Goal: Task Accomplishment & Management: Complete application form

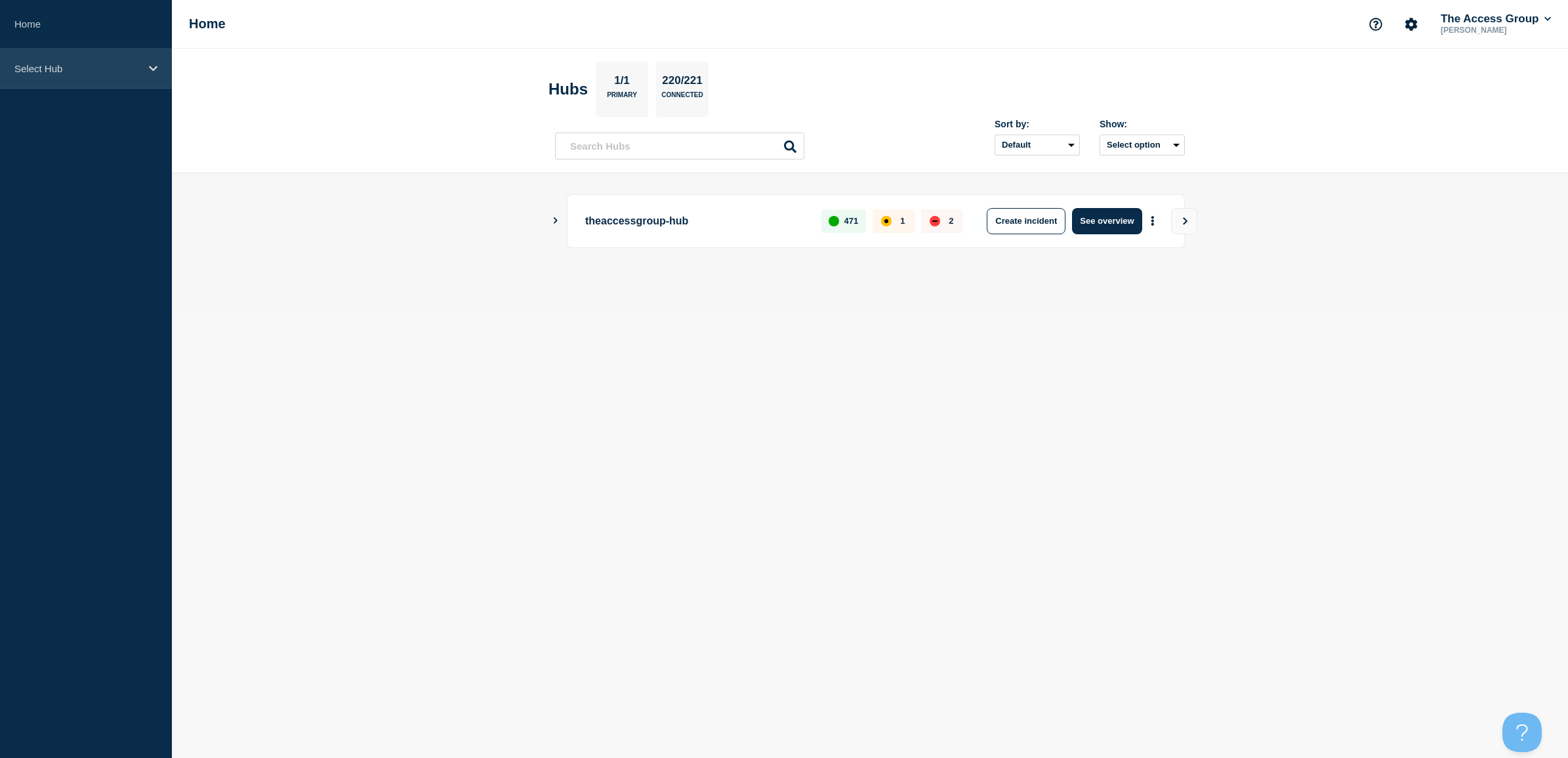
click at [43, 66] on p "Select Hub" at bounding box center [77, 69] width 126 height 11
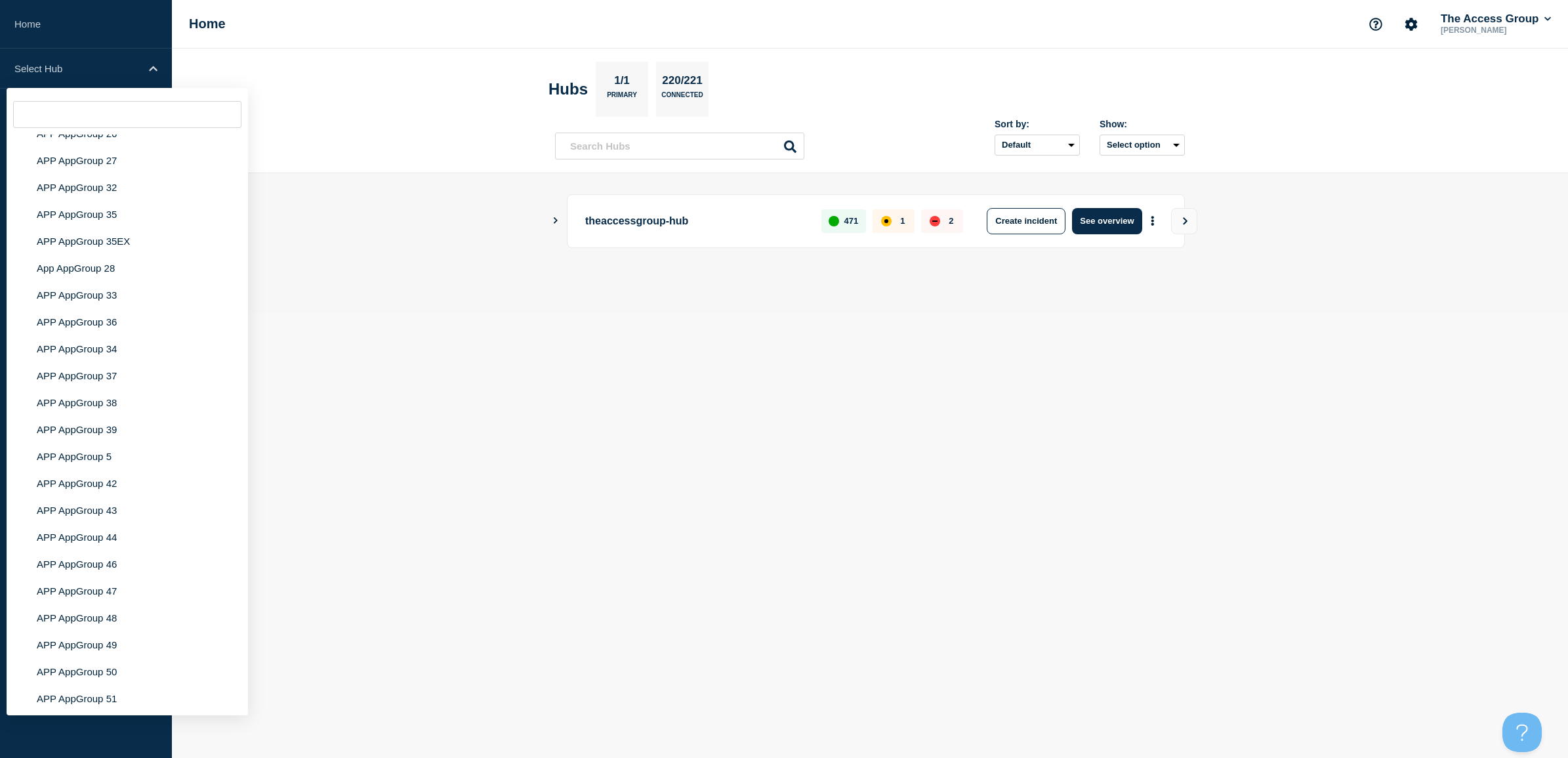
scroll to position [5464, 0]
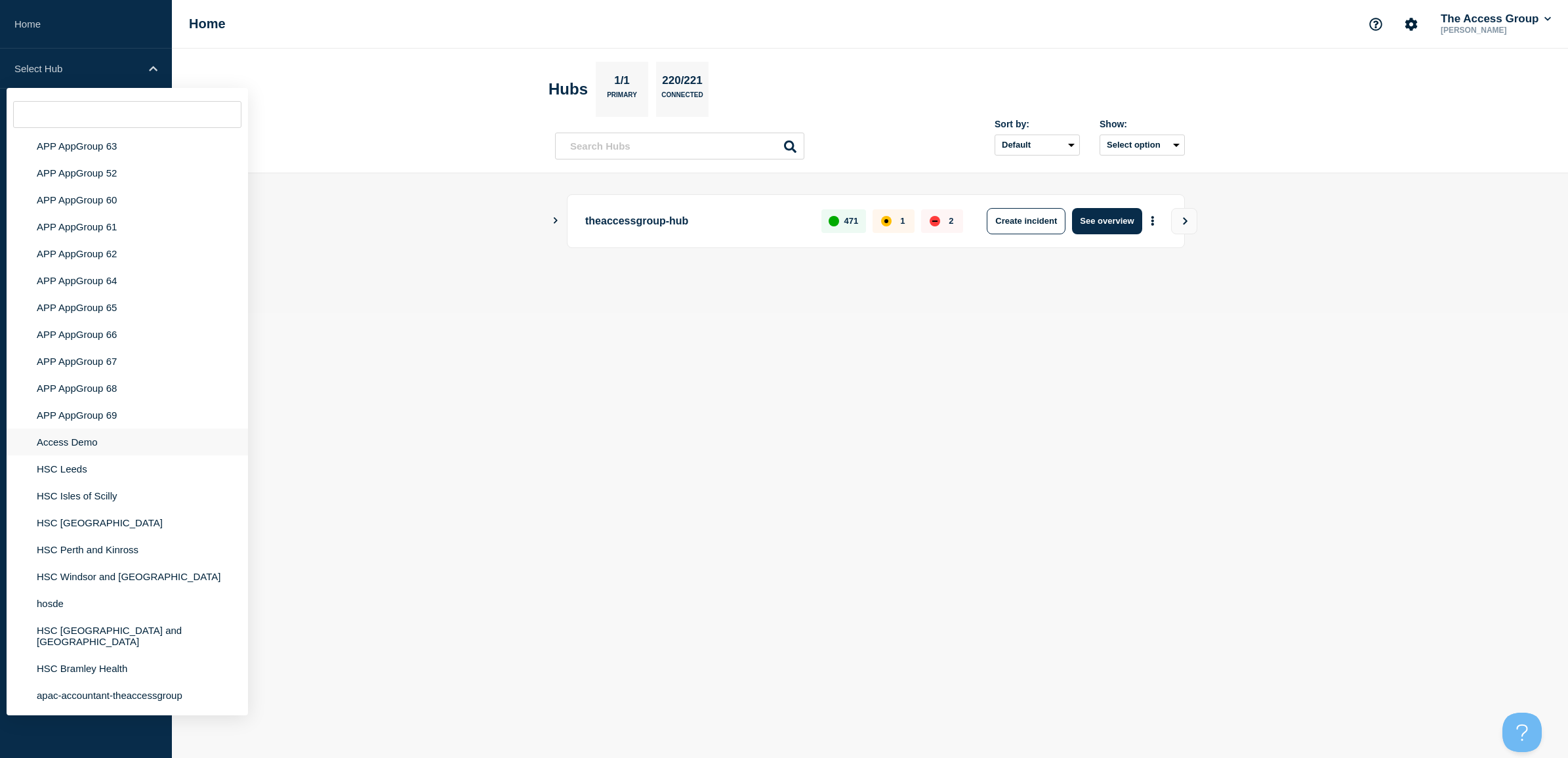
drag, startPoint x: 77, startPoint y: 447, endPoint x: 96, endPoint y: 450, distance: 19.2
click at [77, 447] on li "Access Demo" at bounding box center [127, 442] width 241 height 27
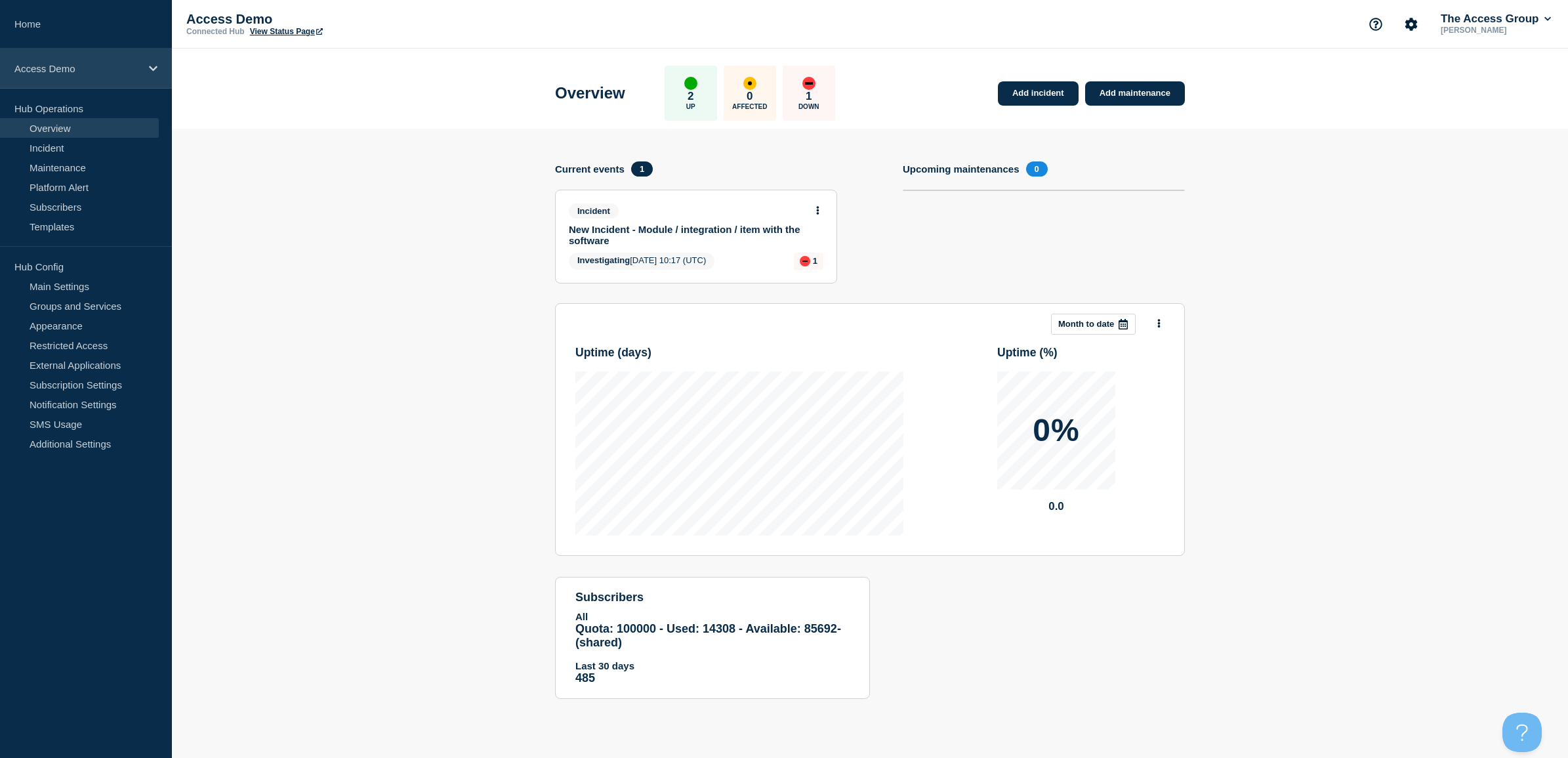
click at [59, 67] on p "Access Demo" at bounding box center [77, 69] width 126 height 11
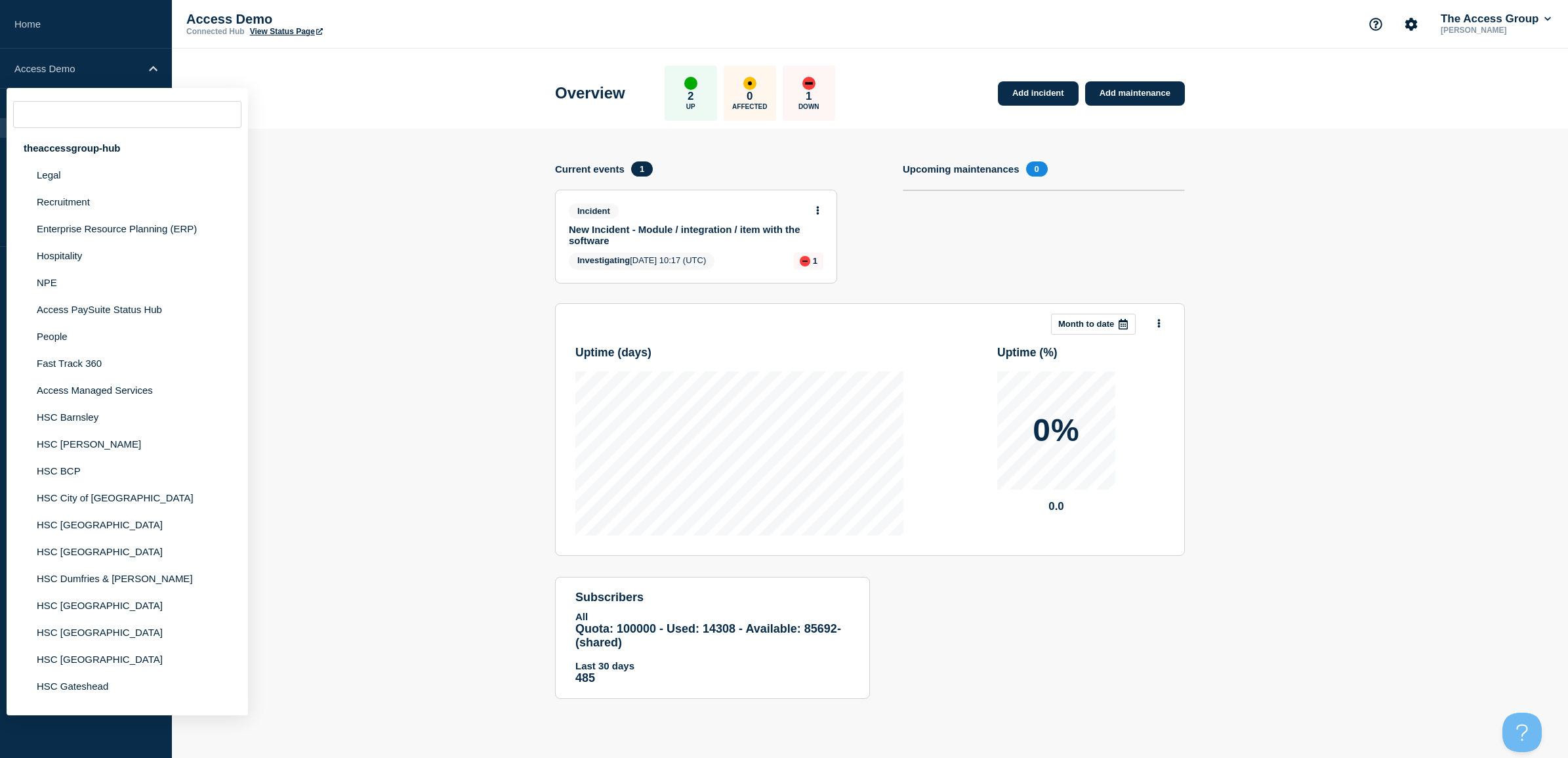
click at [65, 113] on input "text" at bounding box center [127, 114] width 228 height 27
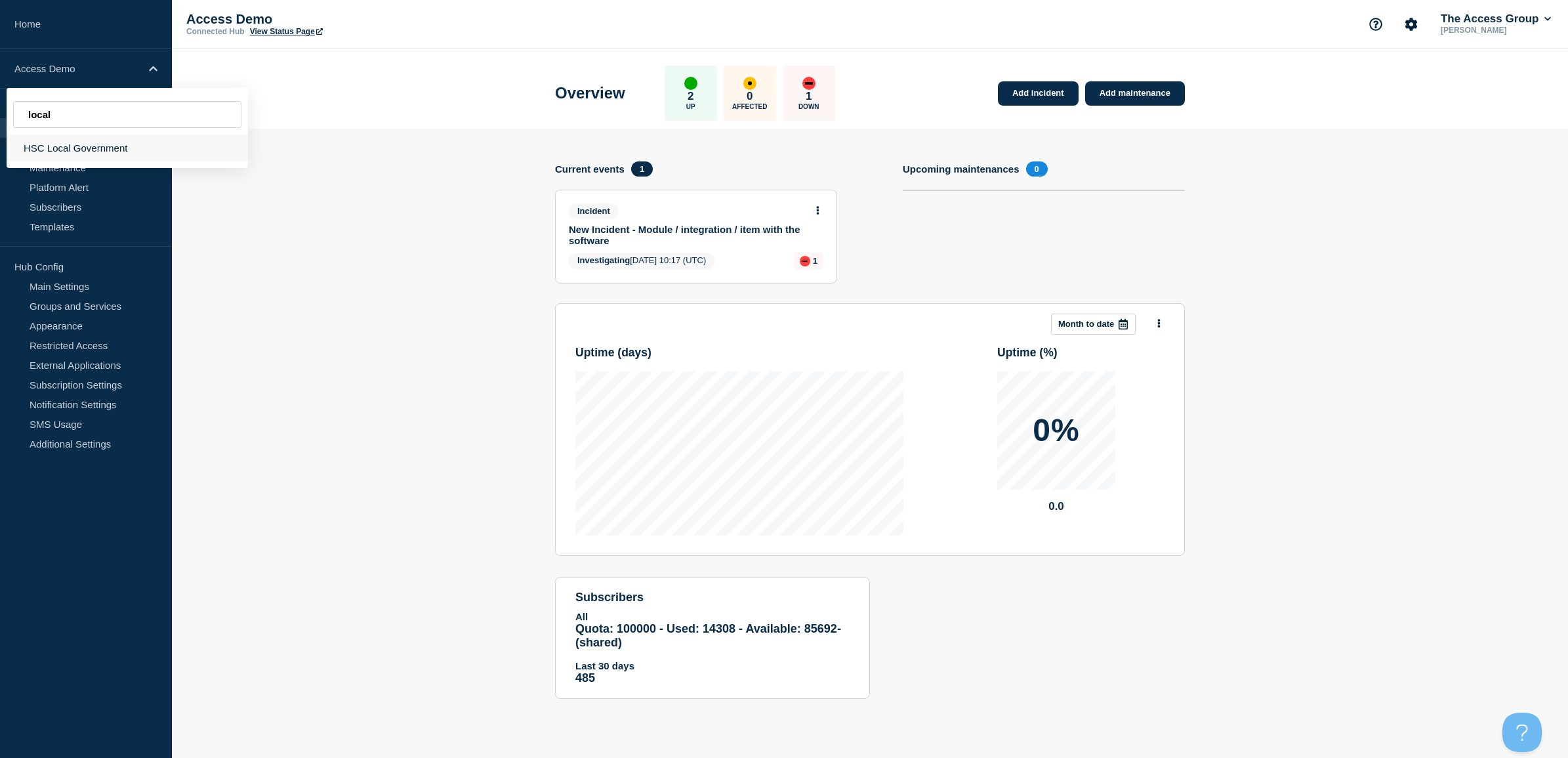
type input "local"
click at [113, 148] on div "HSC Local Government" at bounding box center [127, 148] width 241 height 27
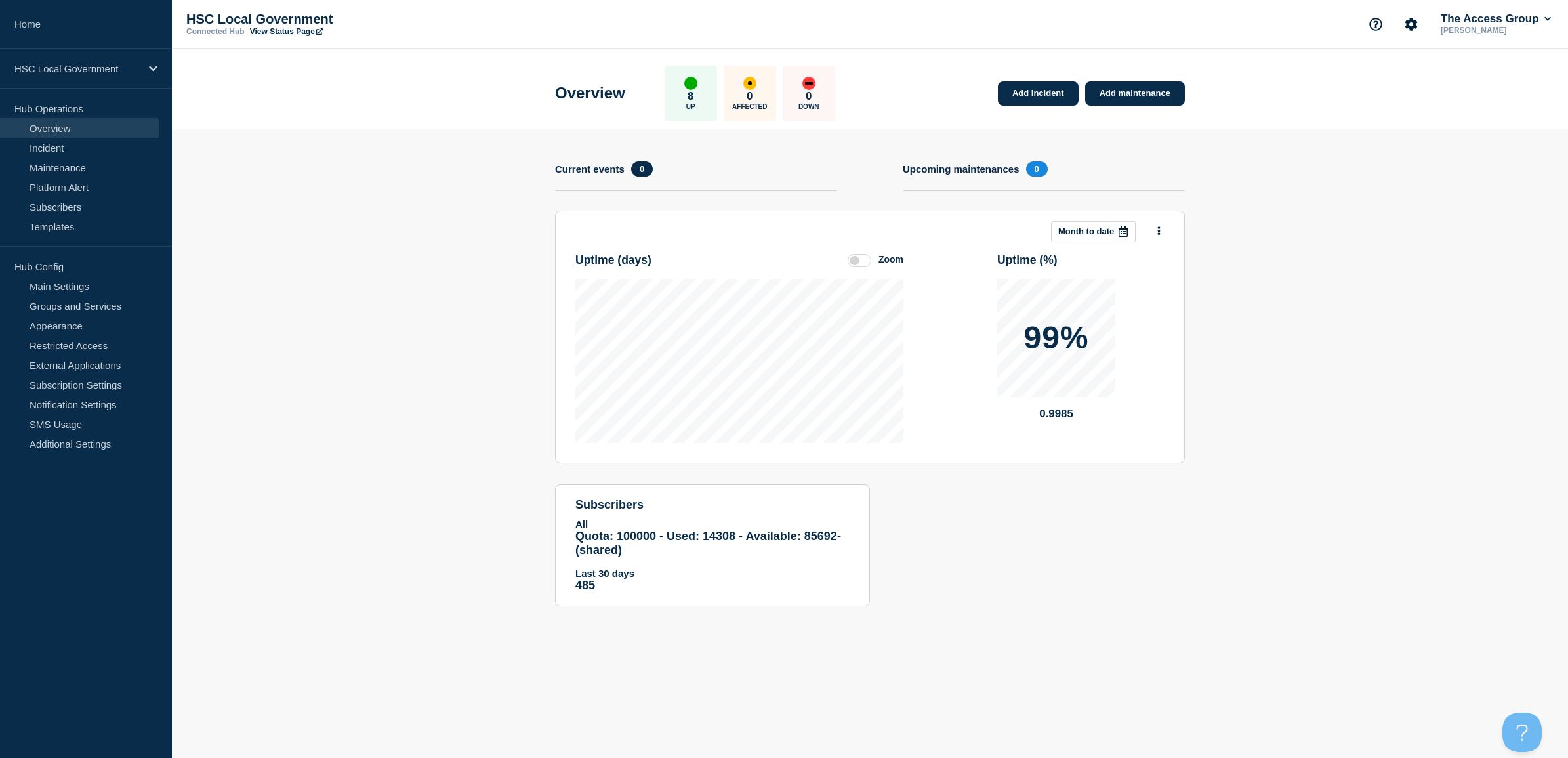
drag, startPoint x: 60, startPoint y: 148, endPoint x: 257, endPoint y: 266, distance: 229.6
click at [60, 148] on link "Incident" at bounding box center [79, 148] width 159 height 20
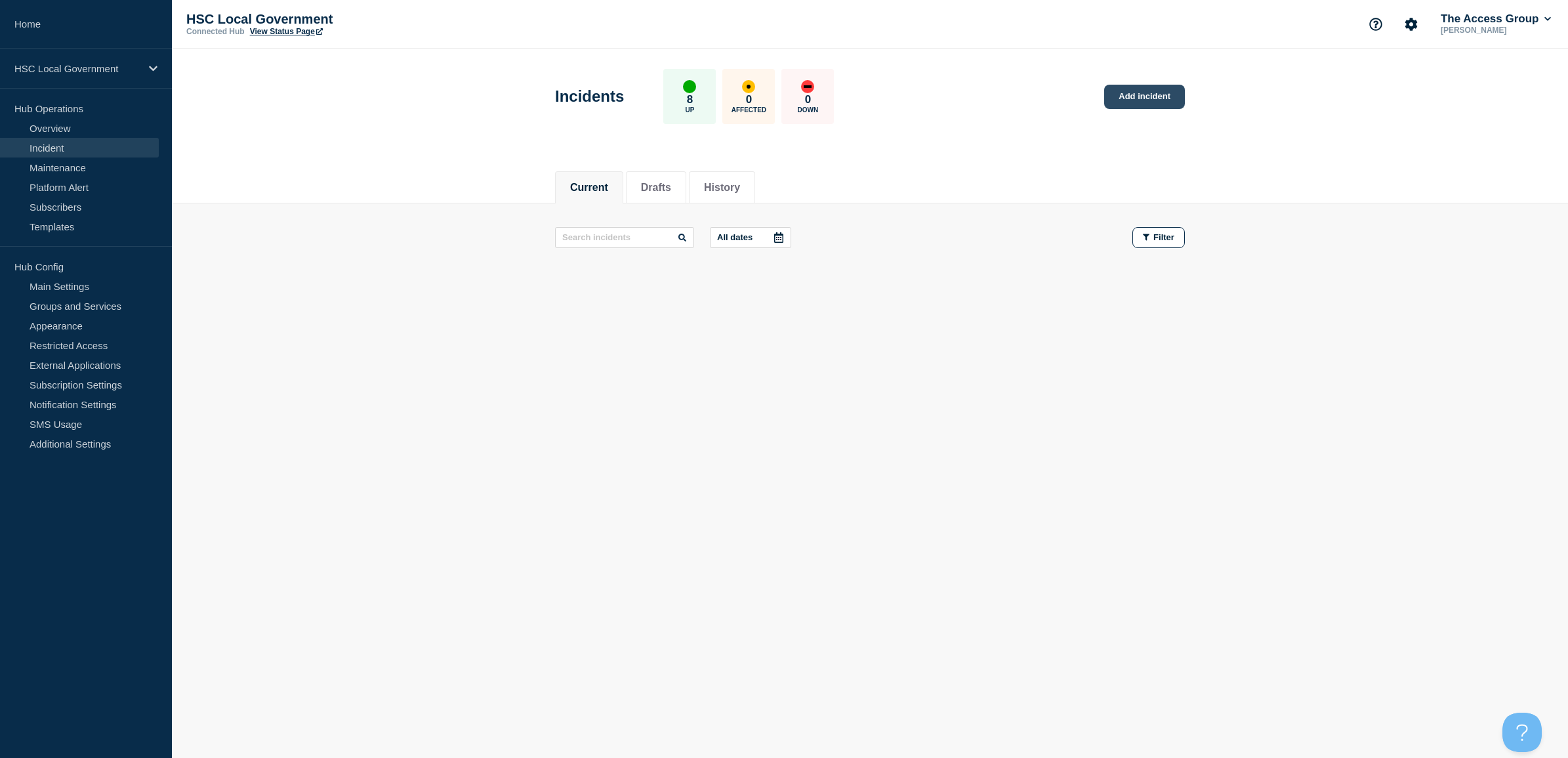
click at [1150, 99] on link "Add incident" at bounding box center [1144, 97] width 81 height 24
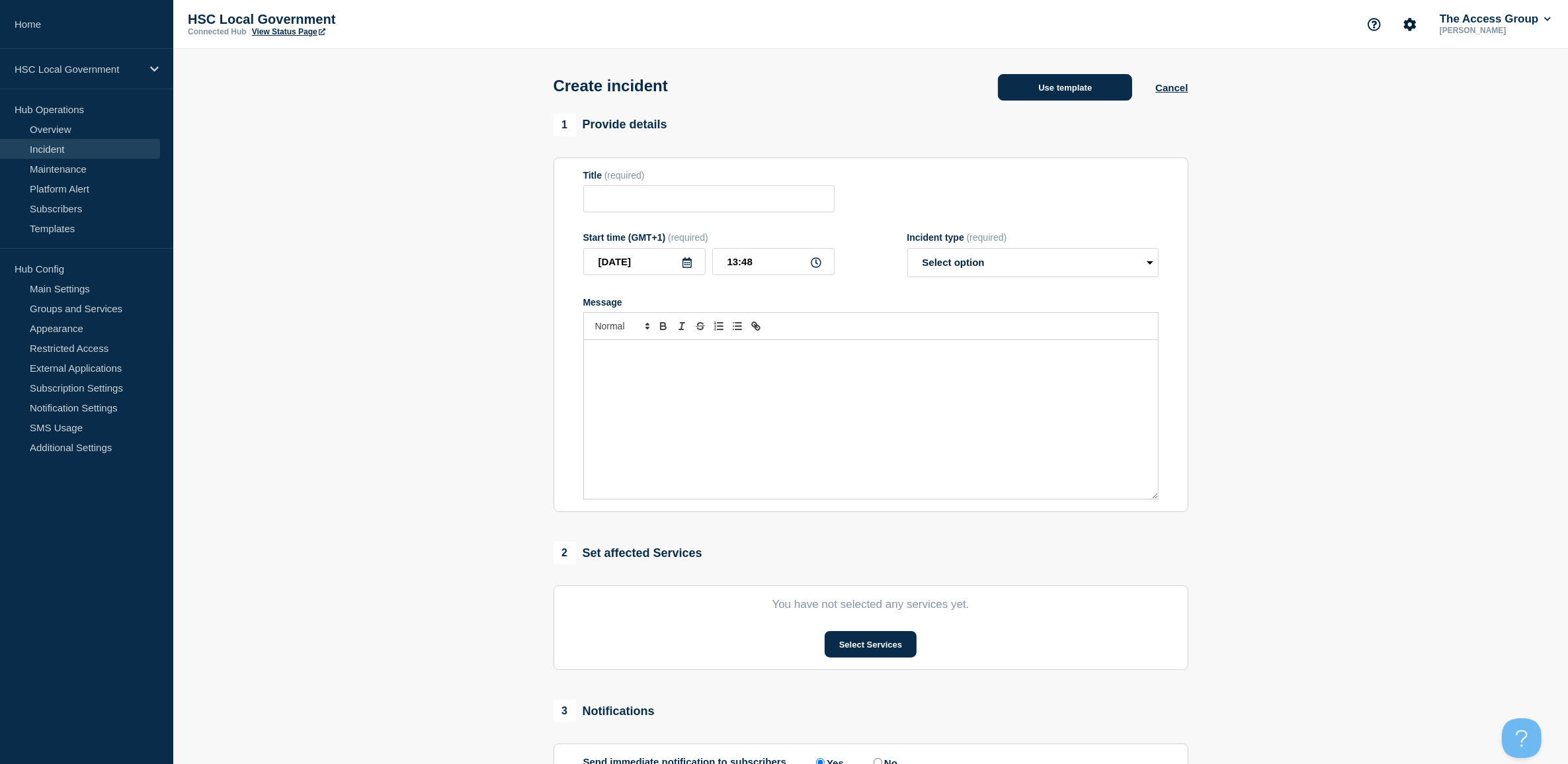
click at [1084, 93] on button "Use template" at bounding box center [1065, 87] width 134 height 26
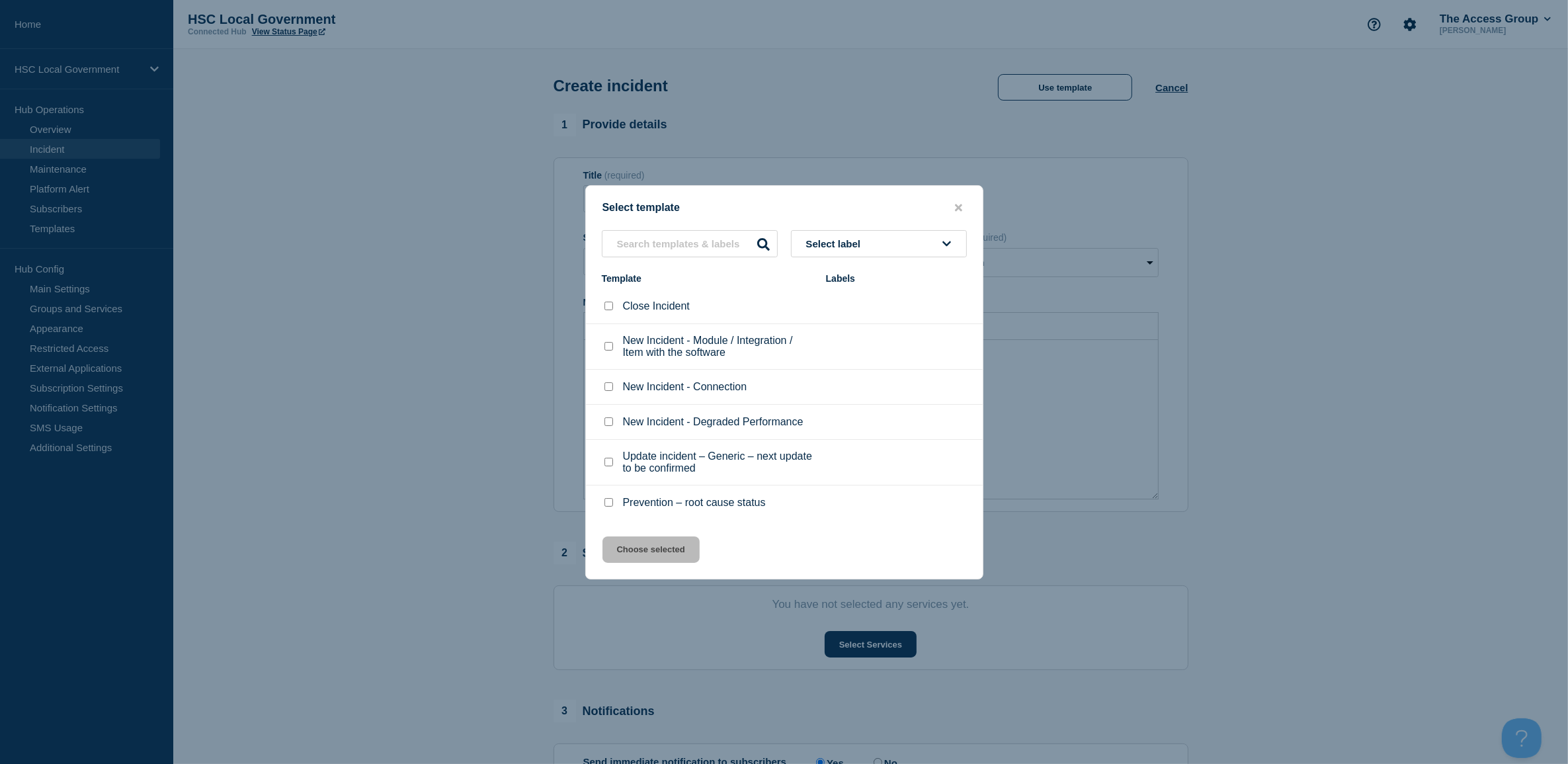
click at [602, 388] on div at bounding box center [608, 387] width 13 height 13
click at [615, 388] on div "New Incident - Connection" at bounding box center [707, 387] width 211 height 13
click at [605, 390] on input "New Incident - Connection checkbox" at bounding box center [609, 386] width 9 height 9
checkbox input "true"
click at [640, 546] on button "Choose selected" at bounding box center [651, 549] width 97 height 26
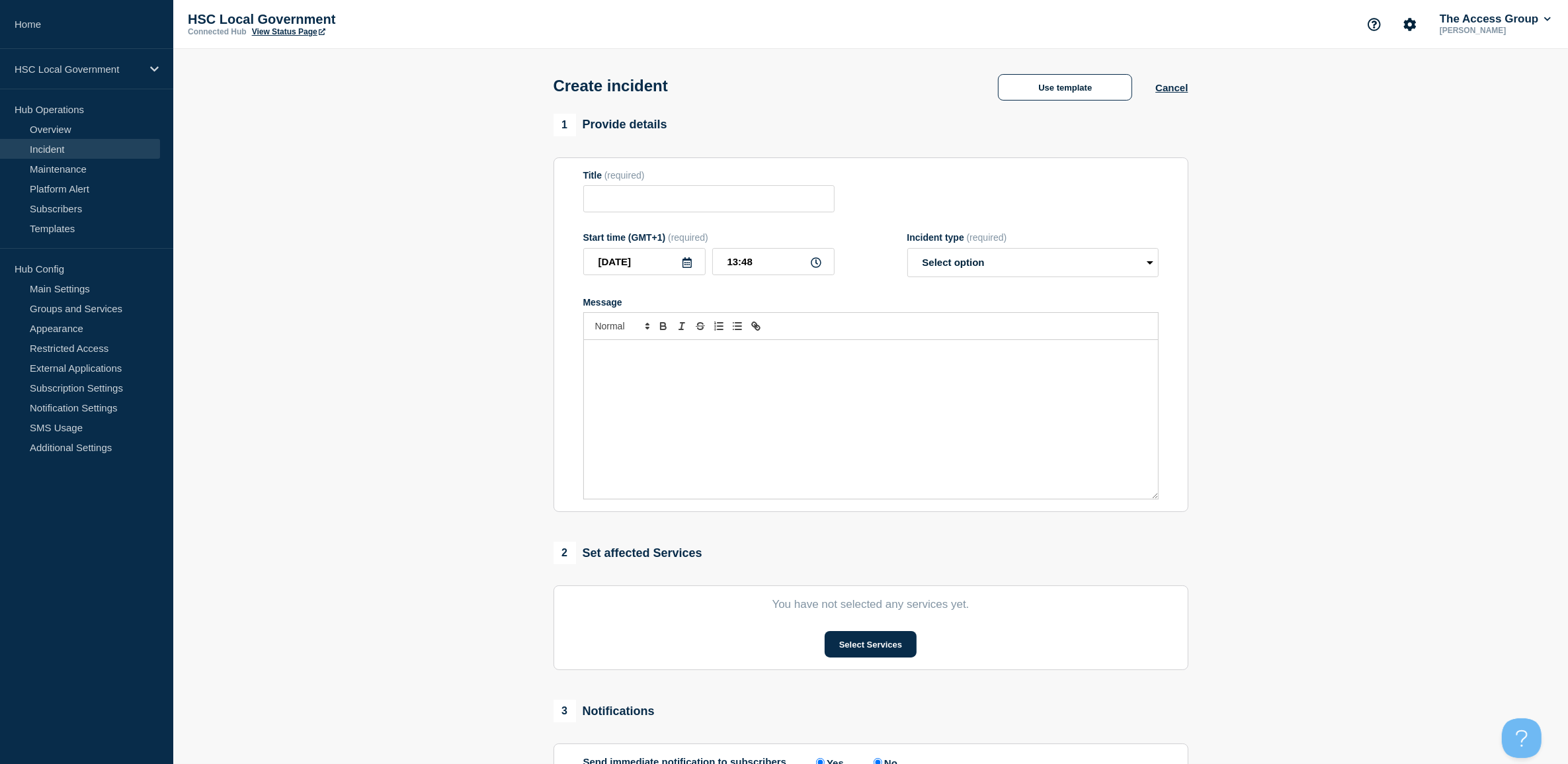
type input "New Incident - Connection"
select select "identified"
radio input "false"
radio input "true"
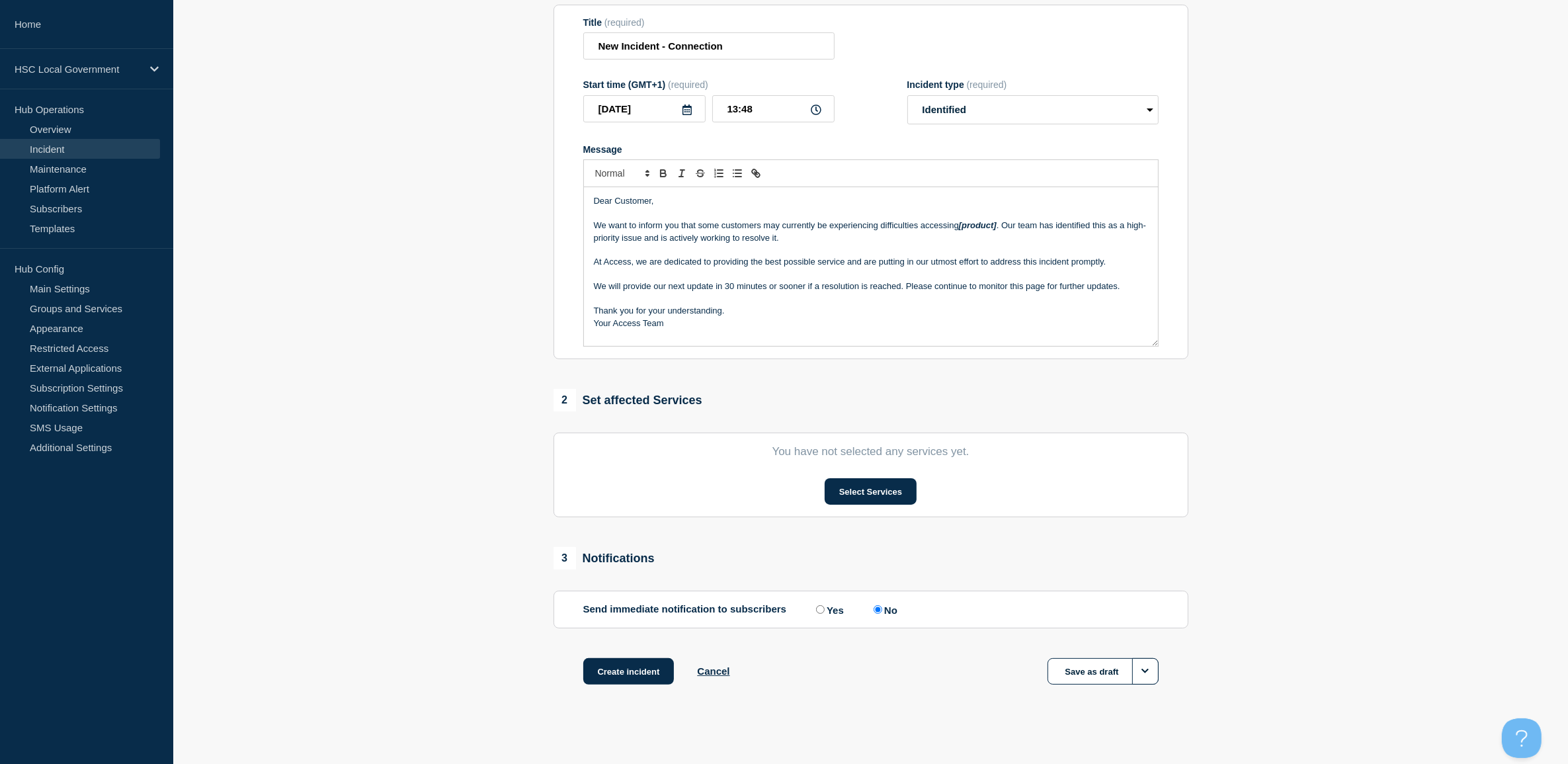
scroll to position [162, 0]
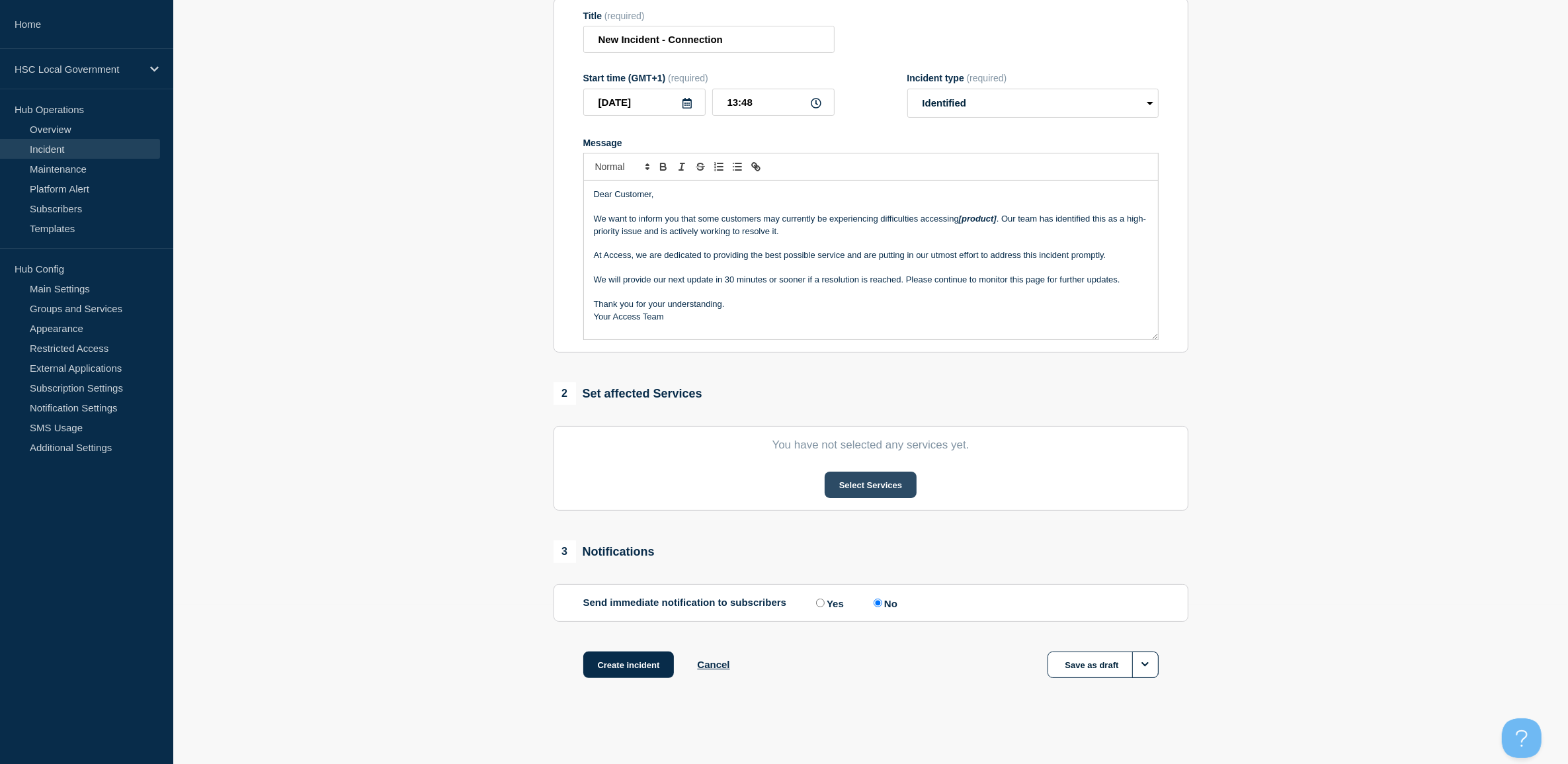
click at [844, 484] on button "Select Services" at bounding box center [871, 484] width 92 height 26
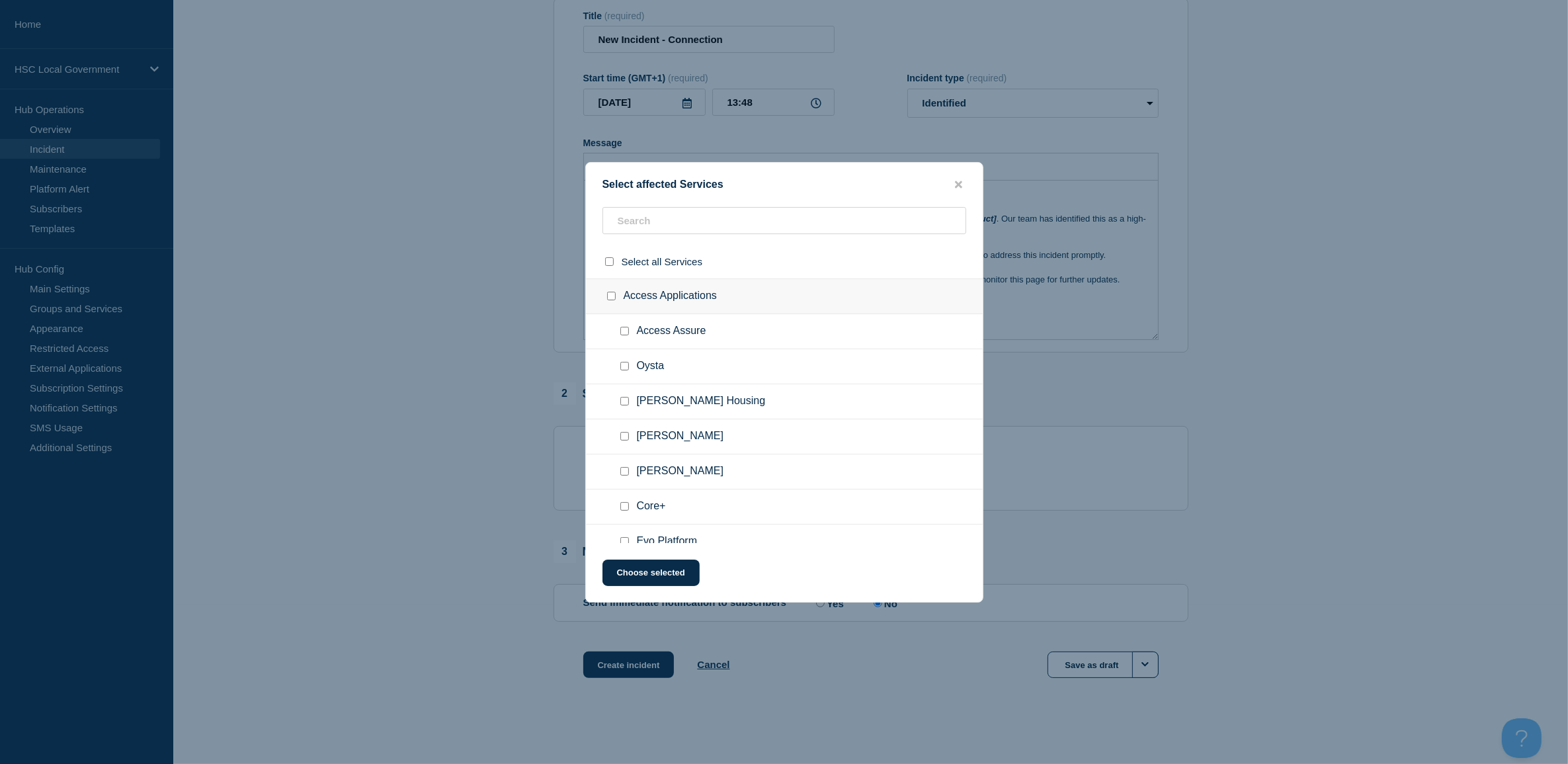
click at [626, 363] on input "Oysta checkbox" at bounding box center [624, 366] width 9 height 9
checkbox input "true"
click at [632, 571] on button "Choose selected" at bounding box center [651, 572] width 97 height 26
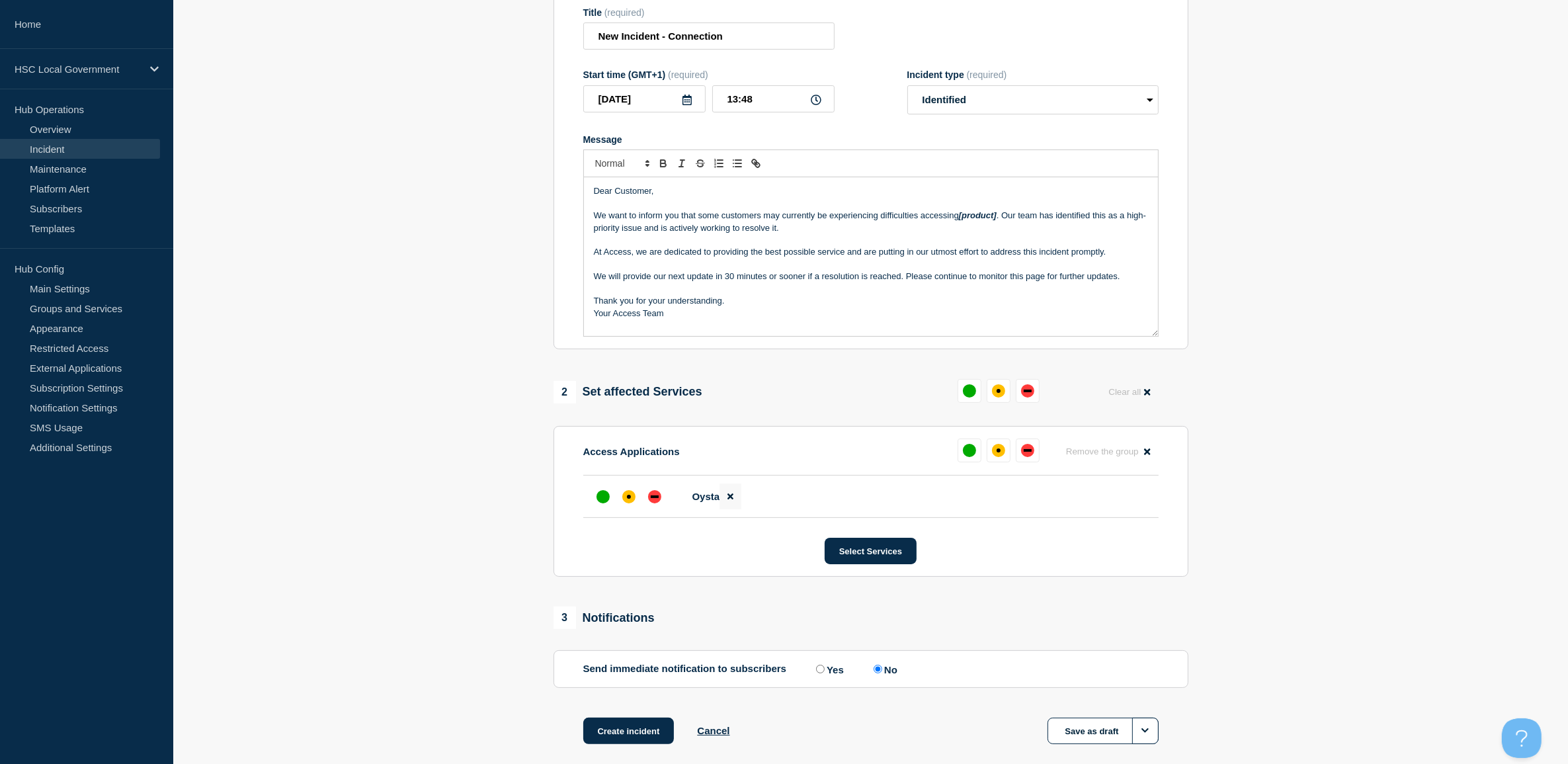
click at [727, 497] on icon at bounding box center [730, 496] width 6 height 9
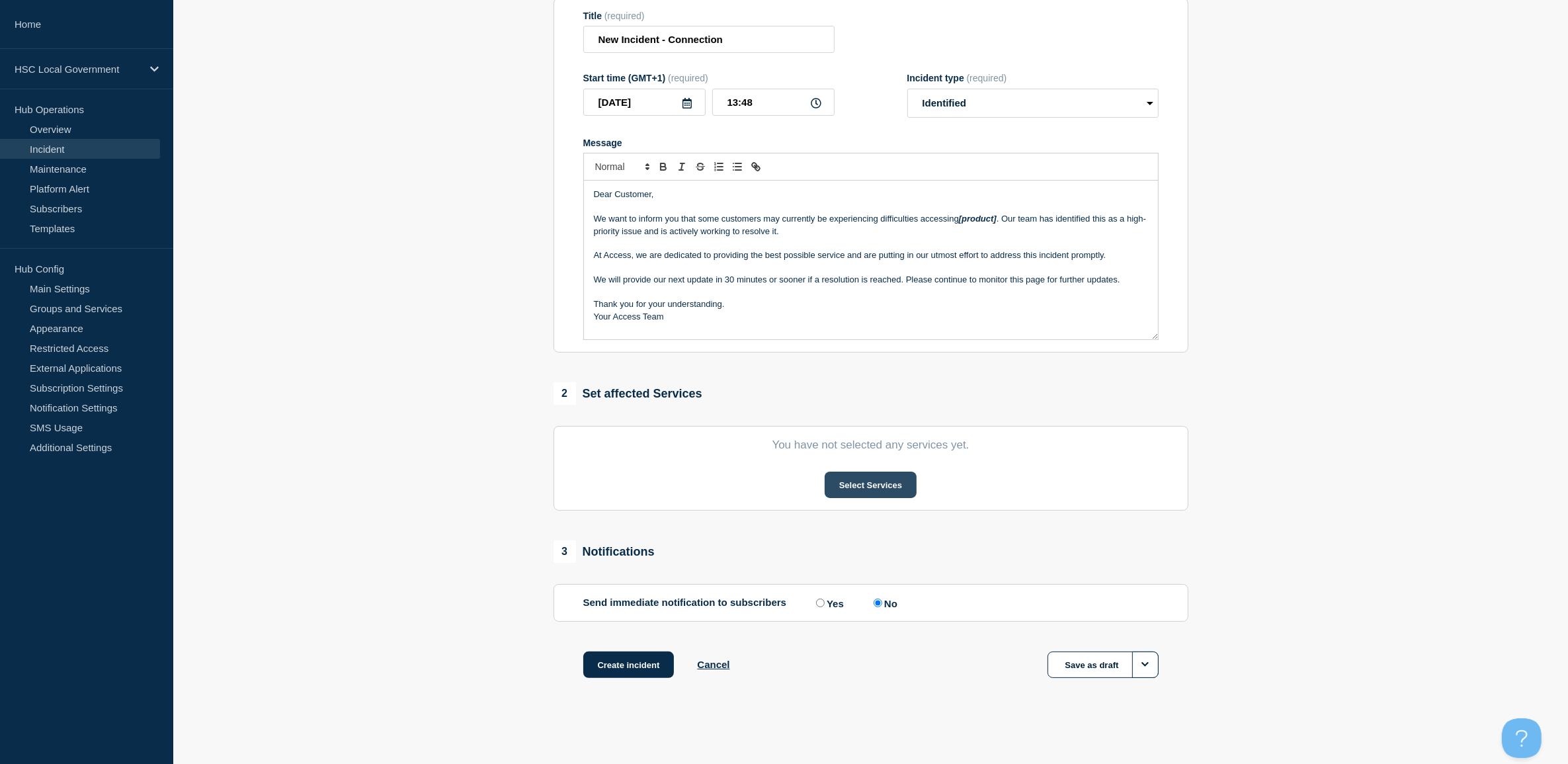
click at [856, 473] on button "Select Services" at bounding box center [871, 484] width 92 height 26
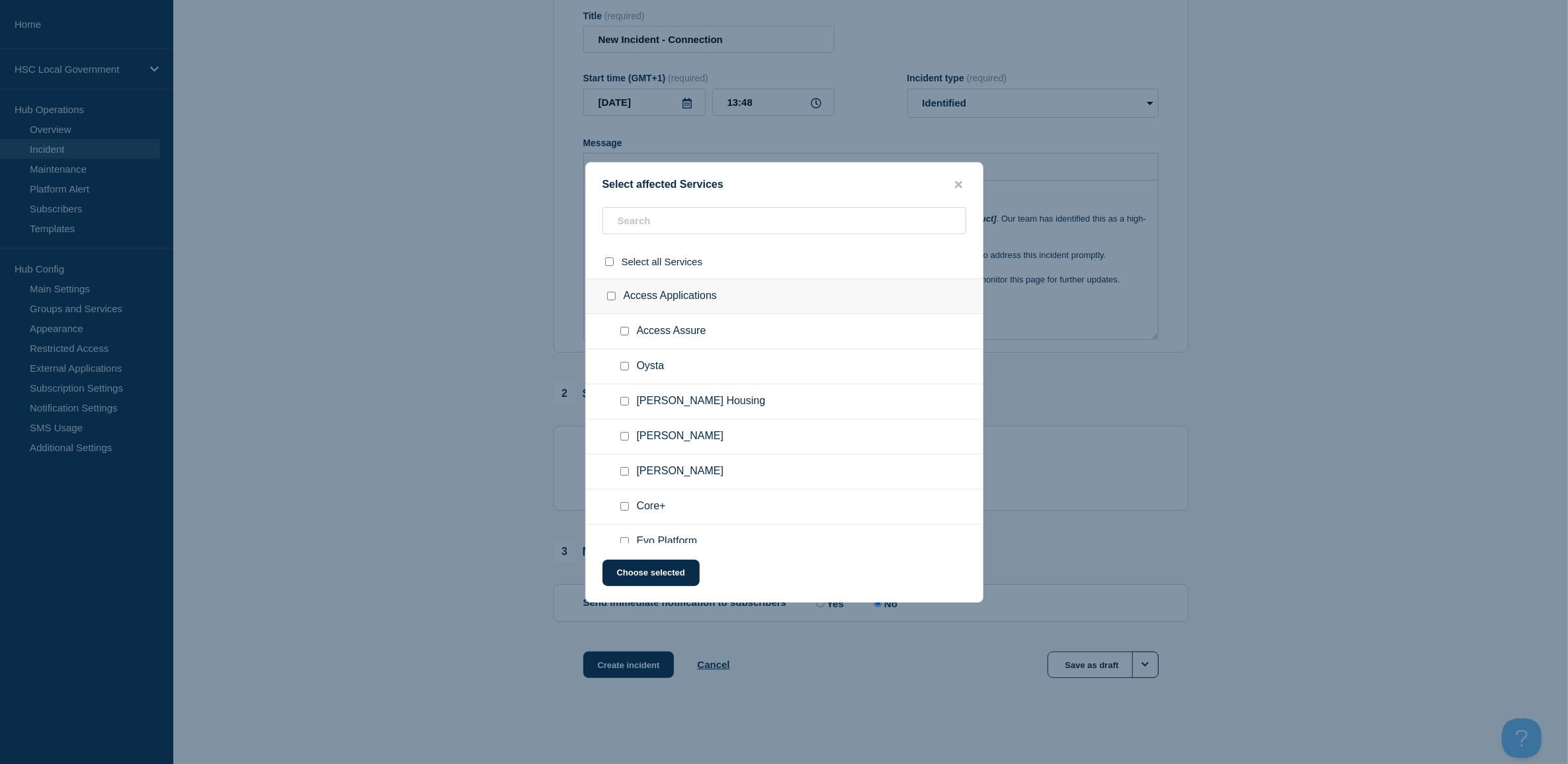
click at [790, 355] on ul "Oysta" at bounding box center [784, 366] width 397 height 35
click at [748, 229] on input "text" at bounding box center [784, 220] width 363 height 27
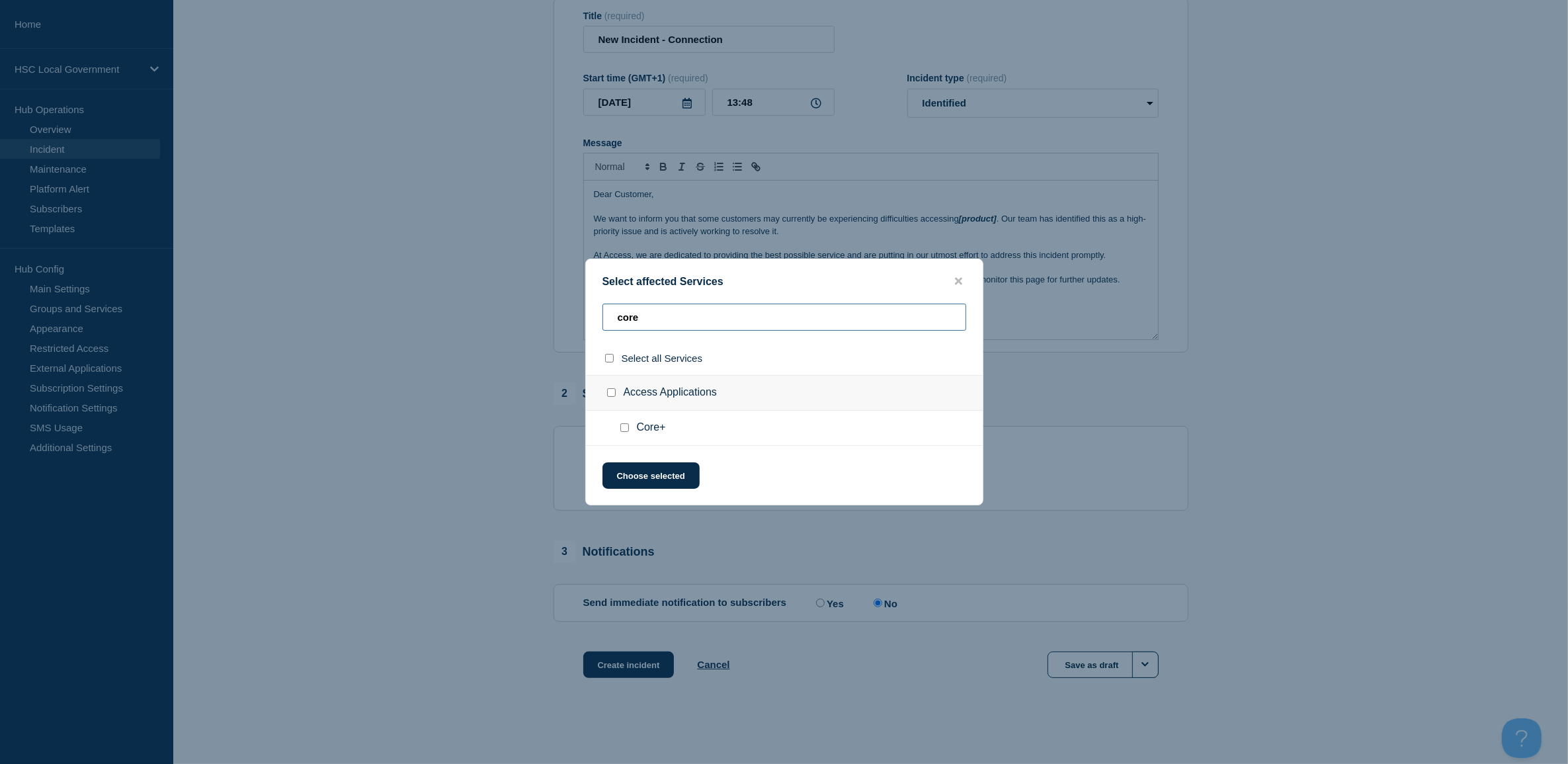
type input "core"
click at [623, 431] on input "Core+ checkbox" at bounding box center [624, 428] width 9 height 9
checkbox input "true"
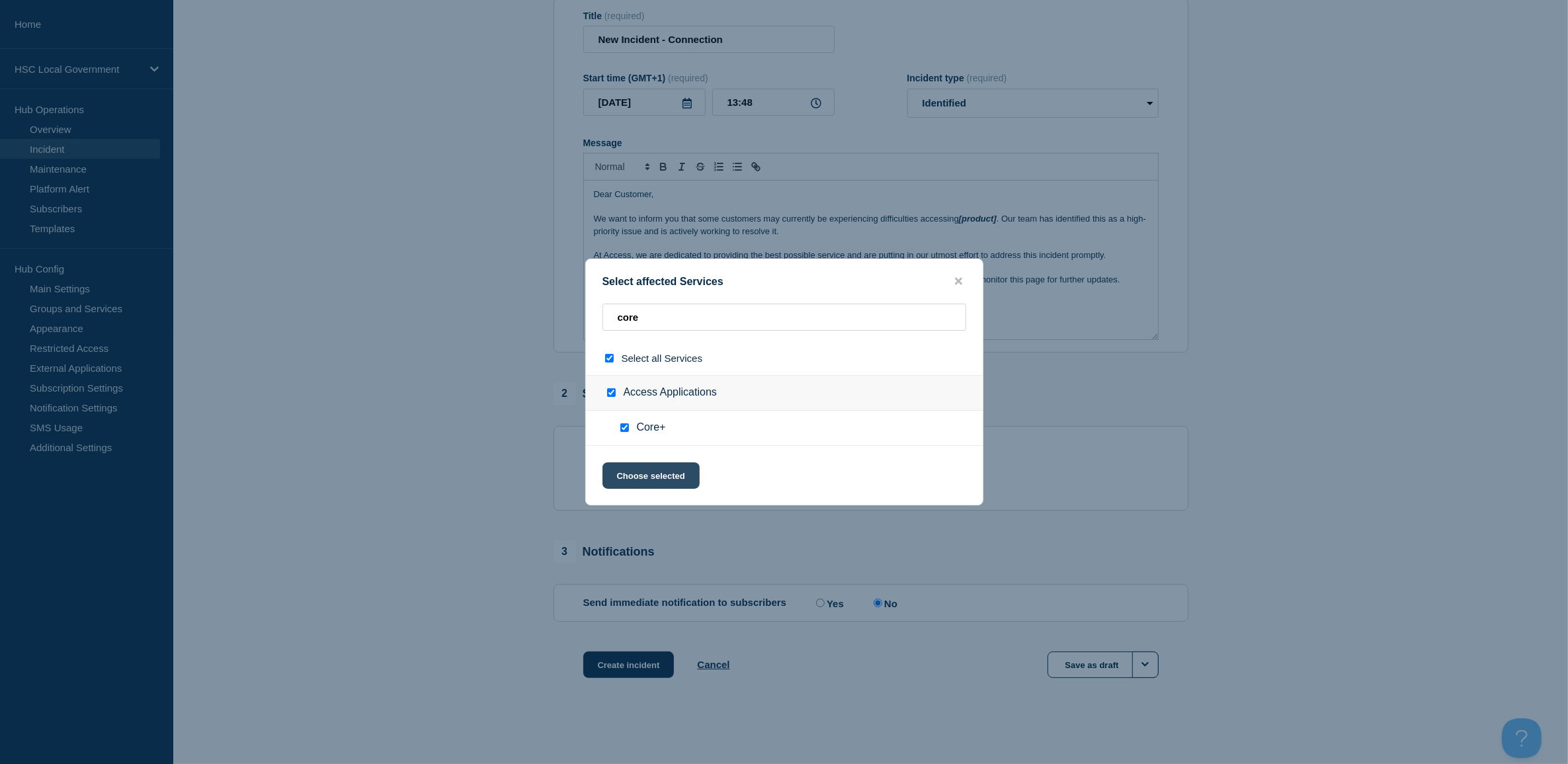
click at [643, 471] on button "Choose selected" at bounding box center [651, 475] width 97 height 26
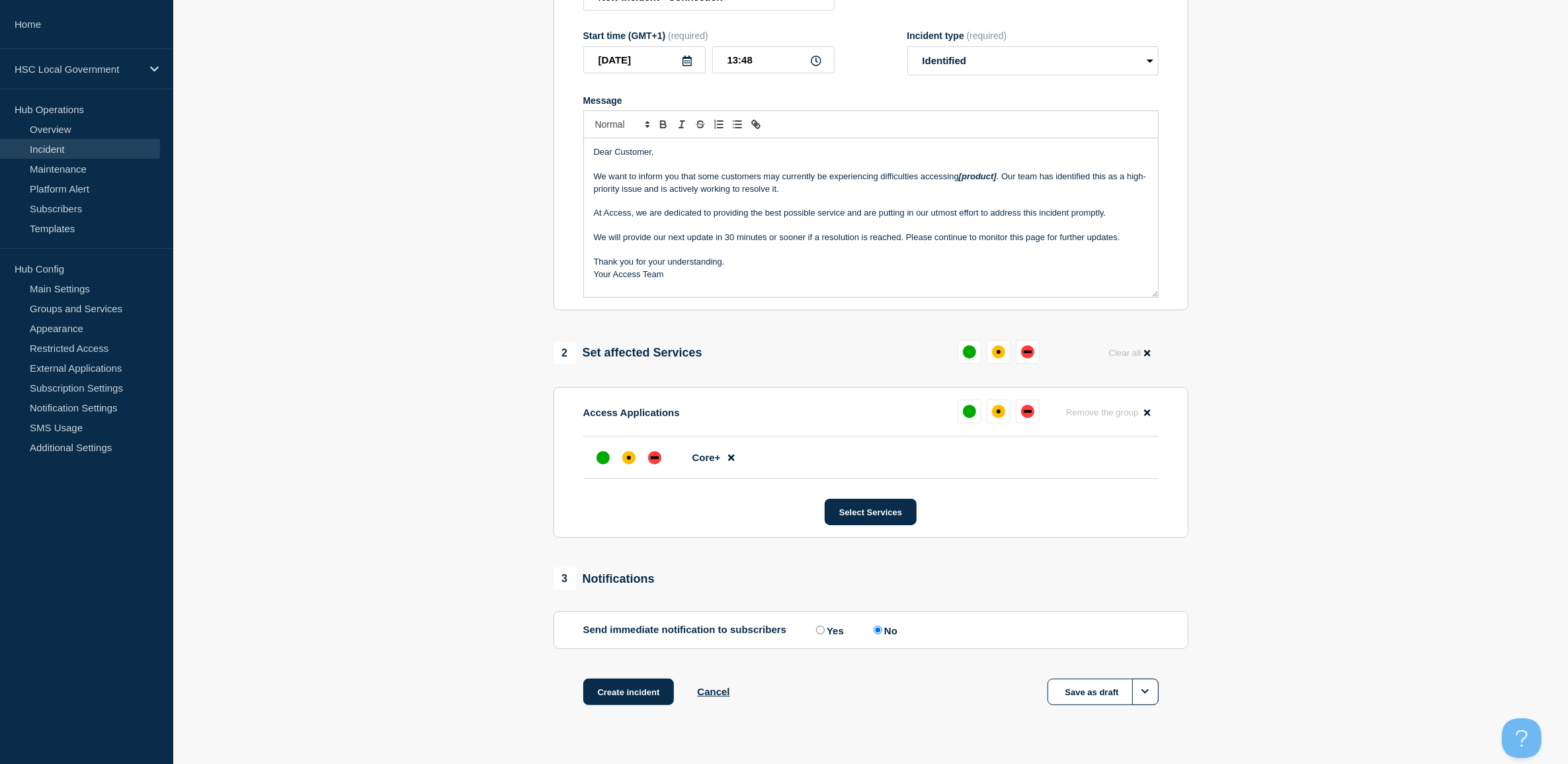
scroll to position [233, 0]
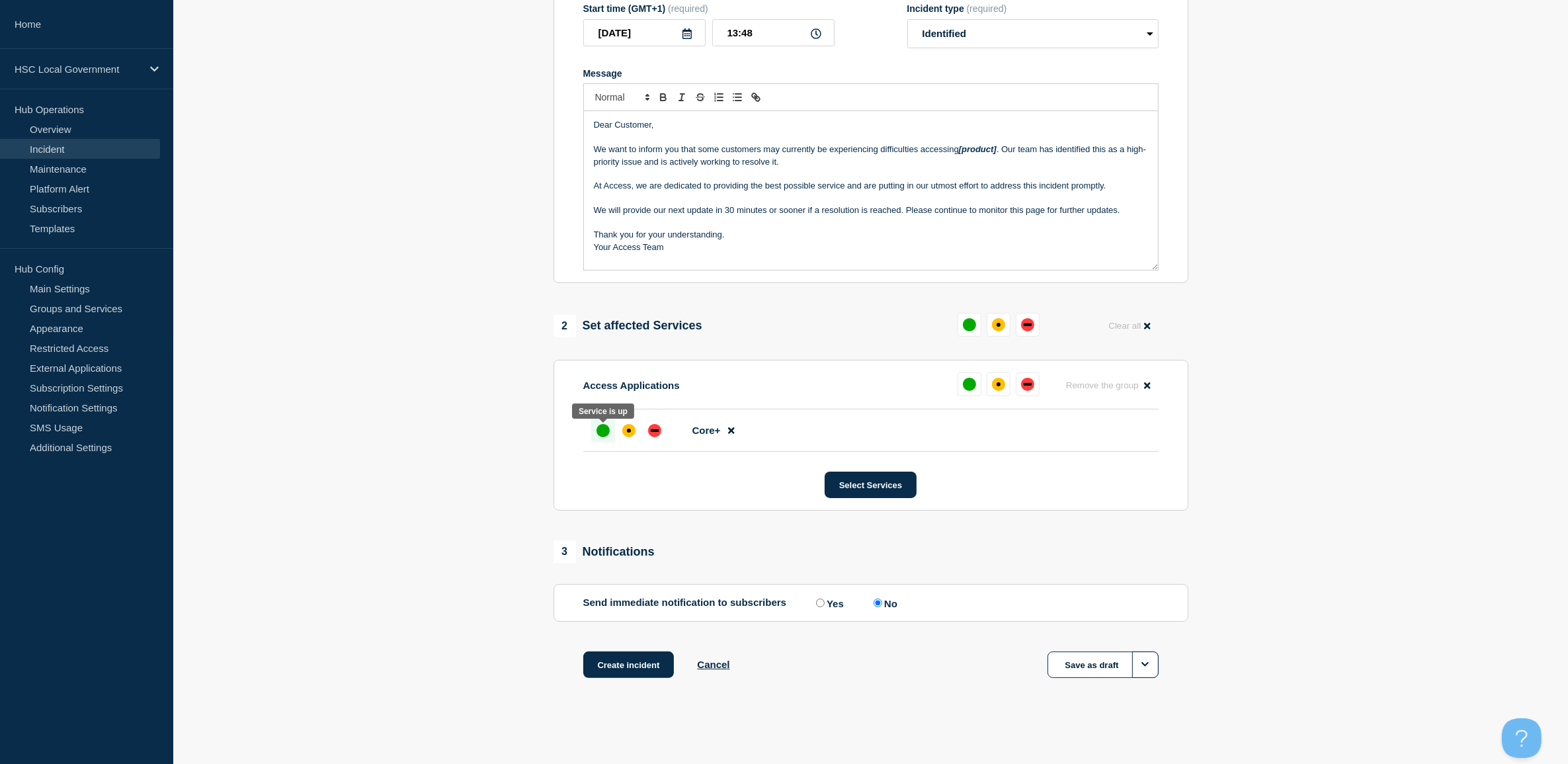
click at [602, 427] on div "up" at bounding box center [603, 431] width 13 height 13
click at [825, 600] on label "Yes" at bounding box center [828, 603] width 31 height 13
click at [825, 600] on input "Yes" at bounding box center [820, 603] width 9 height 9
radio input "true"
radio input "false"
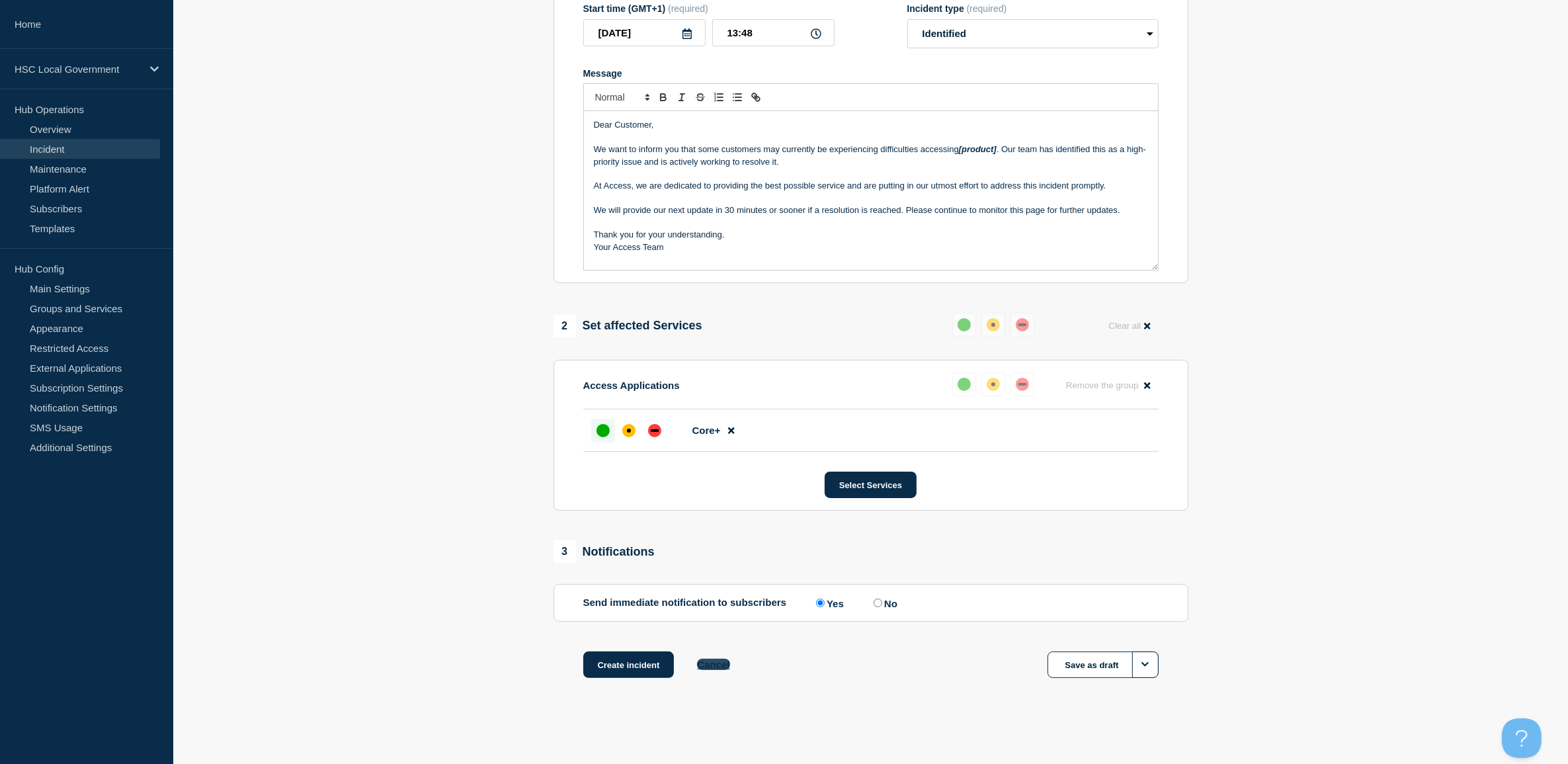
click at [724, 665] on button "Cancel" at bounding box center [712, 665] width 32 height 11
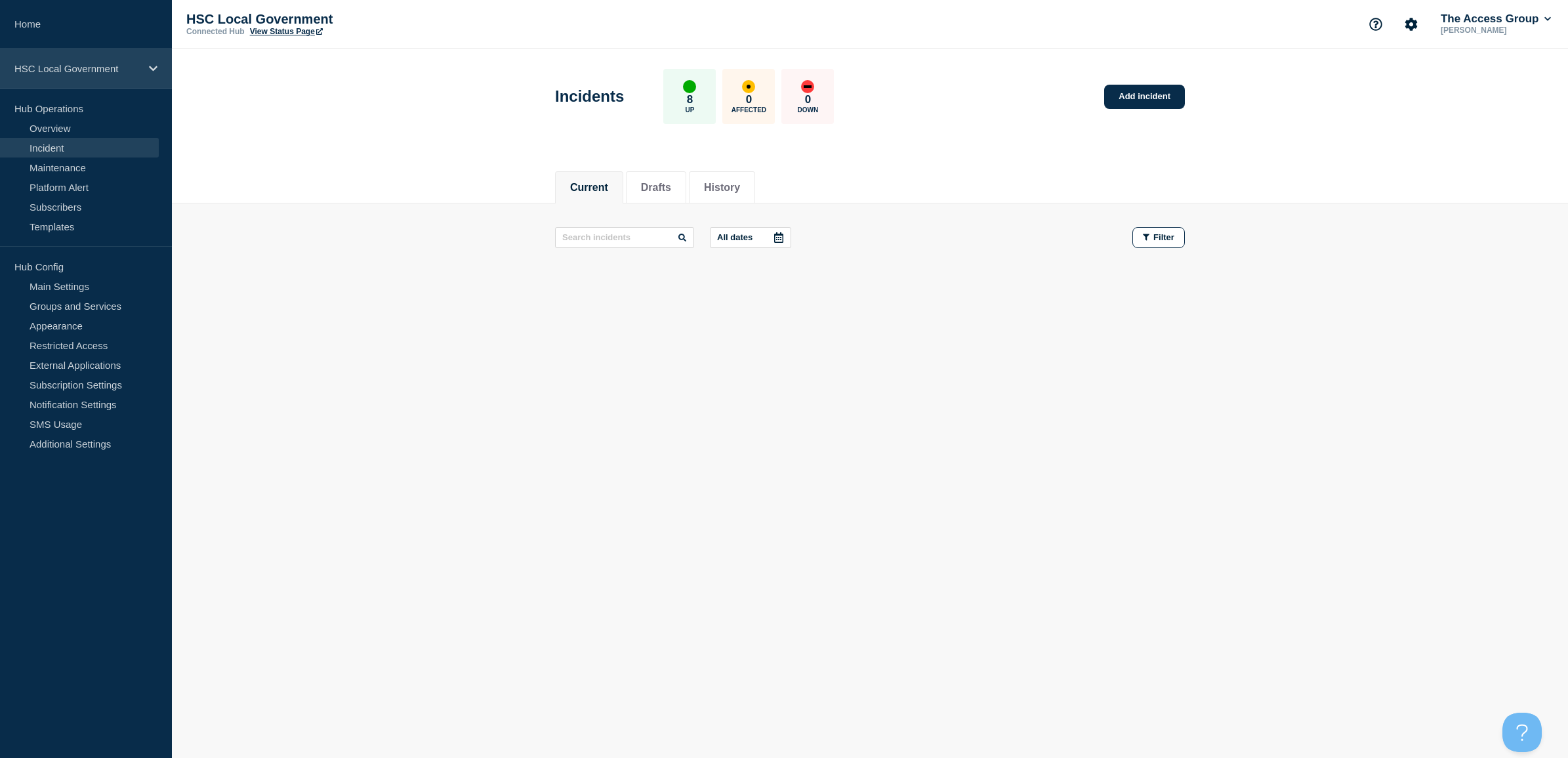
click at [71, 65] on p "HSC Local Government" at bounding box center [77, 69] width 126 height 11
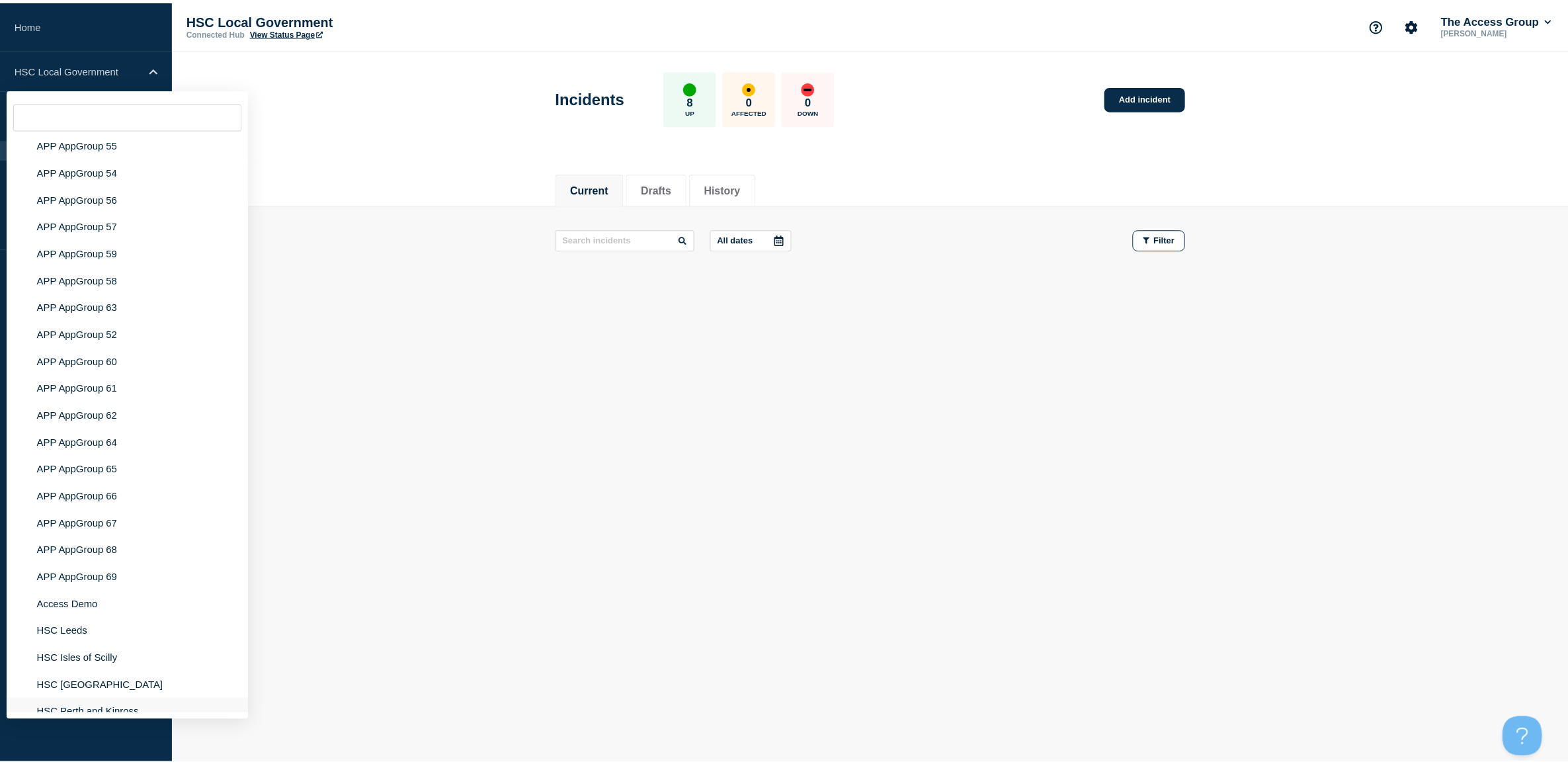
scroll to position [5259, 0]
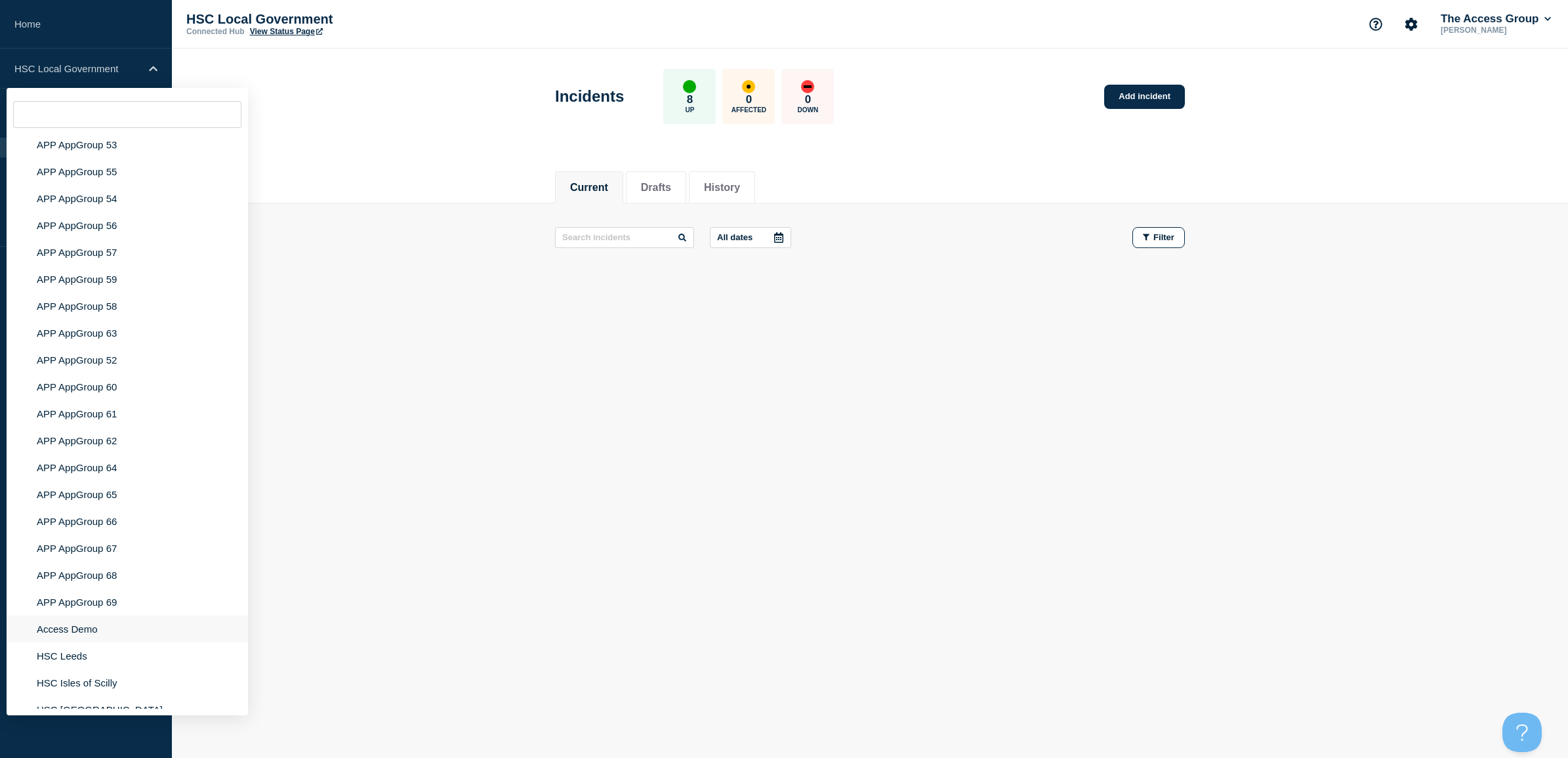
click at [84, 642] on li "Access Demo" at bounding box center [127, 629] width 241 height 27
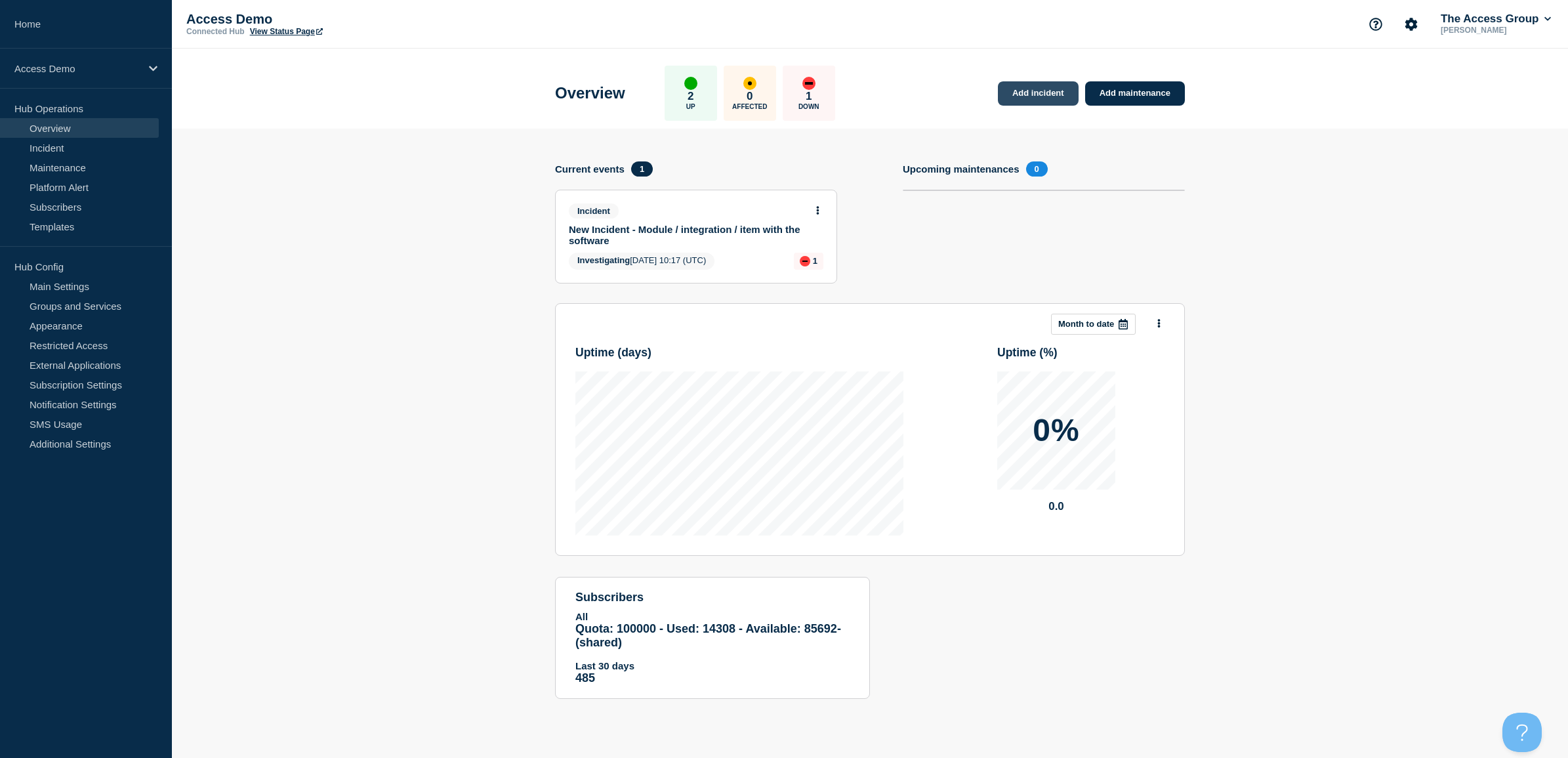
click at [1058, 92] on link "Add incident" at bounding box center [1038, 94] width 81 height 24
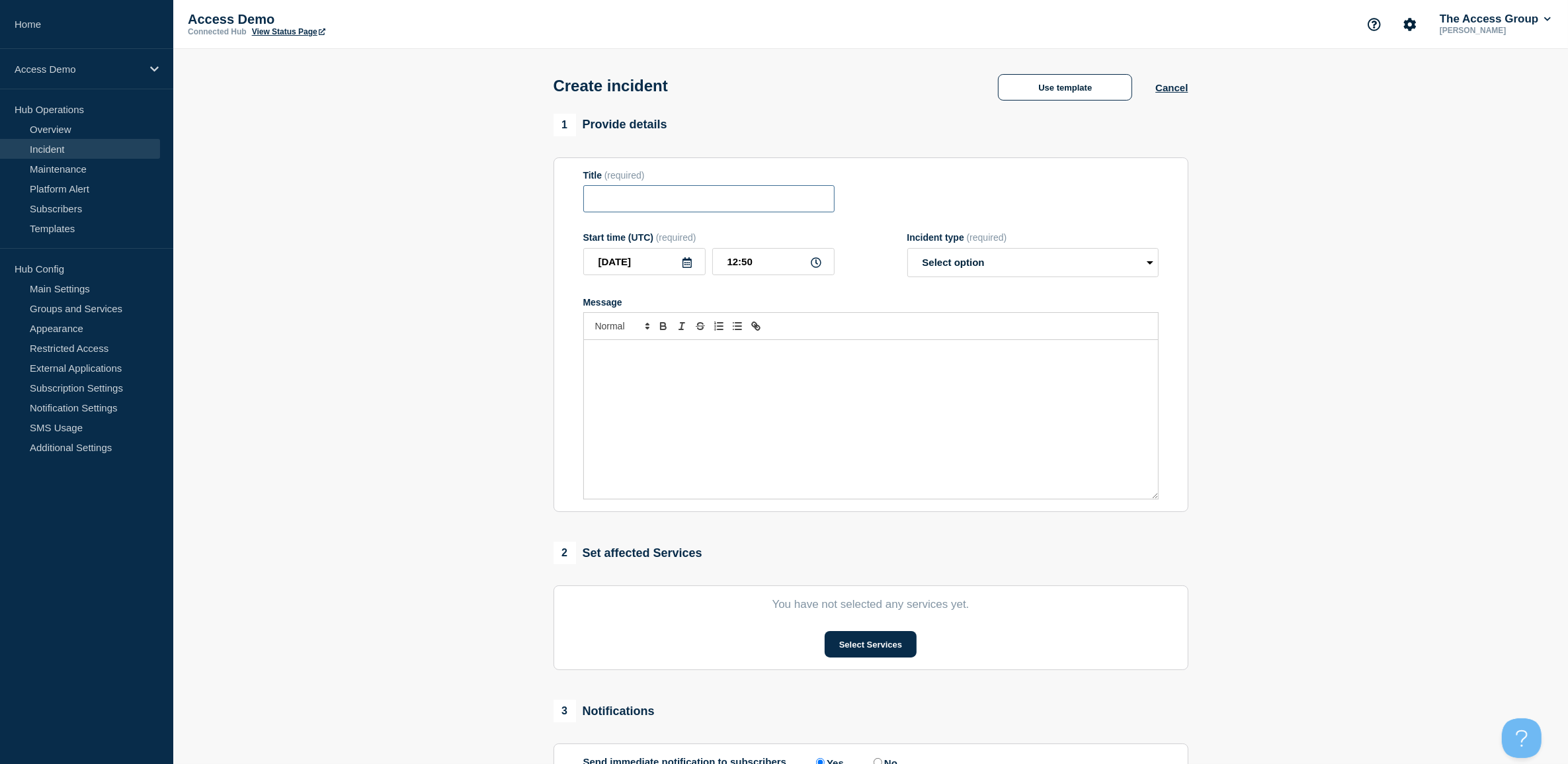
click at [677, 204] on input "Title" at bounding box center [708, 199] width 251 height 27
click at [1047, 88] on button "Use template" at bounding box center [1065, 87] width 134 height 26
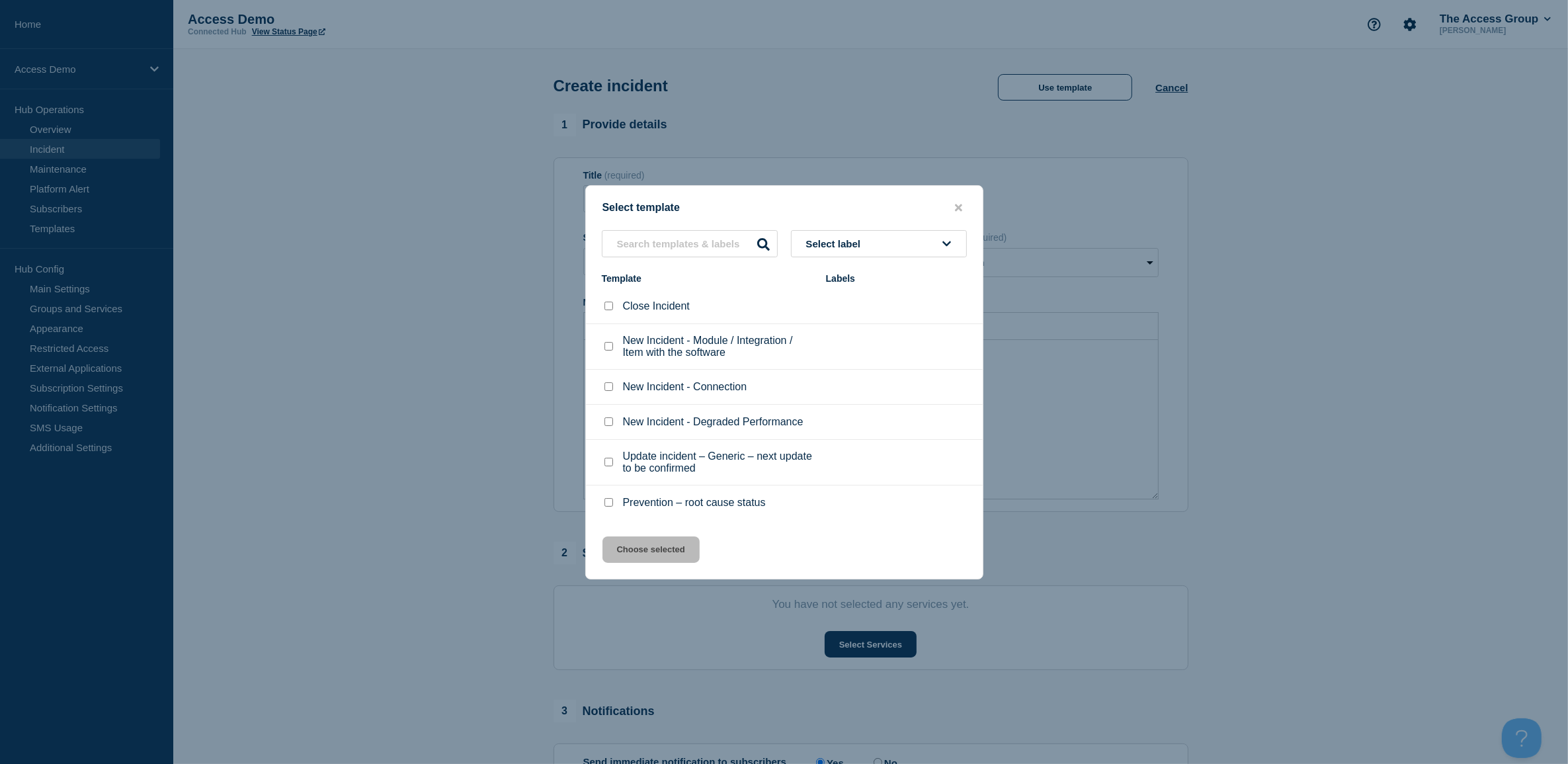
click at [612, 389] on input "New Incident - Connection checkbox" at bounding box center [609, 386] width 9 height 9
checkbox input "true"
click at [648, 552] on button "Choose selected" at bounding box center [651, 549] width 97 height 26
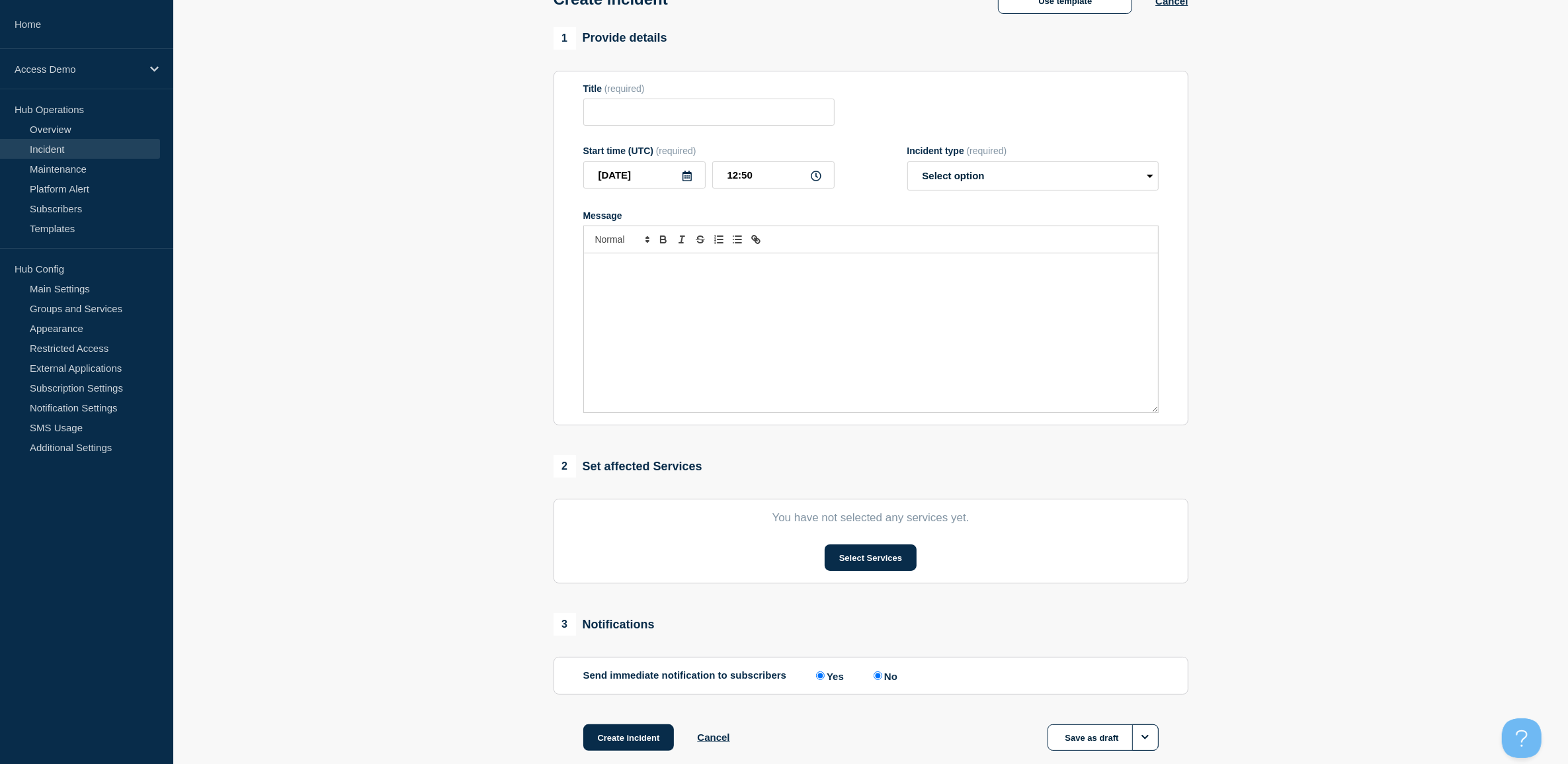
type input "New Incident - Connection"
select select "identified"
radio input "false"
radio input "true"
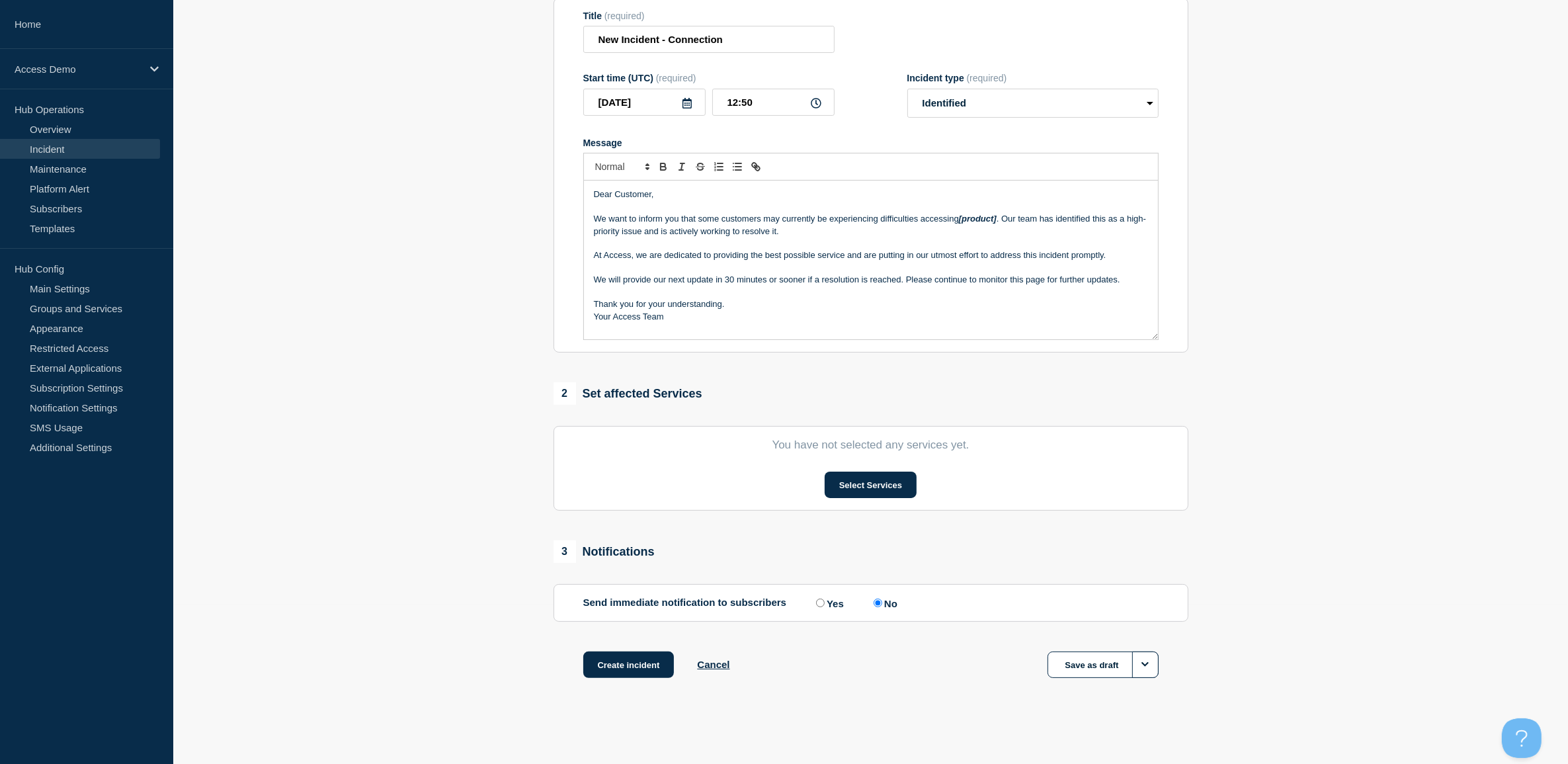
scroll to position [162, 0]
click at [883, 485] on button "Select Services" at bounding box center [871, 484] width 92 height 26
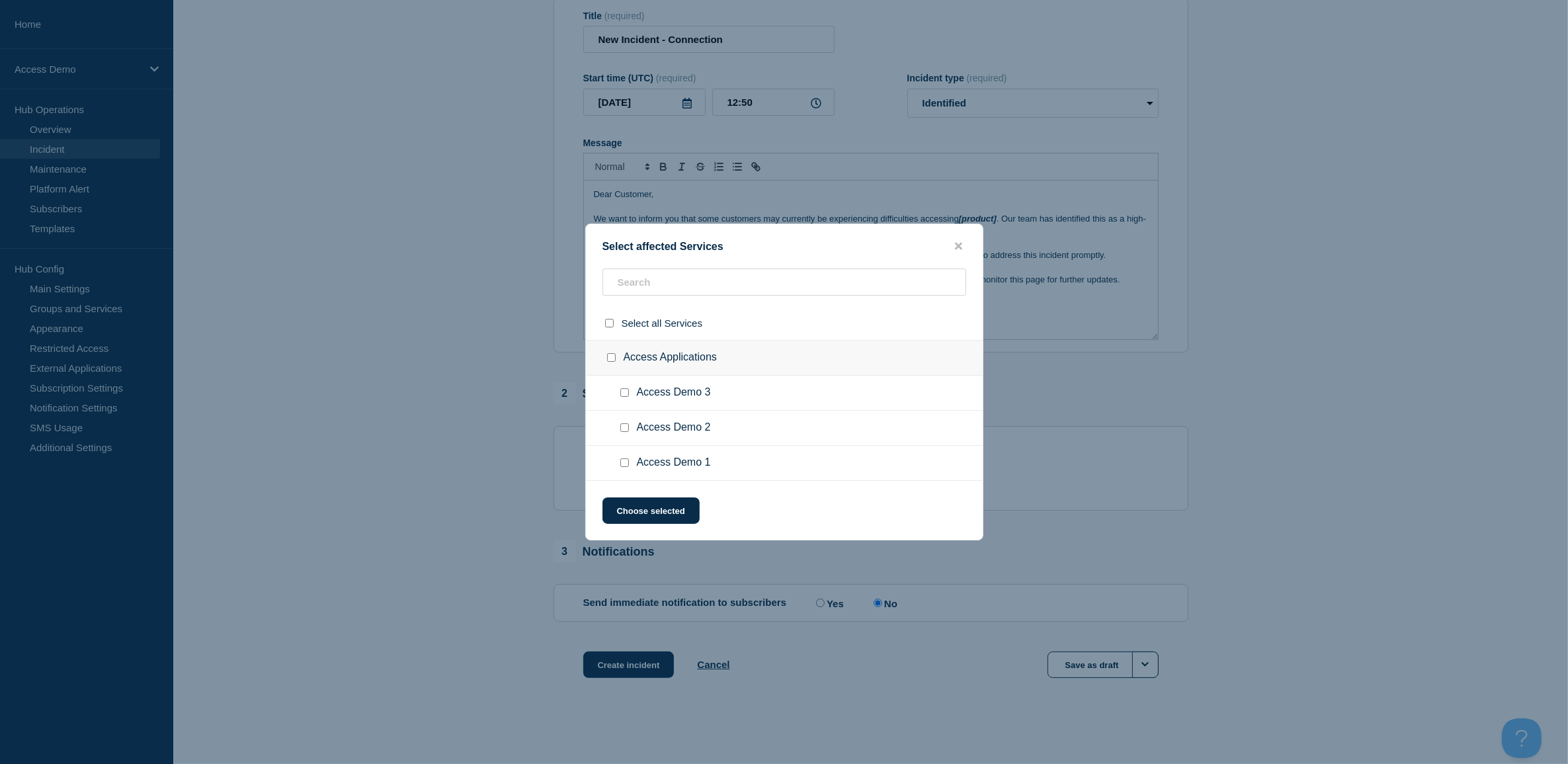
click at [620, 387] on ul "Access Demo 3" at bounding box center [784, 393] width 397 height 35
click at [628, 391] on input "Access Demo 3 checkbox" at bounding box center [624, 393] width 9 height 9
checkbox input "true"
click at [645, 514] on button "Choose selected" at bounding box center [651, 510] width 97 height 26
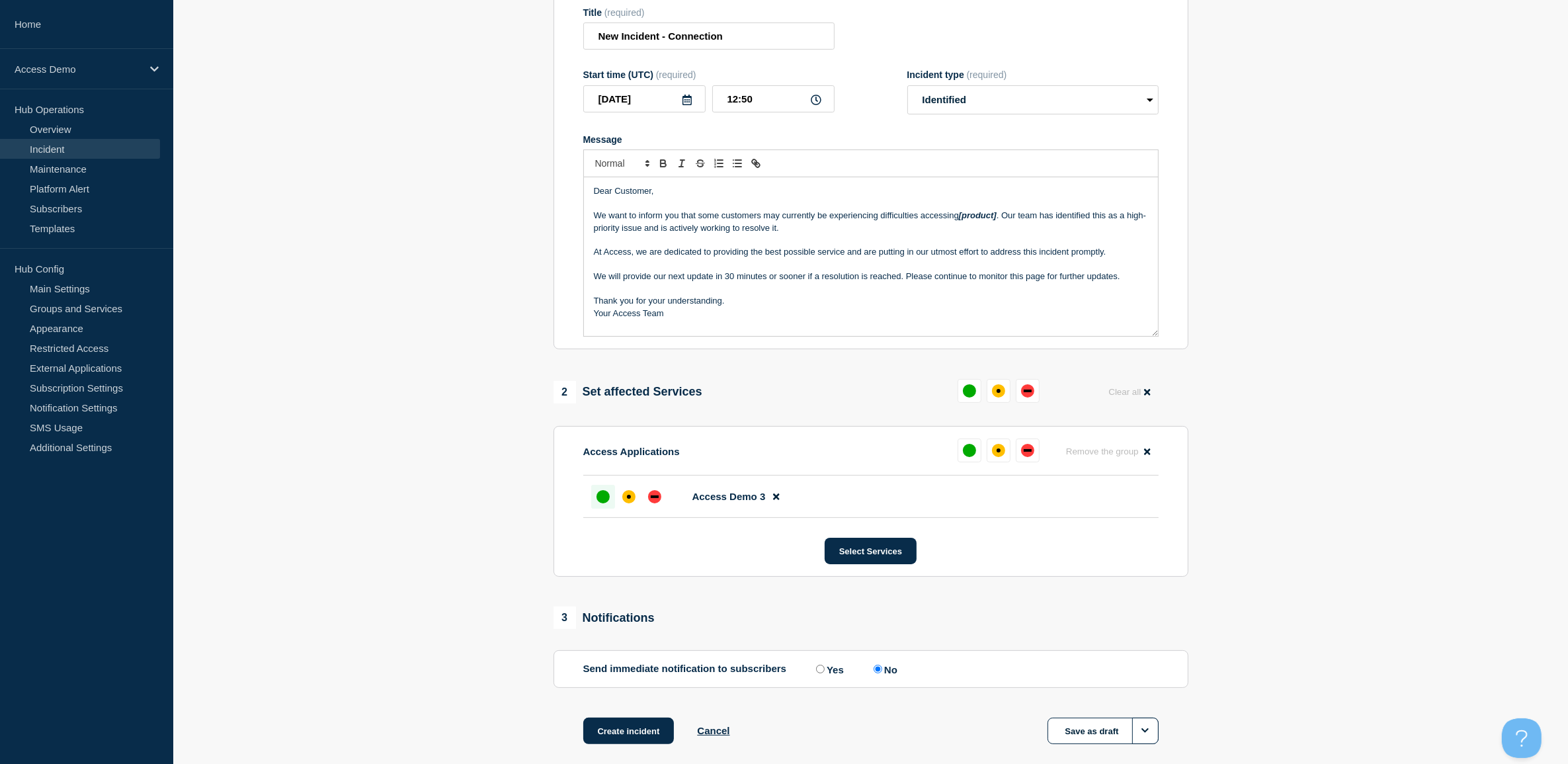
click at [599, 501] on div "up" at bounding box center [603, 496] width 13 height 13
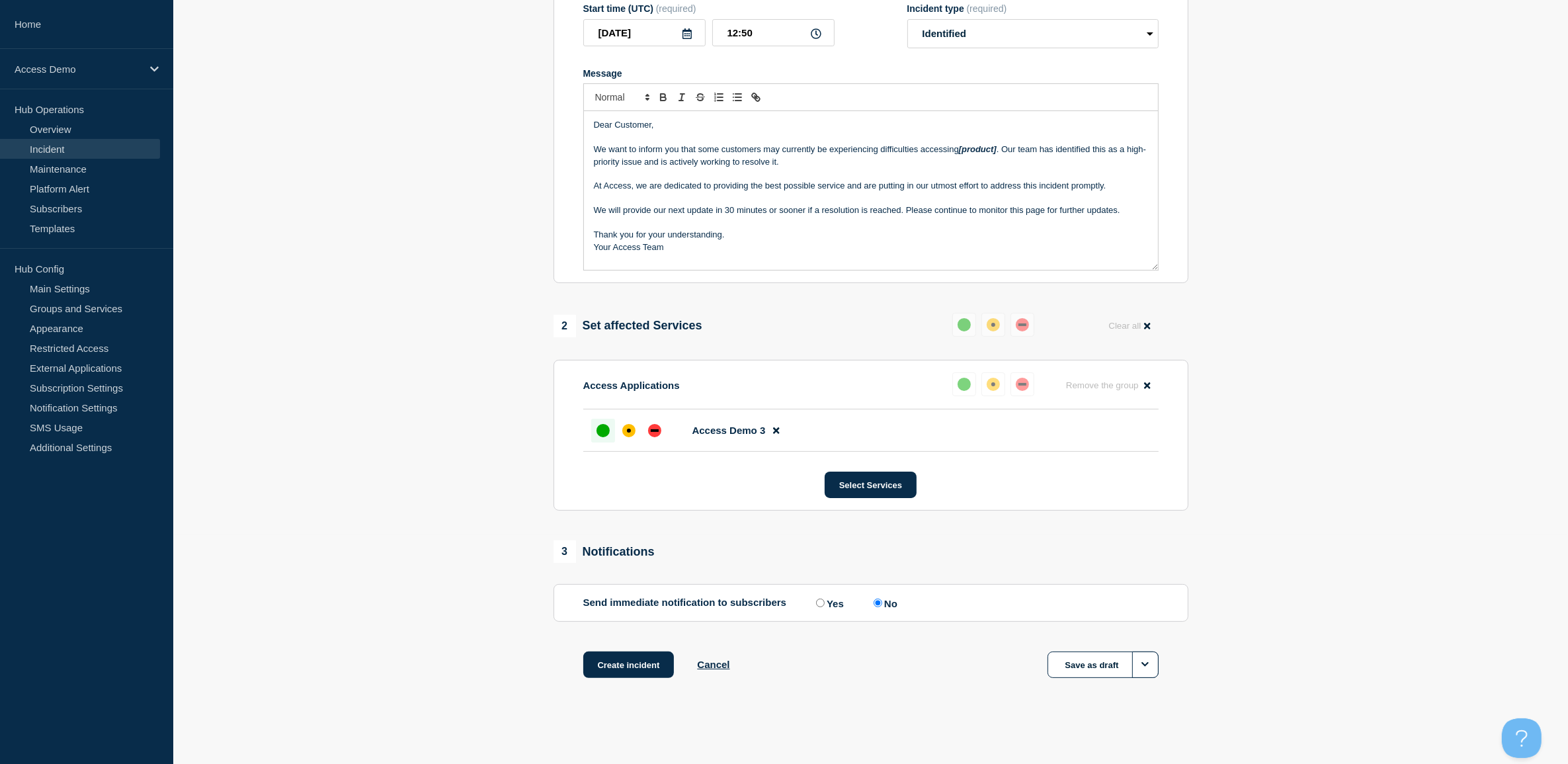
scroll to position [233, 0]
click at [820, 599] on input "Yes" at bounding box center [820, 603] width 9 height 9
radio input "true"
radio input "false"
click at [625, 663] on button "Create incident" at bounding box center [629, 665] width 92 height 26
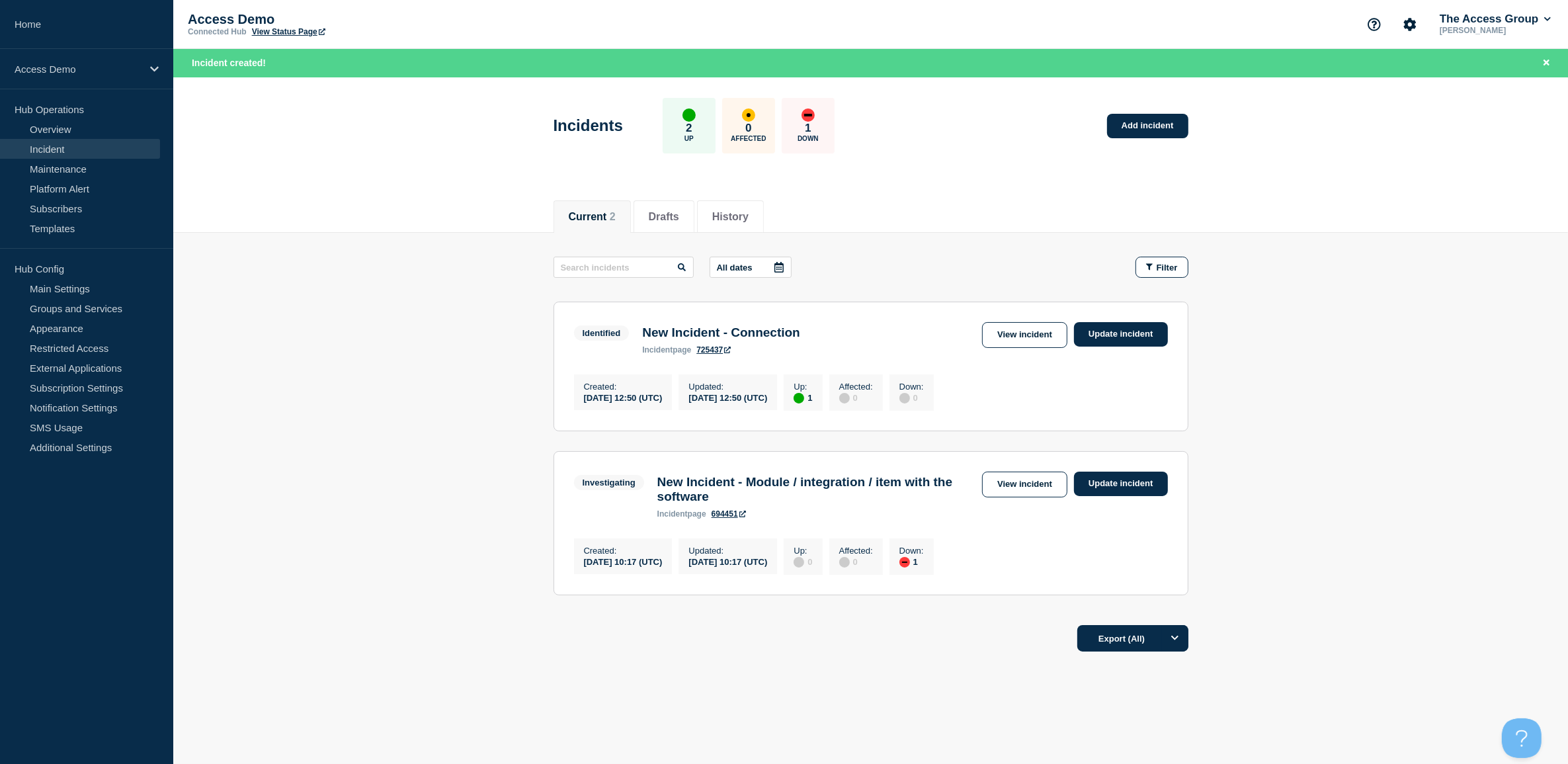
click at [308, 27] on link "View Status Page" at bounding box center [288, 31] width 74 height 9
click at [1103, 488] on link "Update incident" at bounding box center [1120, 484] width 94 height 24
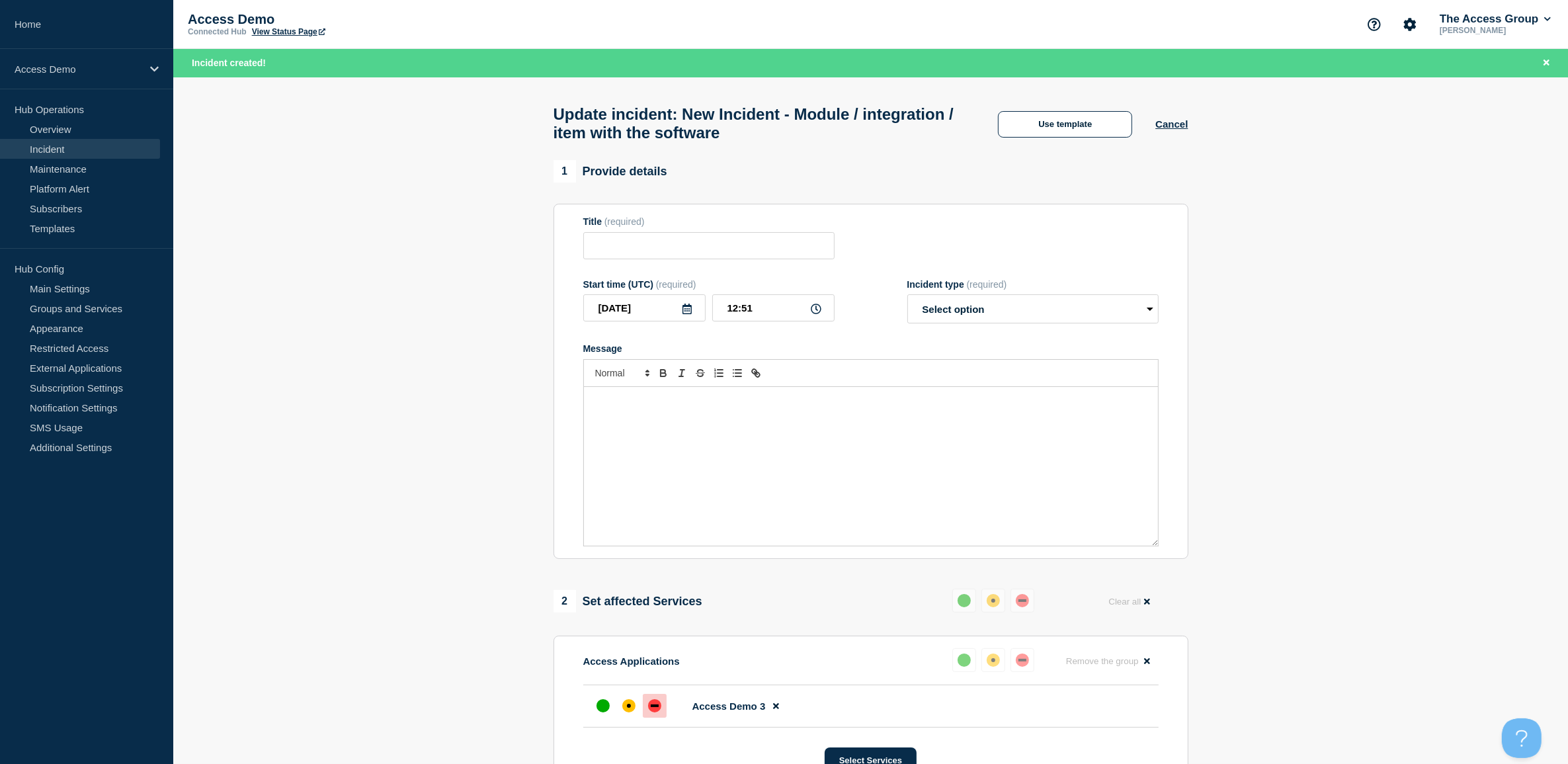
type input "New Incident - Module / integration / item with the software"
click at [1067, 132] on button "Use template" at bounding box center [1065, 124] width 134 height 26
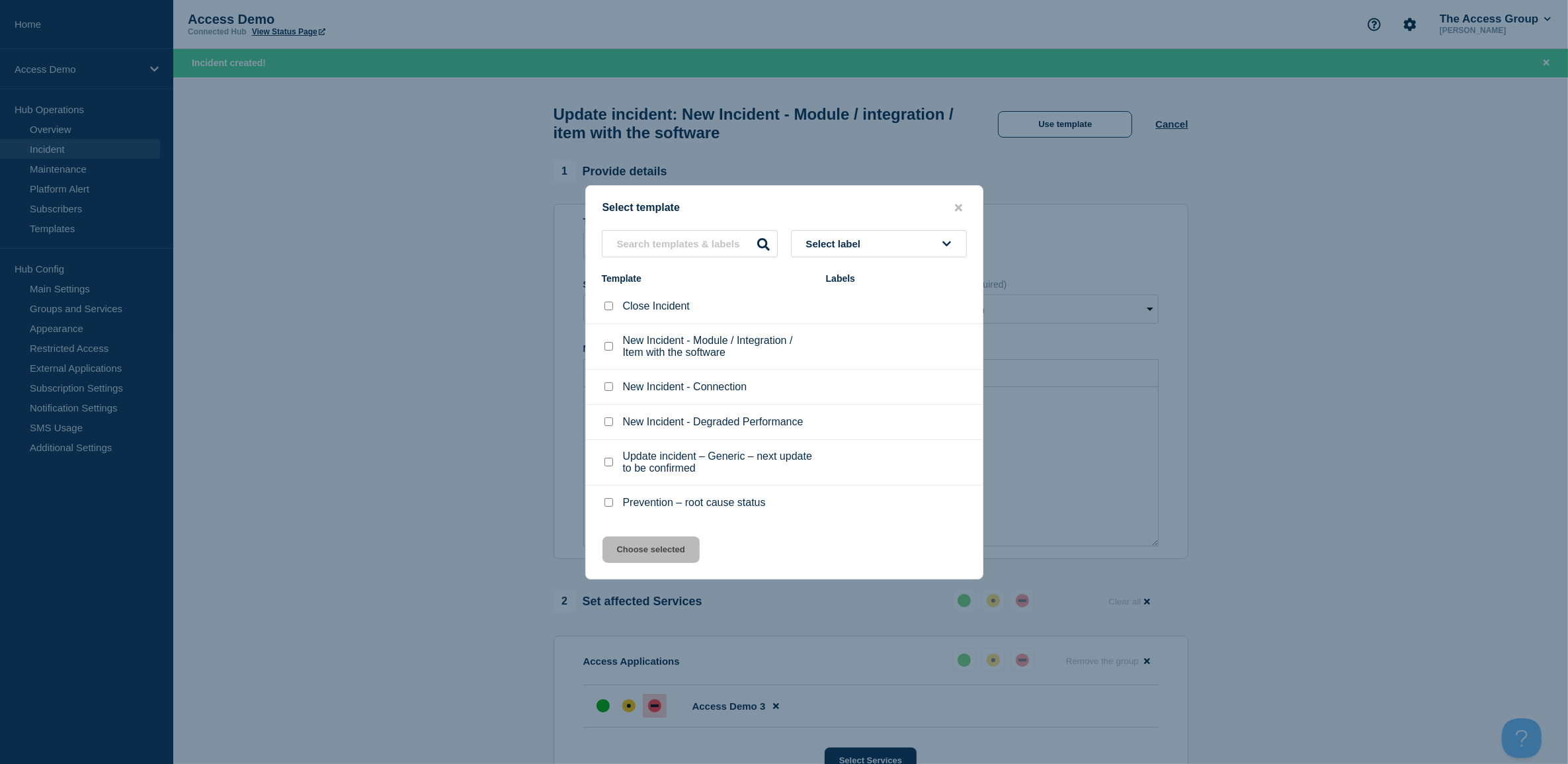
click at [1171, 127] on div at bounding box center [784, 382] width 1568 height 764
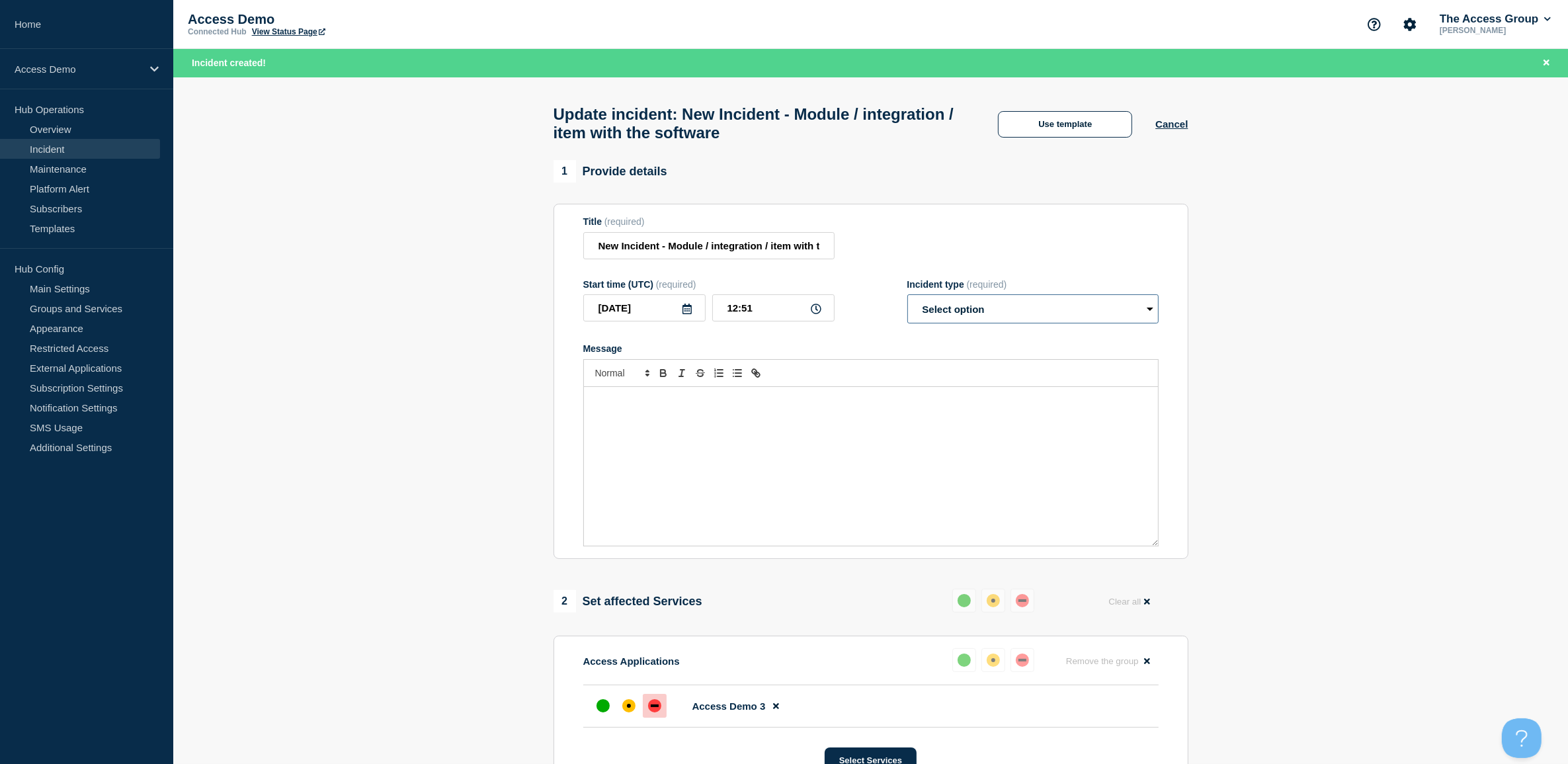
click at [1002, 323] on select "Select option Investigating Identified Monitoring Resolved" at bounding box center [1032, 308] width 251 height 29
select select "resolved"
click at [907, 302] on select "Select option Investigating Identified Monitoring Resolved" at bounding box center [1032, 308] width 251 height 29
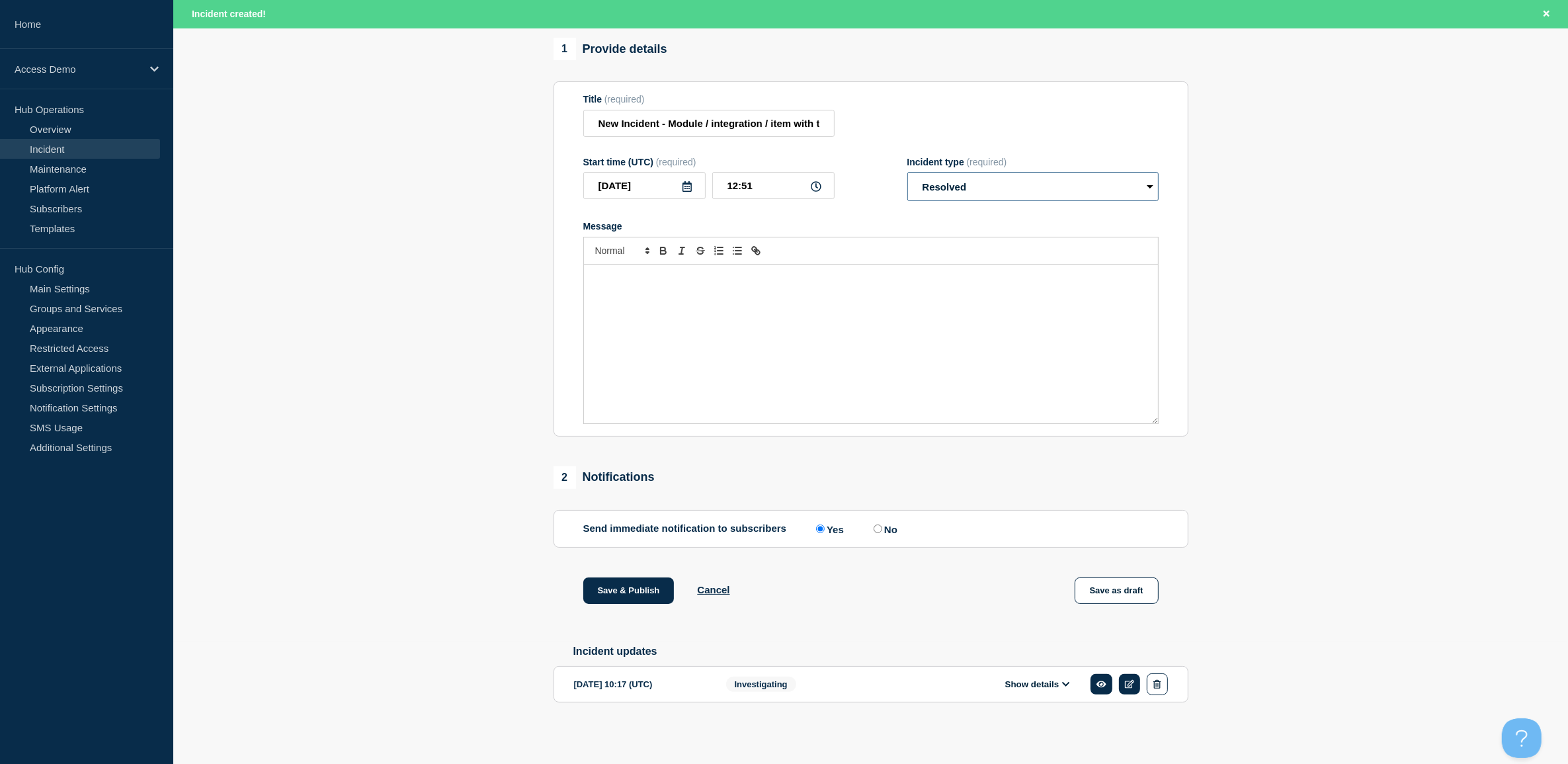
scroll to position [133, 0]
click at [1135, 682] on link at bounding box center [1130, 684] width 22 height 21
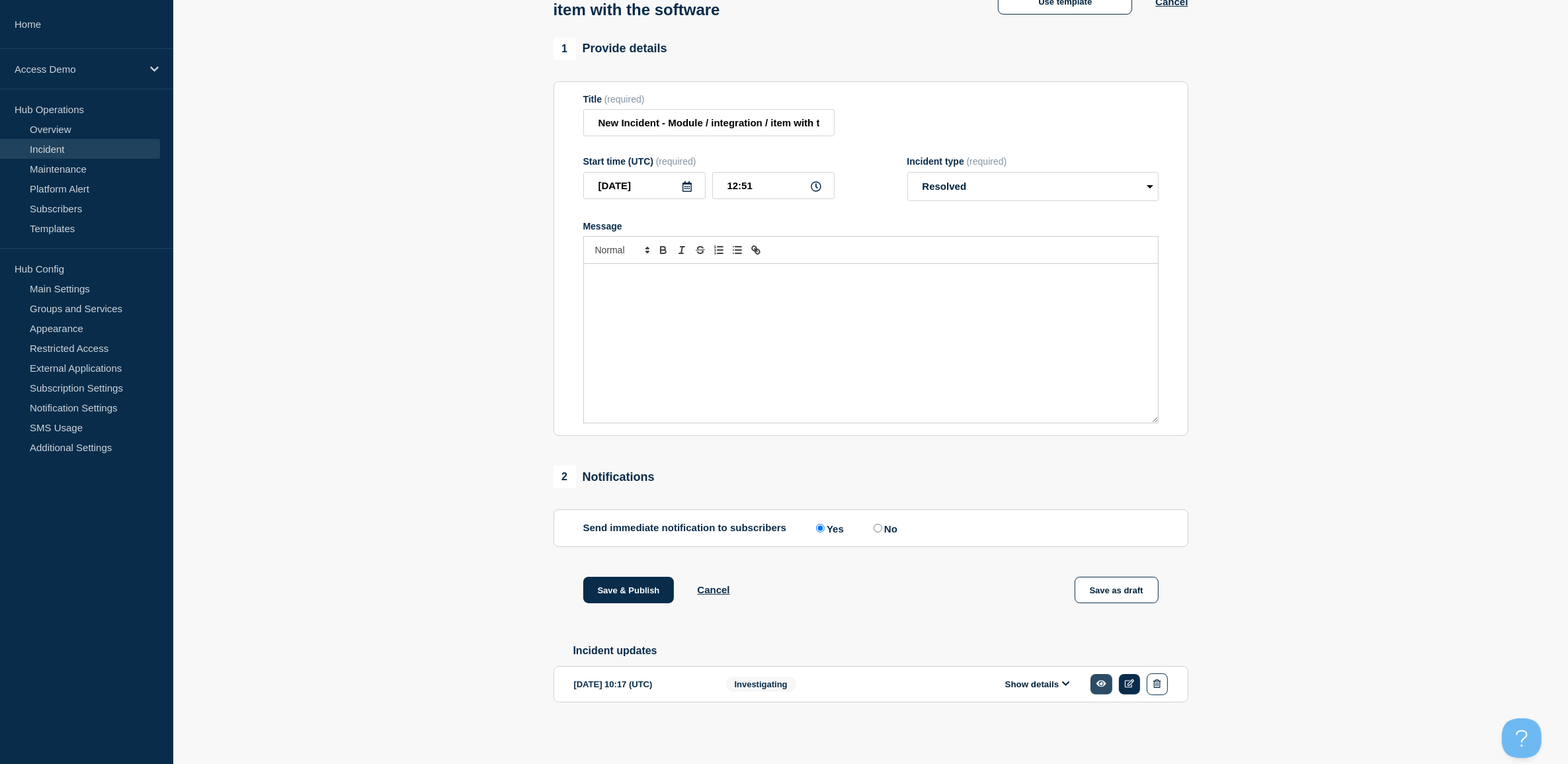
scroll to position [104, 0]
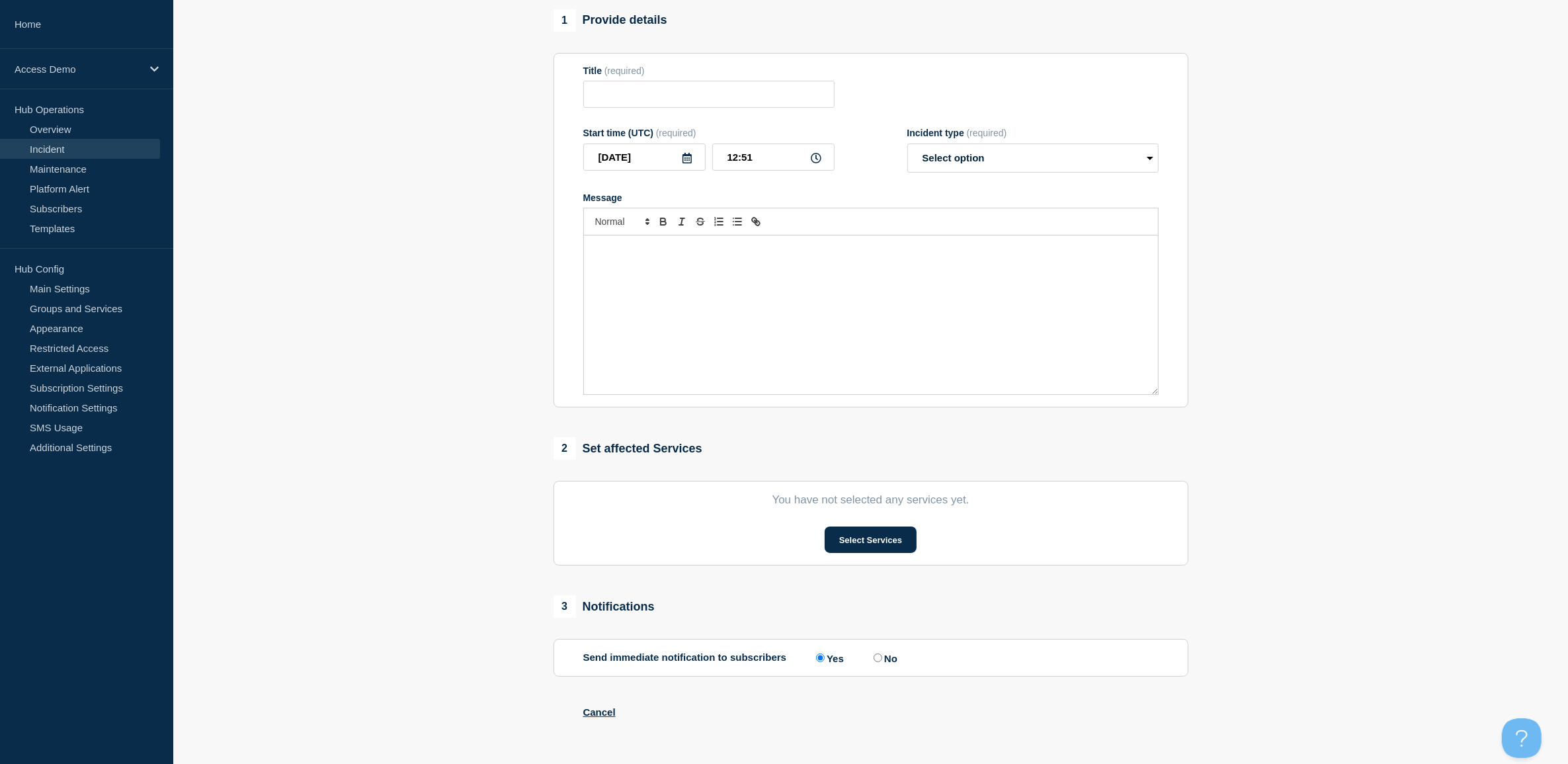
type input "New Incident - Module / integration / item with the software"
type input "2025-06-30"
type input "10:17"
select select "investigating"
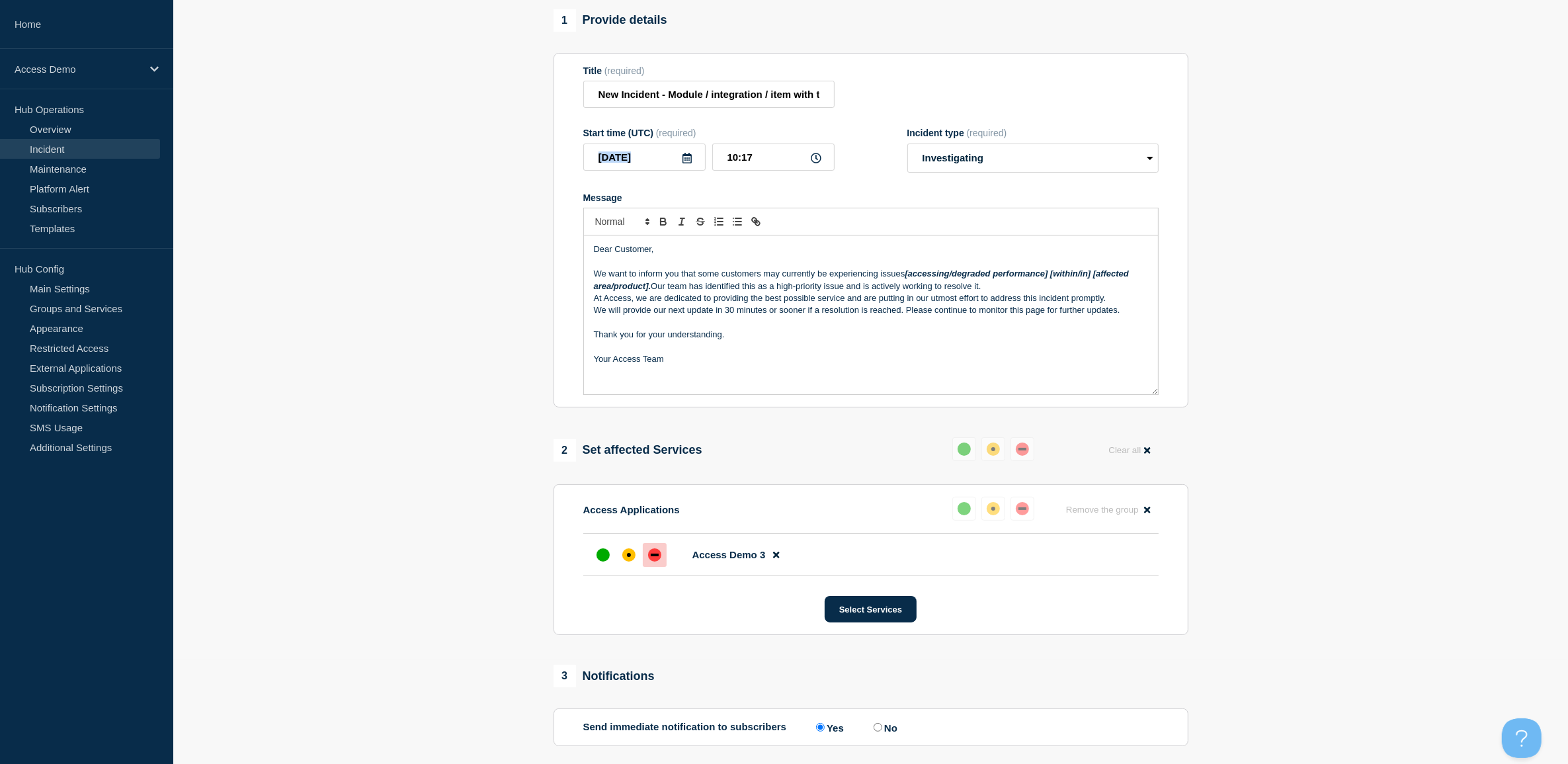
click at [687, 163] on icon at bounding box center [687, 158] width 11 height 11
click at [677, 324] on div "26" at bounding box center [688, 325] width 22 height 21
click at [685, 324] on div "26" at bounding box center [688, 325] width 19 height 19
type input "2025-06-26"
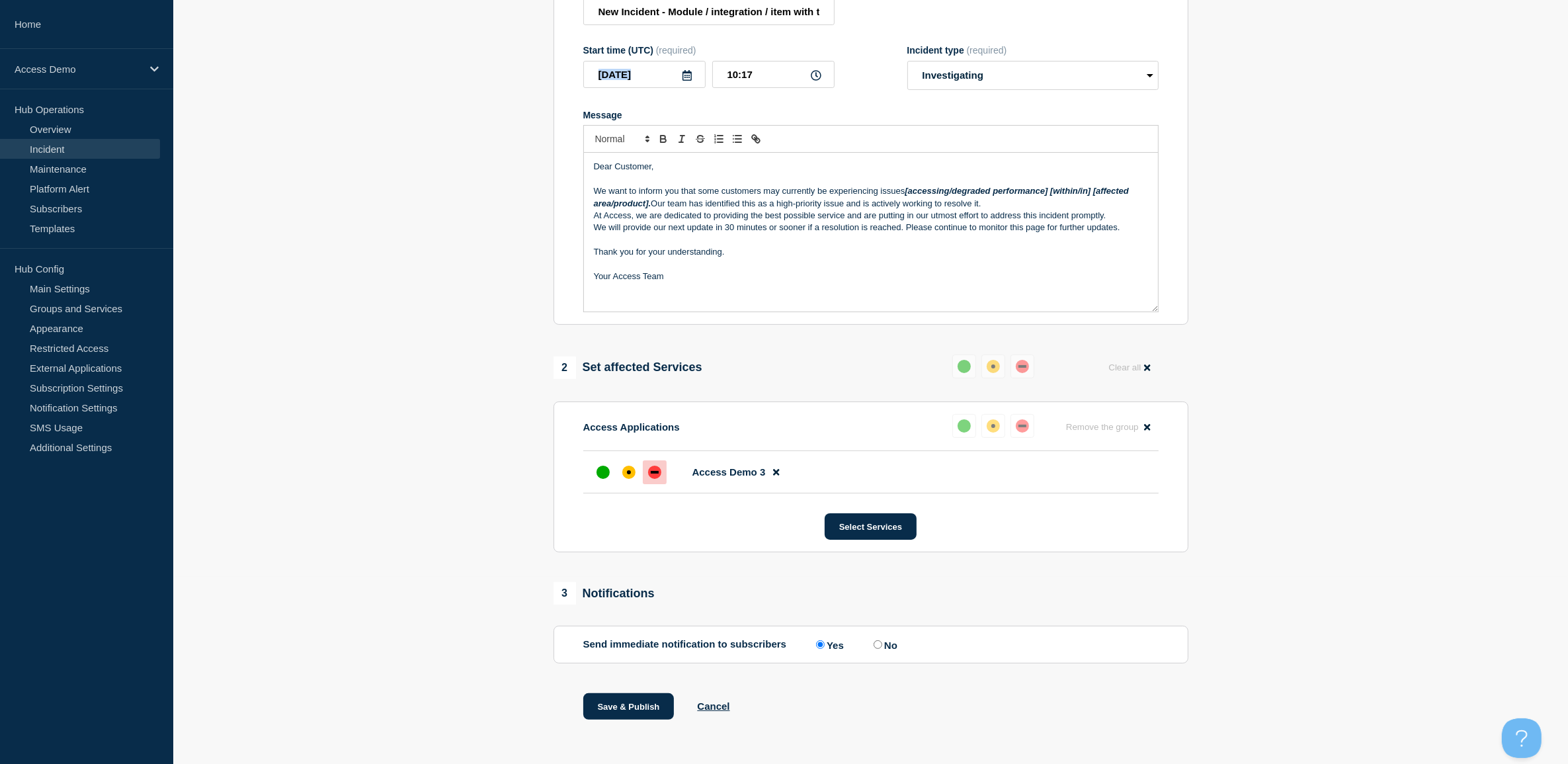
scroll to position [223, 0]
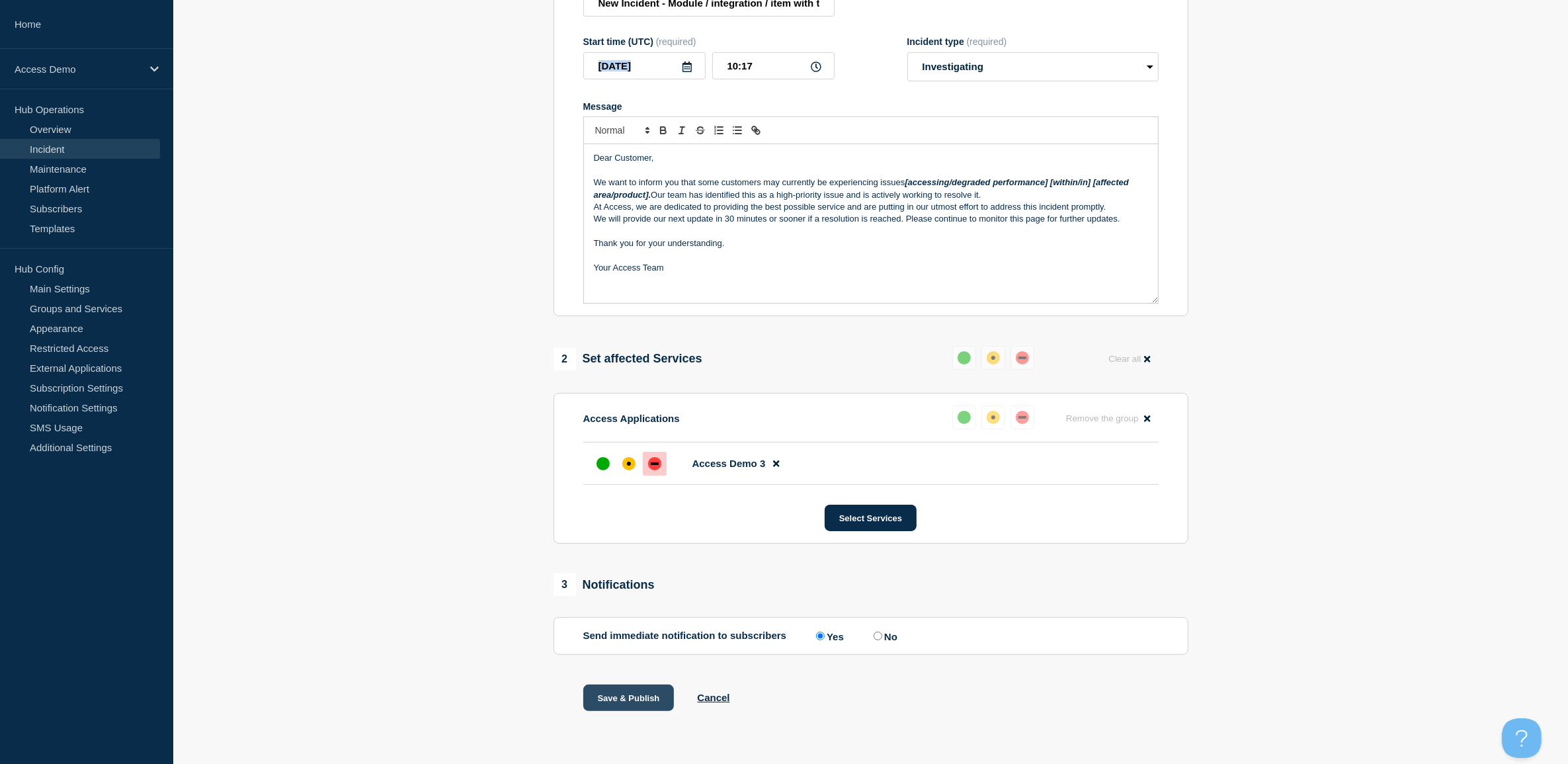
click at [646, 702] on button "Save & Publish" at bounding box center [629, 697] width 92 height 26
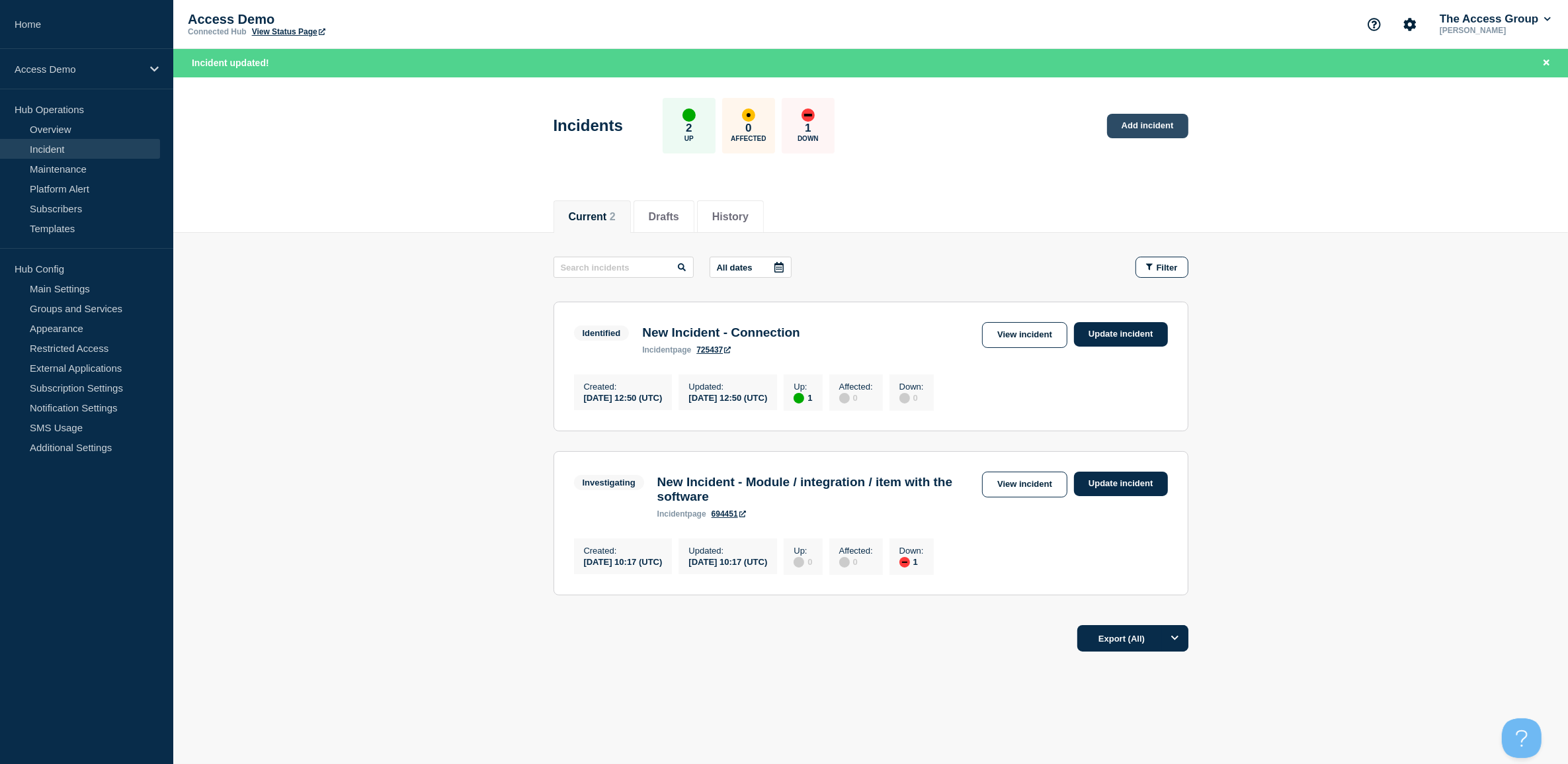
click at [1125, 127] on link "Add incident" at bounding box center [1148, 126] width 82 height 24
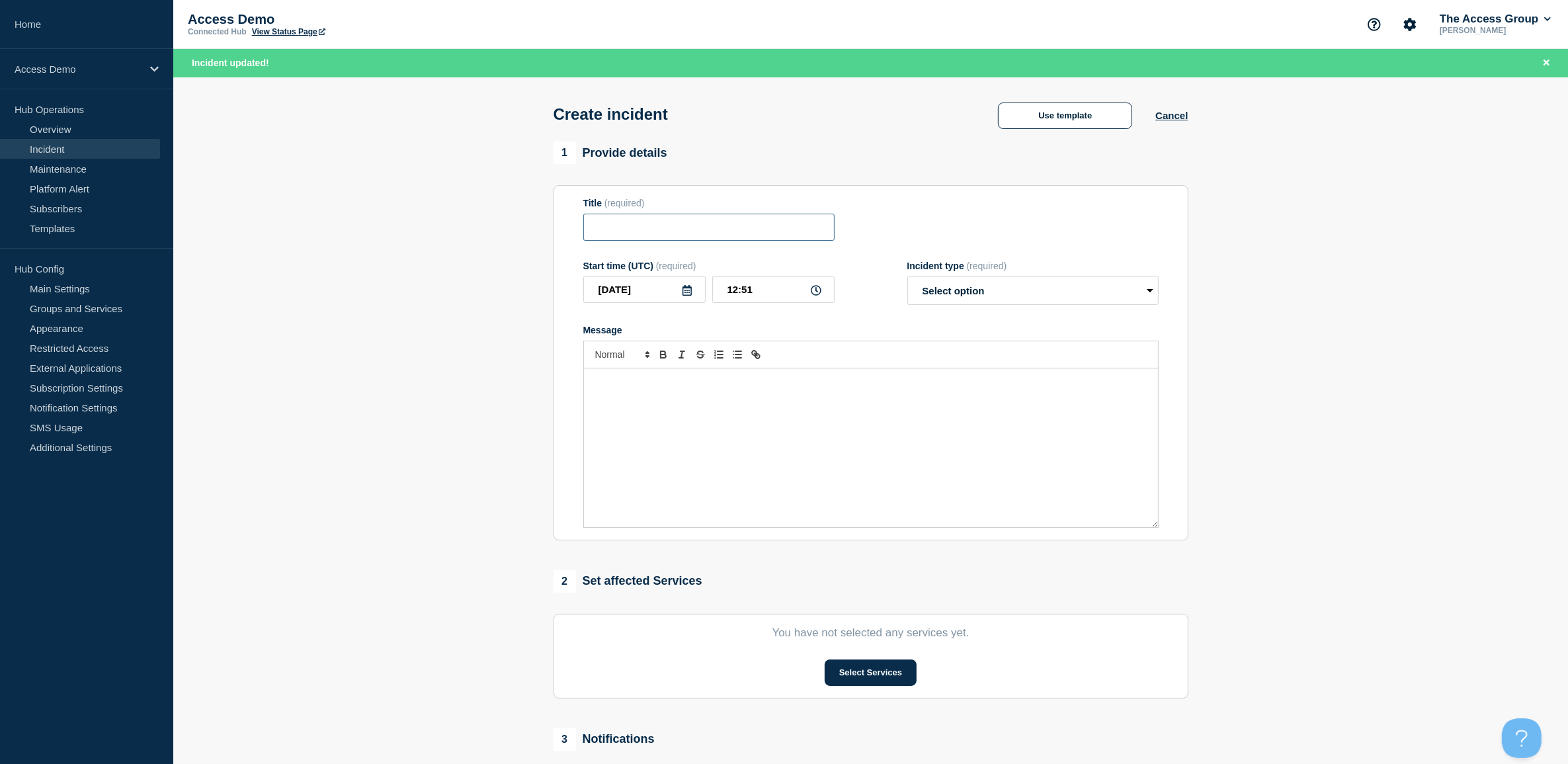
click at [739, 230] on input "Title" at bounding box center [708, 227] width 251 height 27
click at [974, 288] on select "Select option Investigating Identified Monitoring" at bounding box center [1032, 290] width 251 height 29
select select "investigating"
click at [907, 279] on select "Select option Investigating Identified Monitoring" at bounding box center [1032, 290] width 251 height 29
click at [1047, 117] on button "Use template" at bounding box center [1065, 115] width 134 height 26
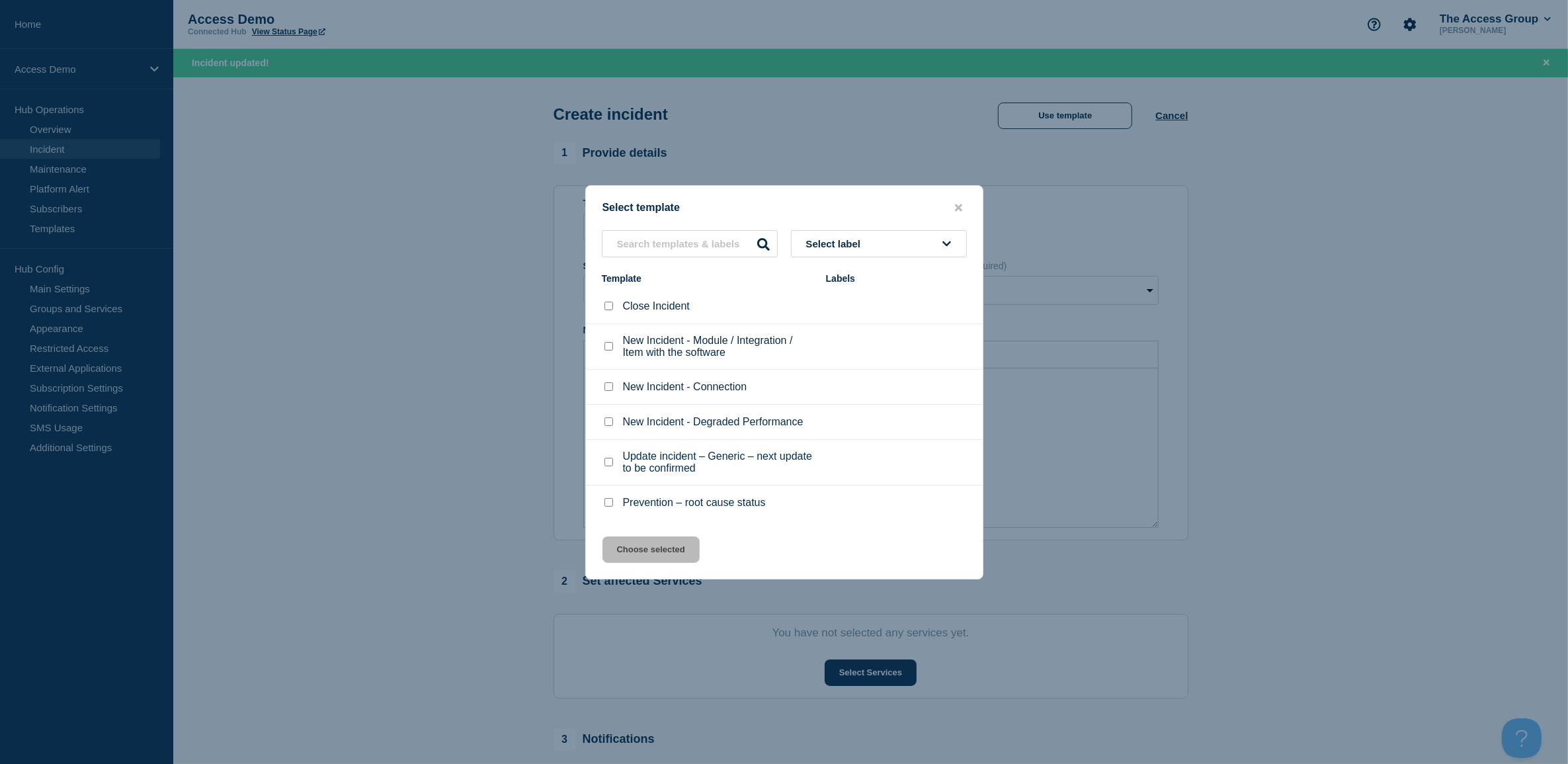
click at [600, 382] on li "New Incident - Connection" at bounding box center [784, 387] width 397 height 35
click at [961, 207] on icon "close button" at bounding box center [959, 207] width 7 height 7
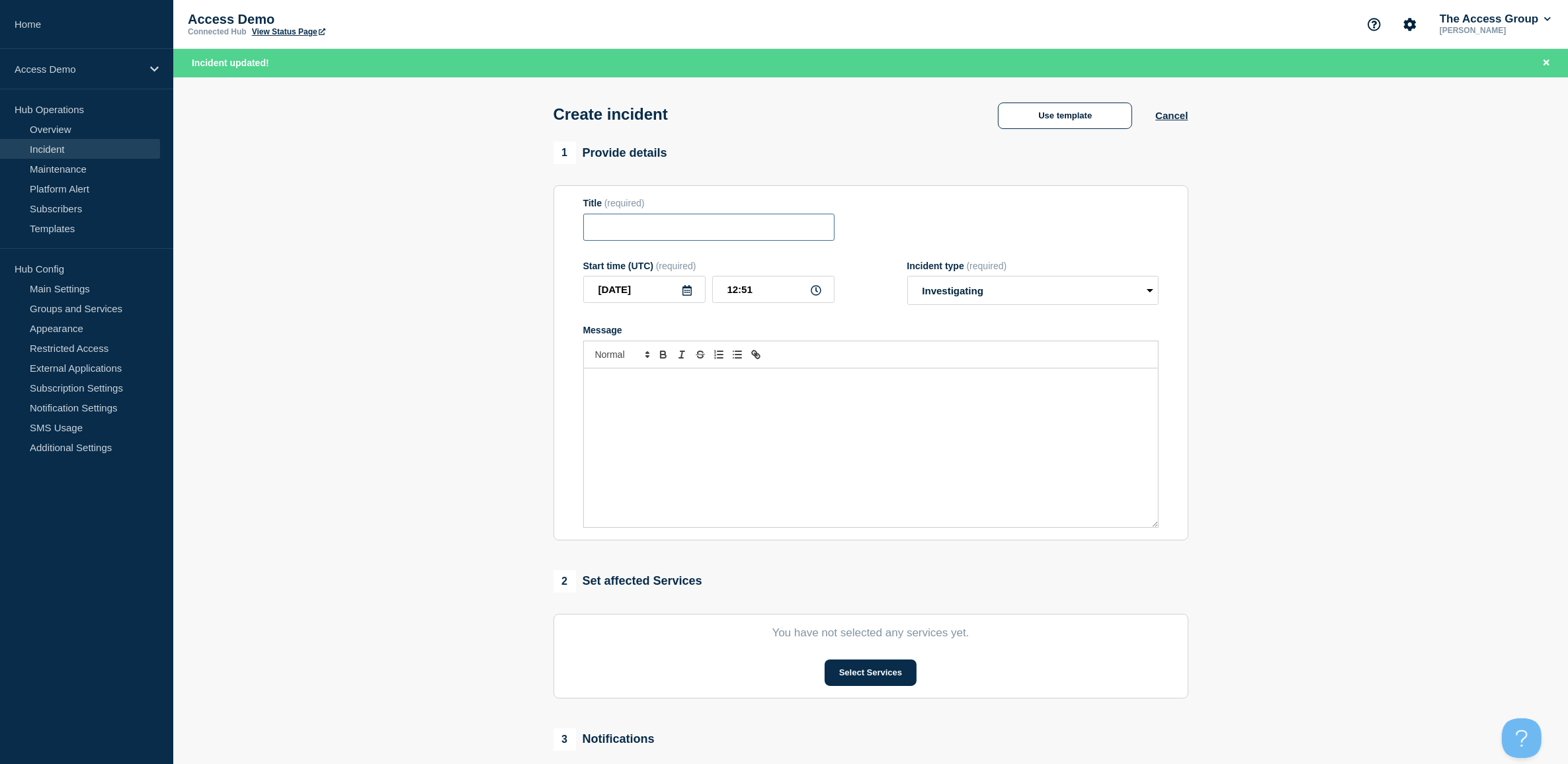
click at [657, 237] on input "Title" at bounding box center [708, 227] width 251 height 27
type input "Test"
click at [699, 430] on div "Message" at bounding box center [871, 448] width 574 height 159
drag, startPoint x: 1075, startPoint y: 298, endPoint x: 1102, endPoint y: 275, distance: 35.5
click at [1075, 298] on select "Select option Investigating Identified Monitoring" at bounding box center [1032, 290] width 251 height 29
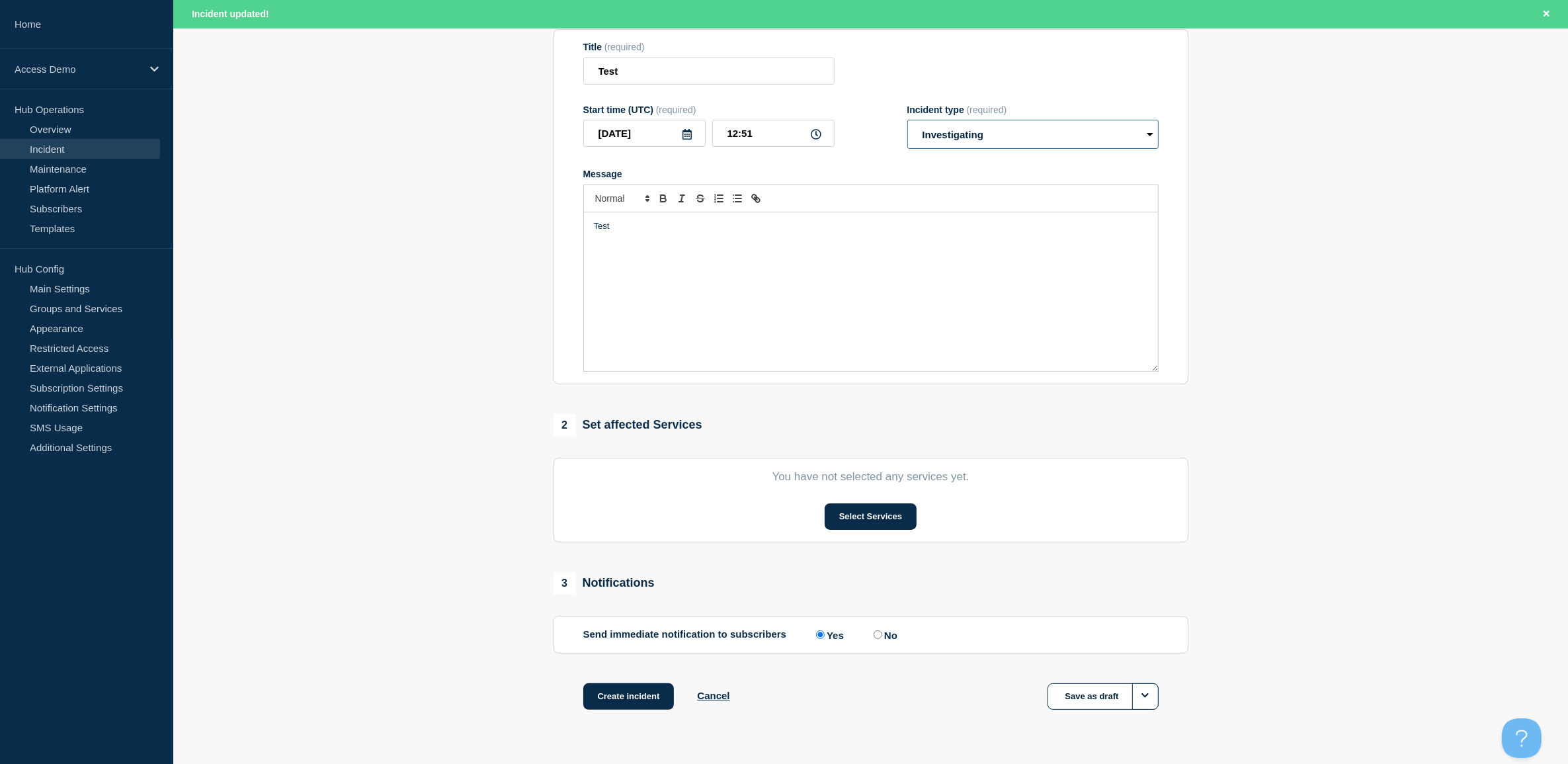
scroll to position [165, 0]
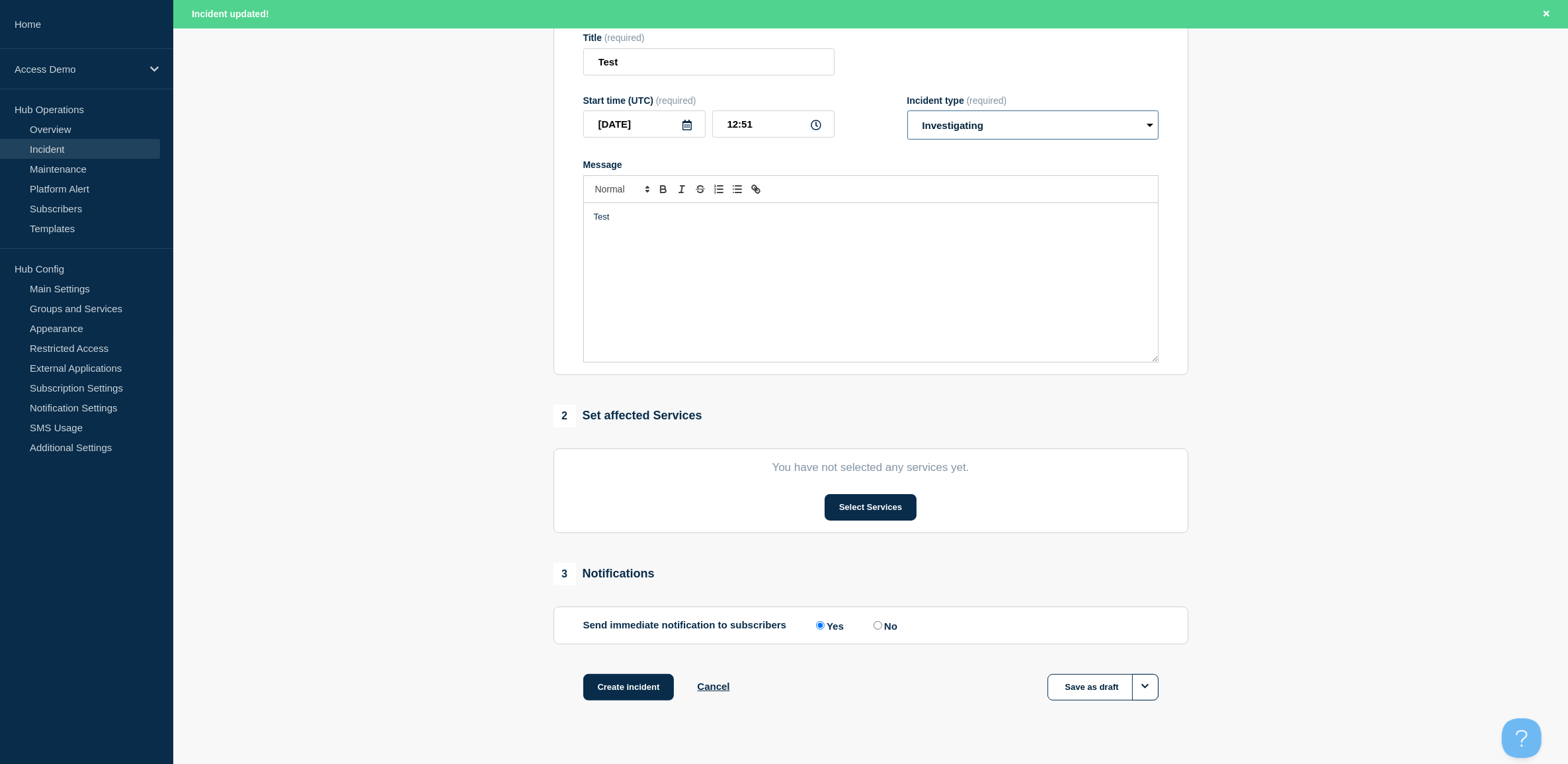
click at [984, 129] on select "Select option Investigating Identified Monitoring" at bounding box center [1032, 124] width 251 height 29
select select "monitoring"
click at [907, 114] on select "Select option Investigating Identified Monitoring" at bounding box center [1032, 124] width 251 height 29
click at [705, 271] on div "Test" at bounding box center [871, 283] width 574 height 159
click at [889, 511] on button "Select Services" at bounding box center [871, 507] width 92 height 26
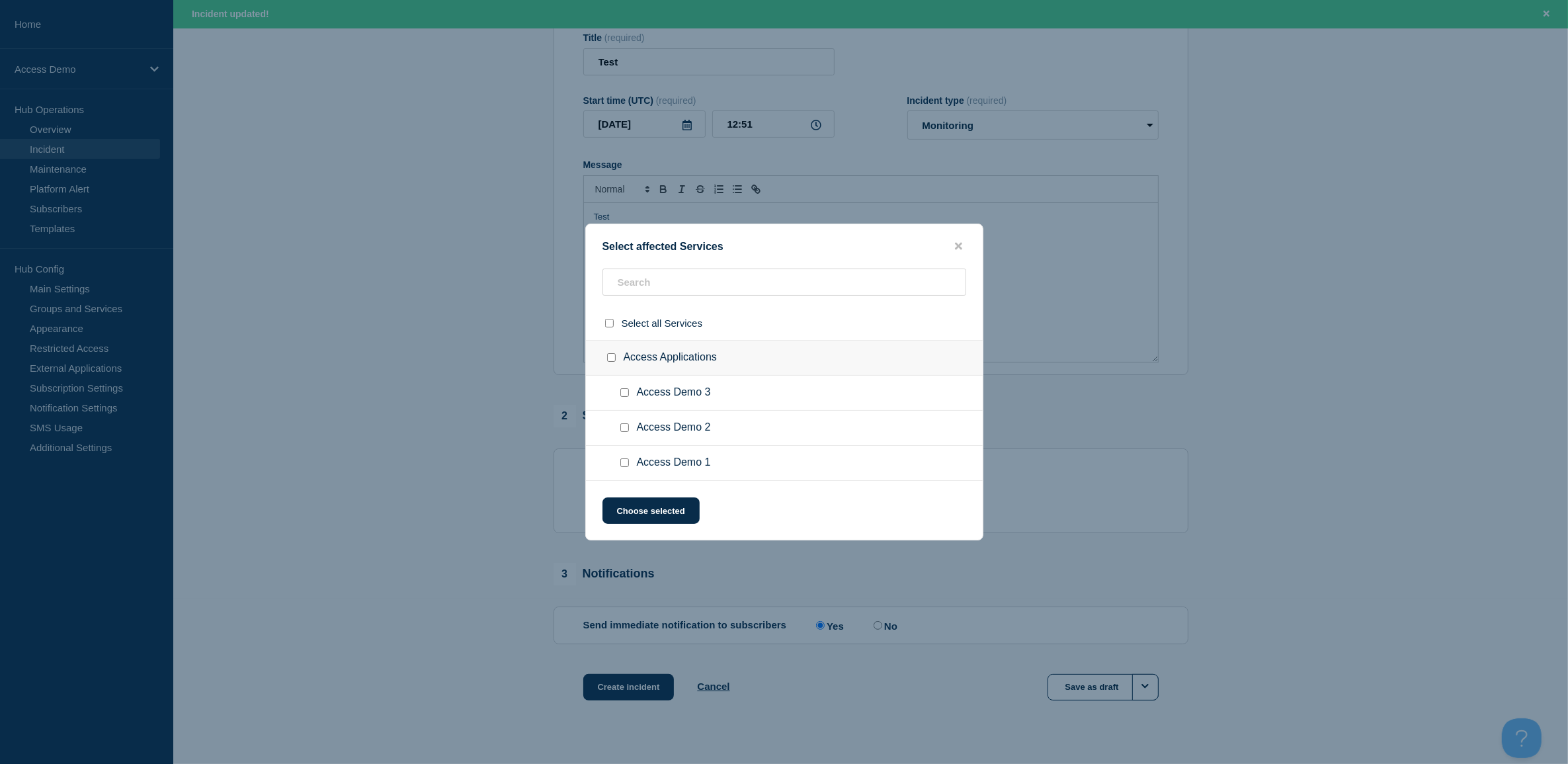
click at [623, 393] on input "Access Demo 3 checkbox" at bounding box center [624, 393] width 9 height 9
checkbox input "true"
click at [670, 516] on button "Choose selected" at bounding box center [651, 510] width 97 height 26
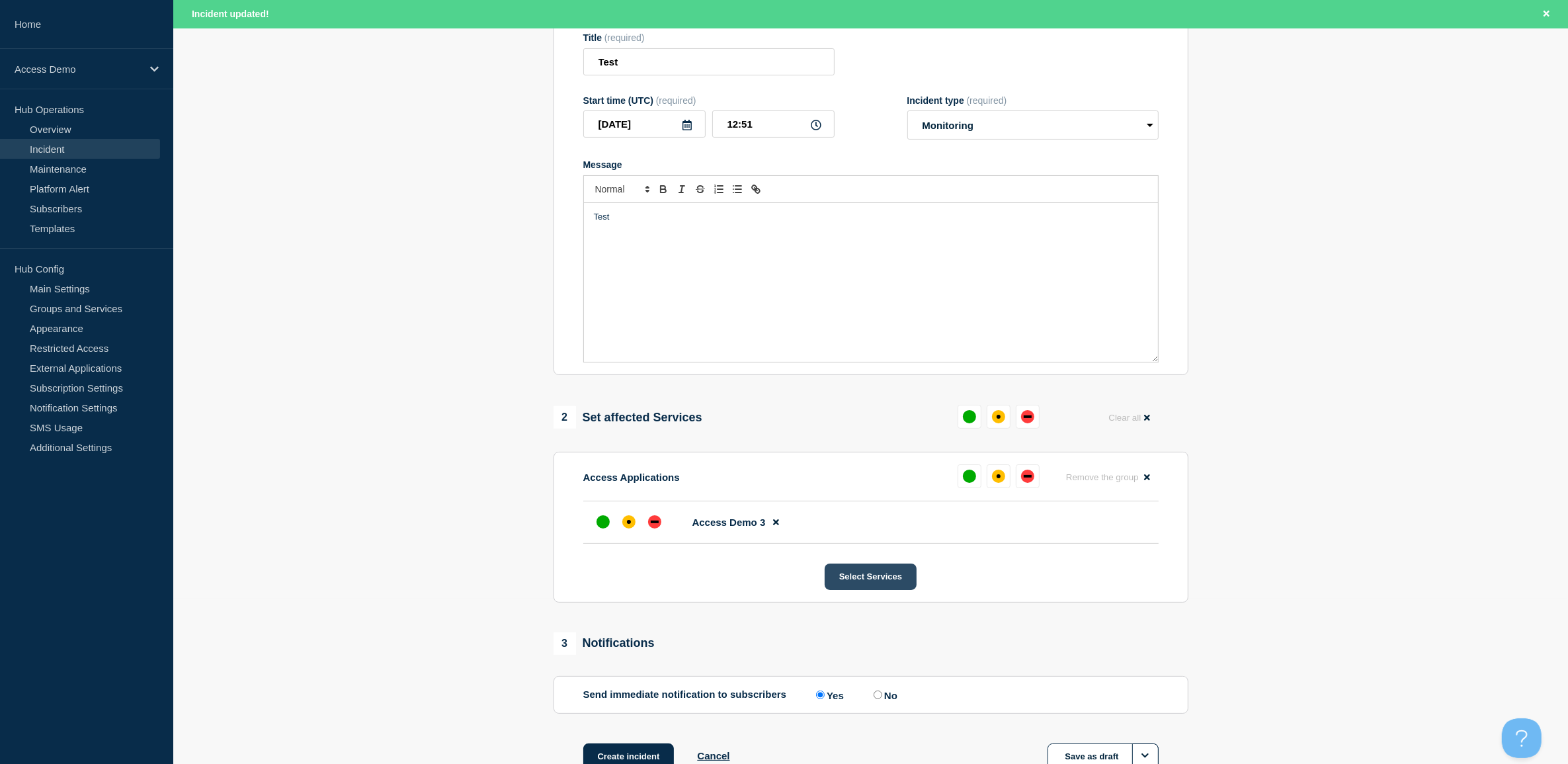
click at [858, 574] on button "Select Services" at bounding box center [871, 577] width 92 height 26
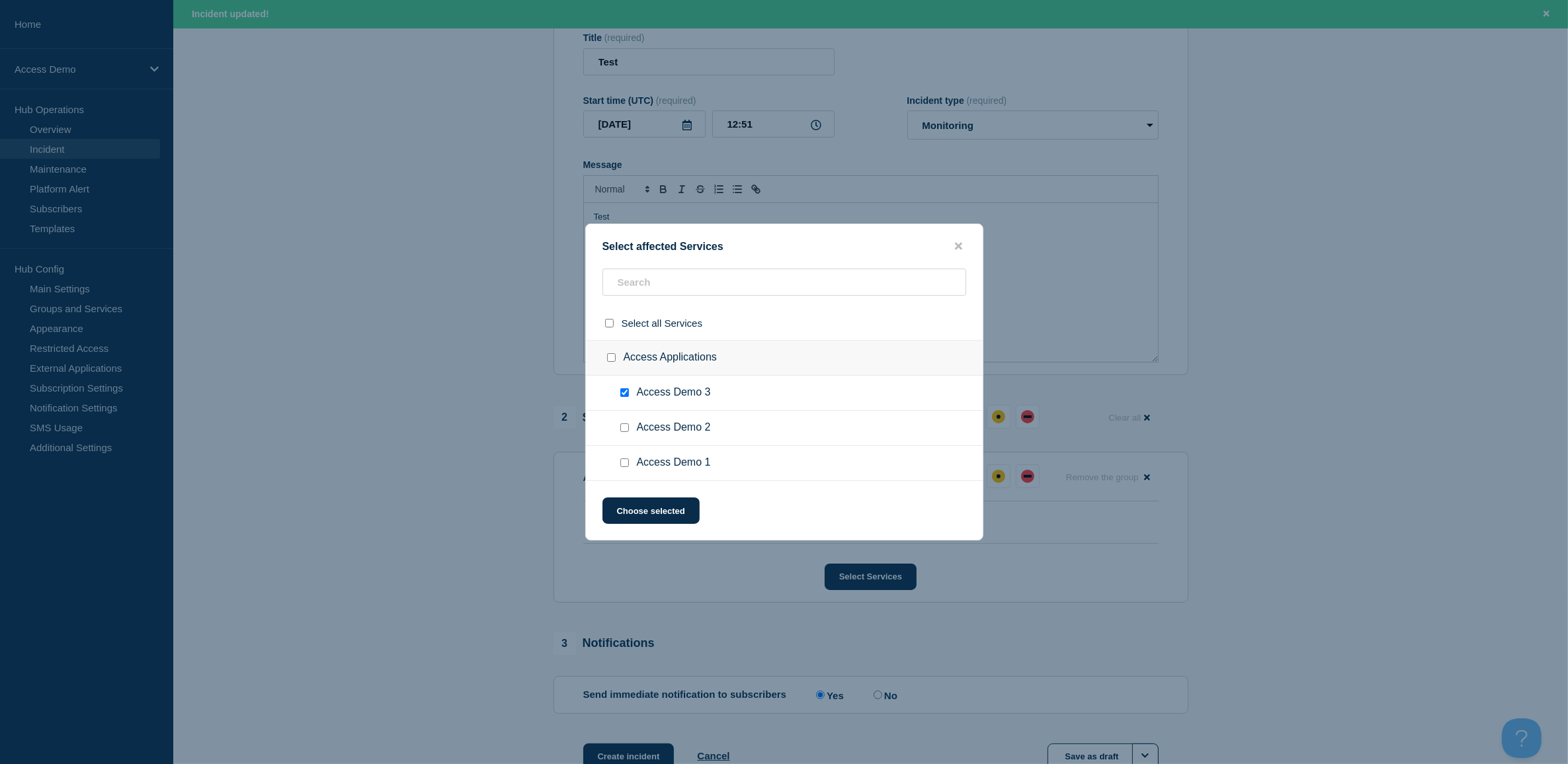
click at [626, 428] on input "Access Demo 2 checkbox" at bounding box center [624, 428] width 9 height 9
checkbox input "true"
click at [622, 396] on input "Access Demo 3 checkbox" at bounding box center [624, 393] width 9 height 9
checkbox input "false"
click at [672, 506] on button "Choose selected" at bounding box center [651, 510] width 97 height 26
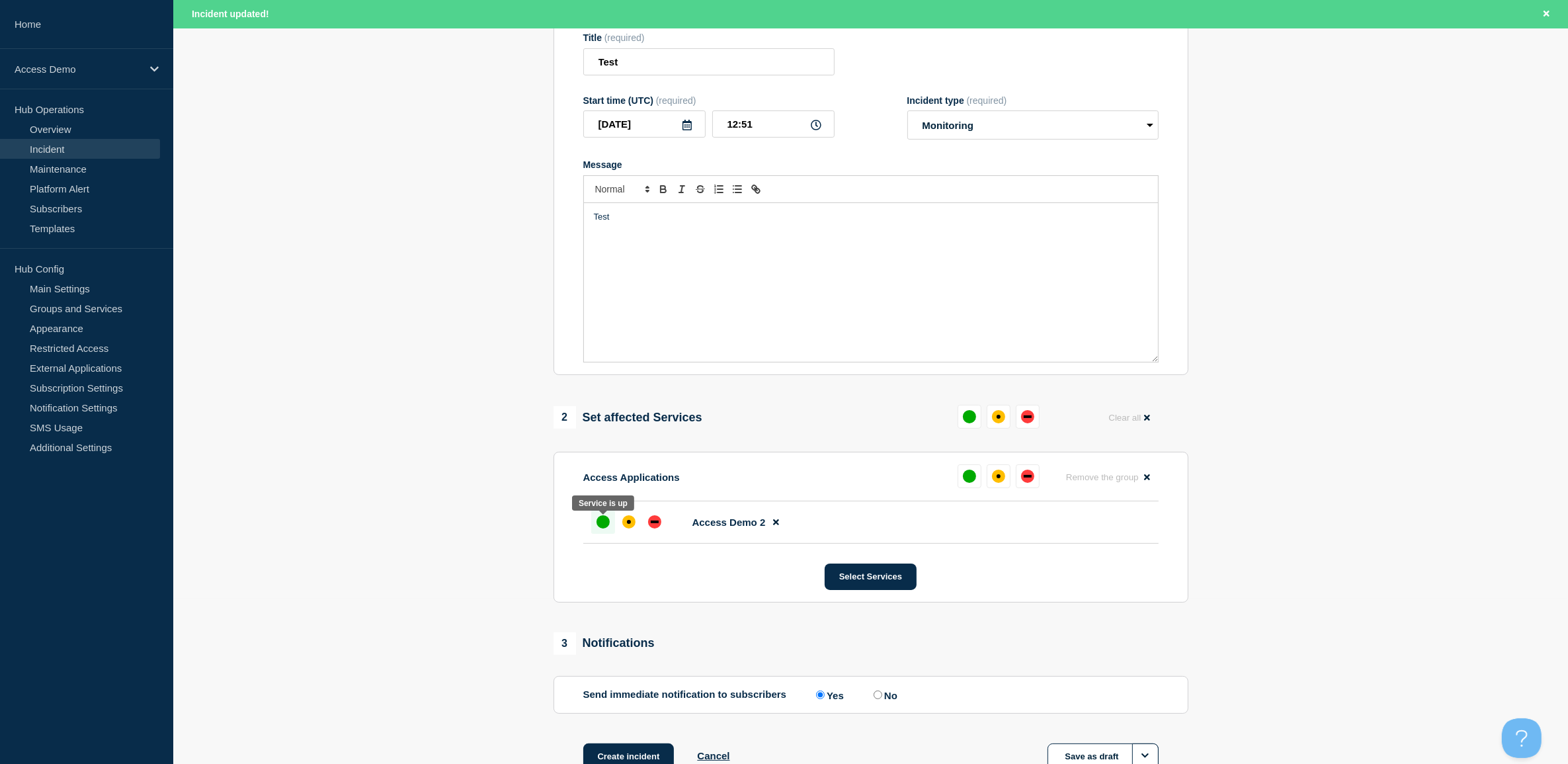
click at [607, 521] on div "up" at bounding box center [603, 521] width 13 height 13
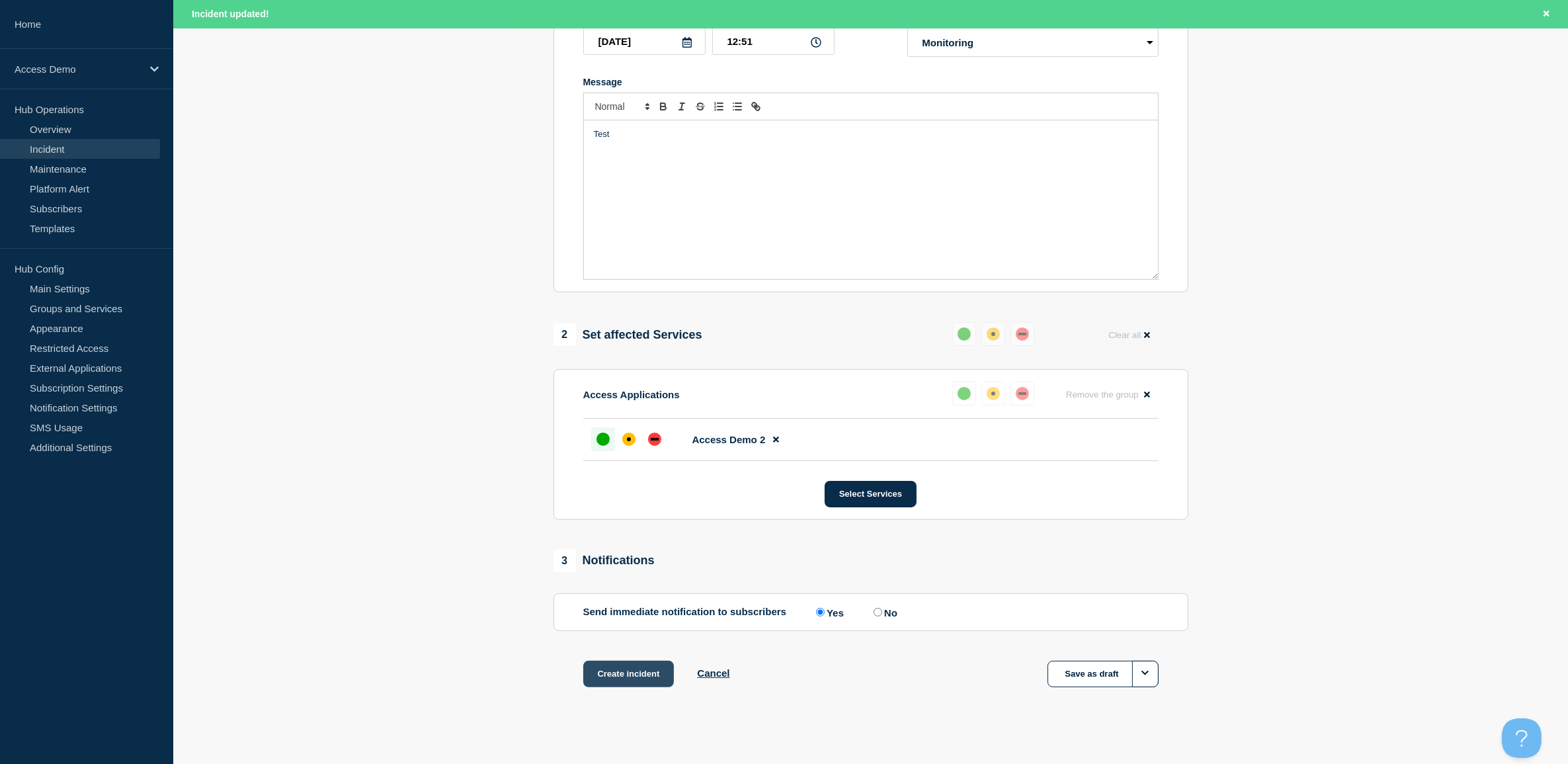
click at [618, 677] on button "Create incident" at bounding box center [629, 674] width 92 height 26
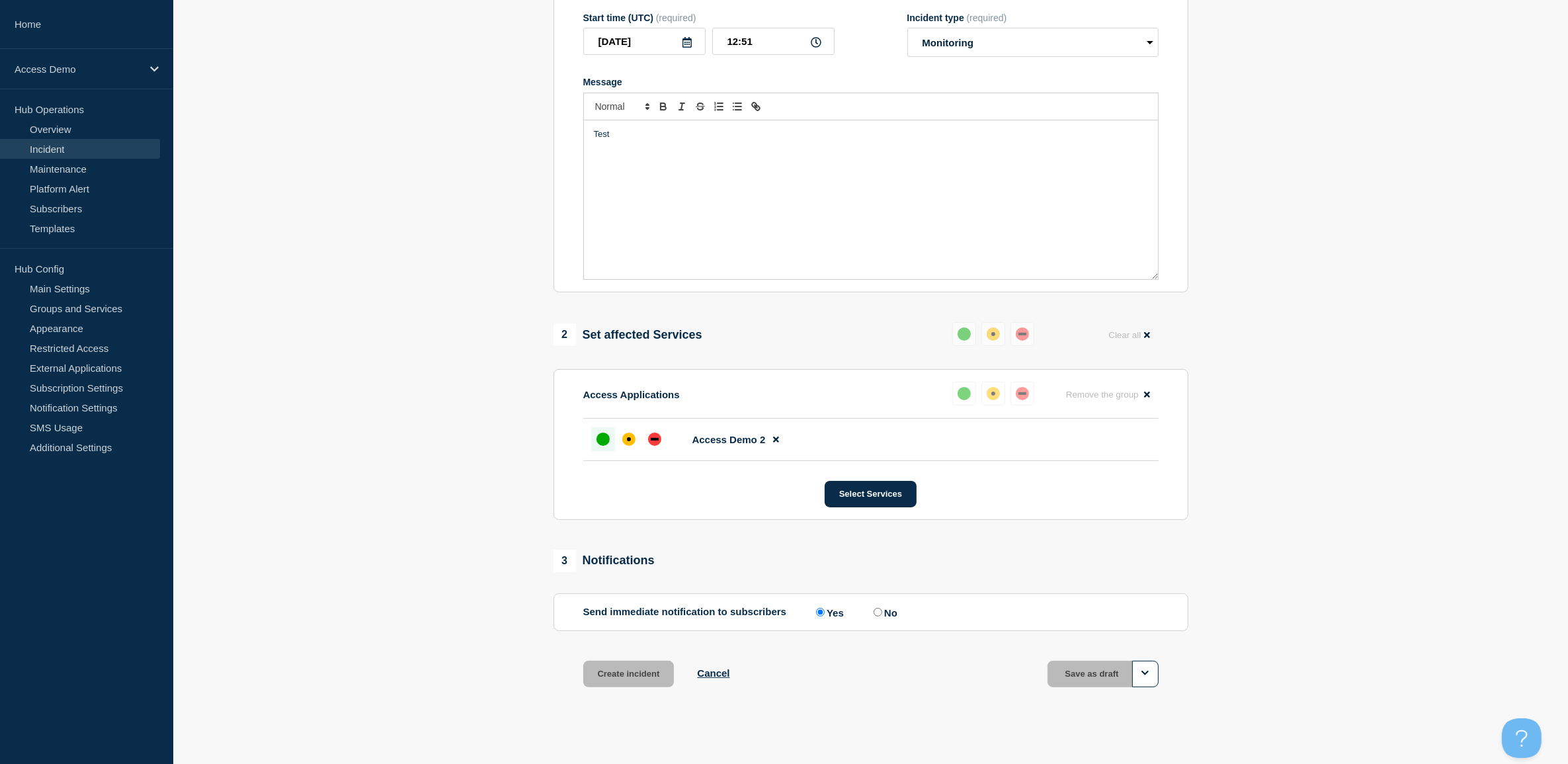
scroll to position [220, 0]
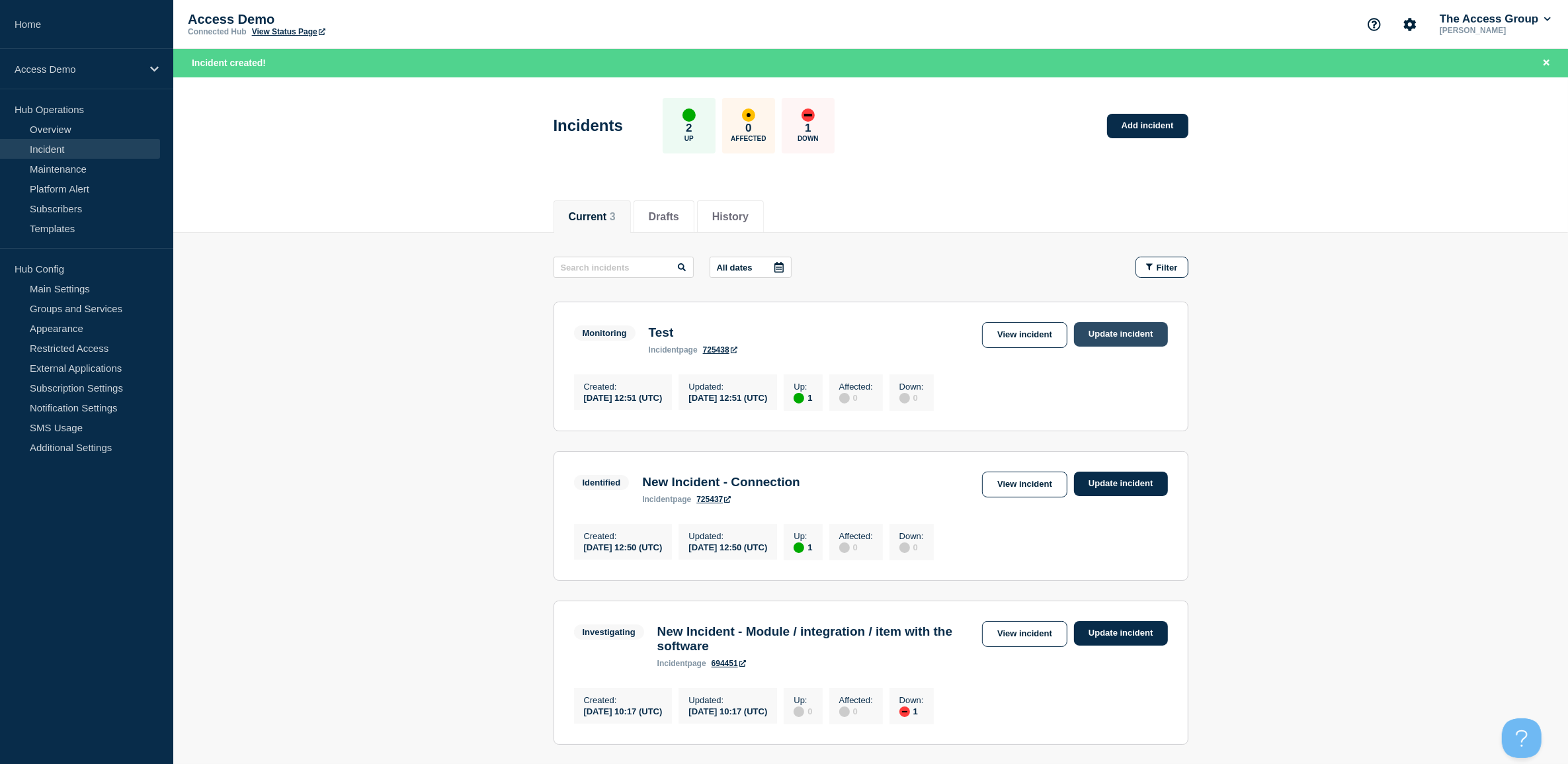
click at [1116, 338] on link "Update incident" at bounding box center [1120, 334] width 94 height 24
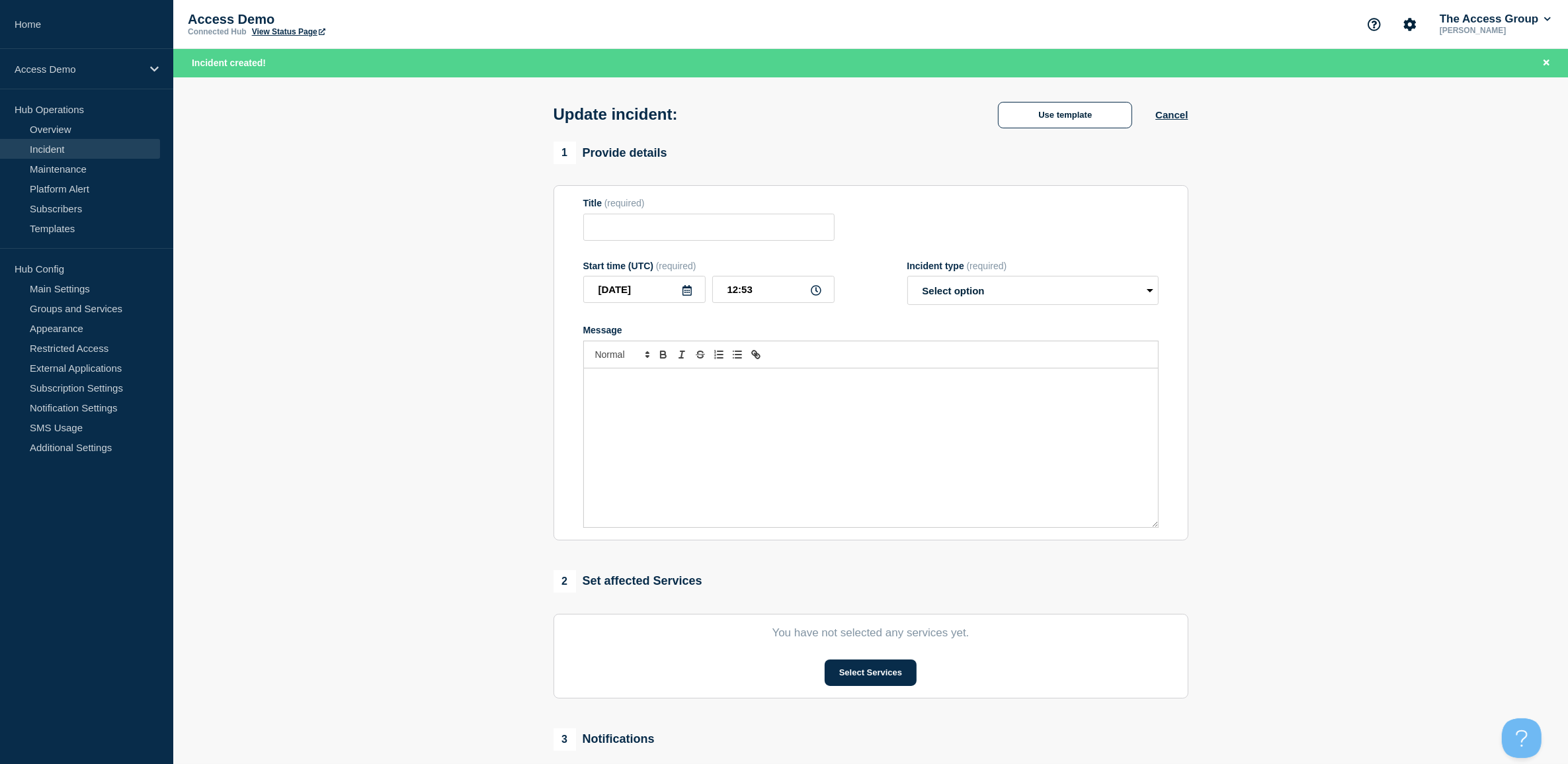
type input "Test"
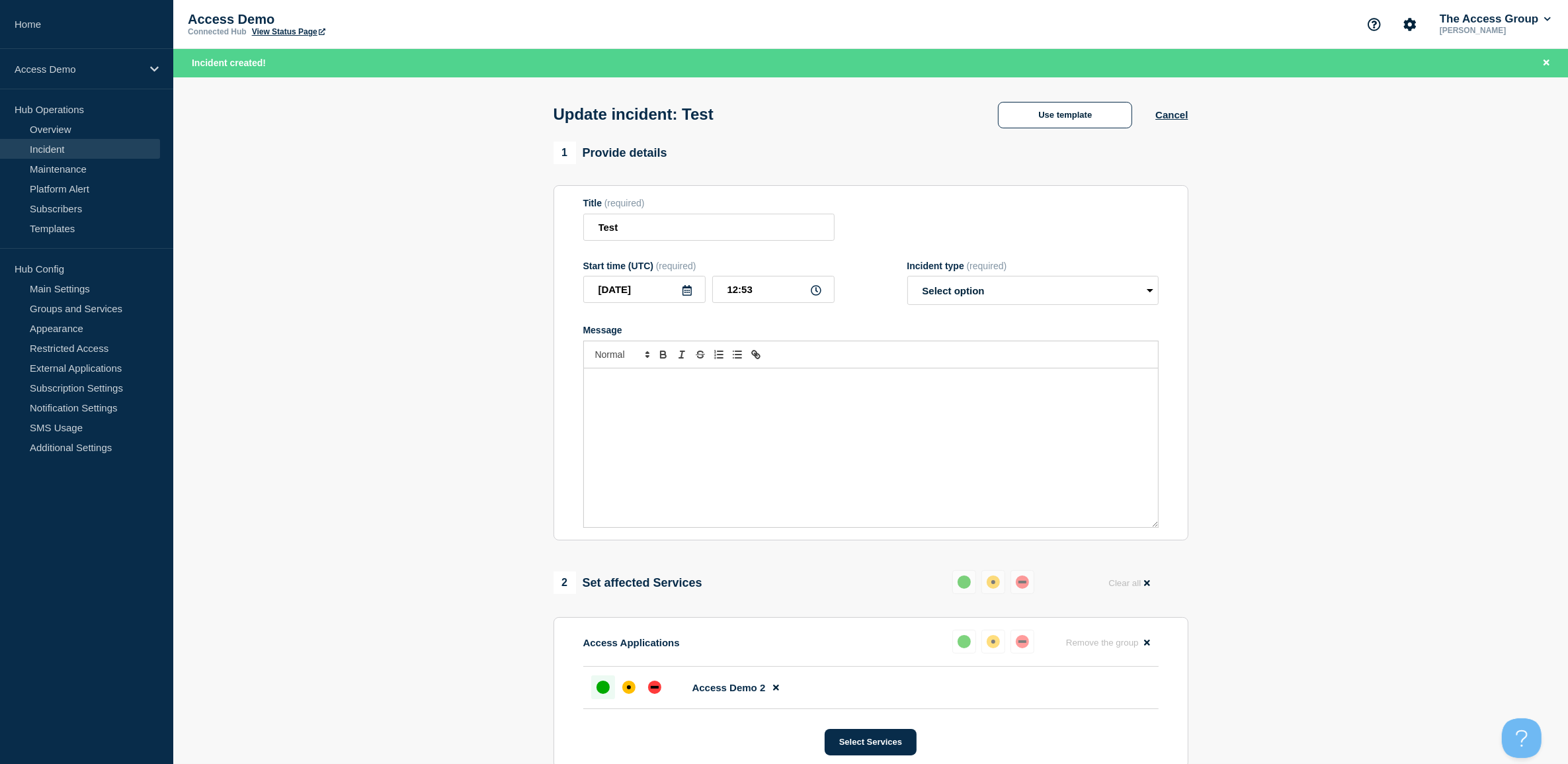
click at [795, 465] on div "Message" at bounding box center [871, 448] width 574 height 159
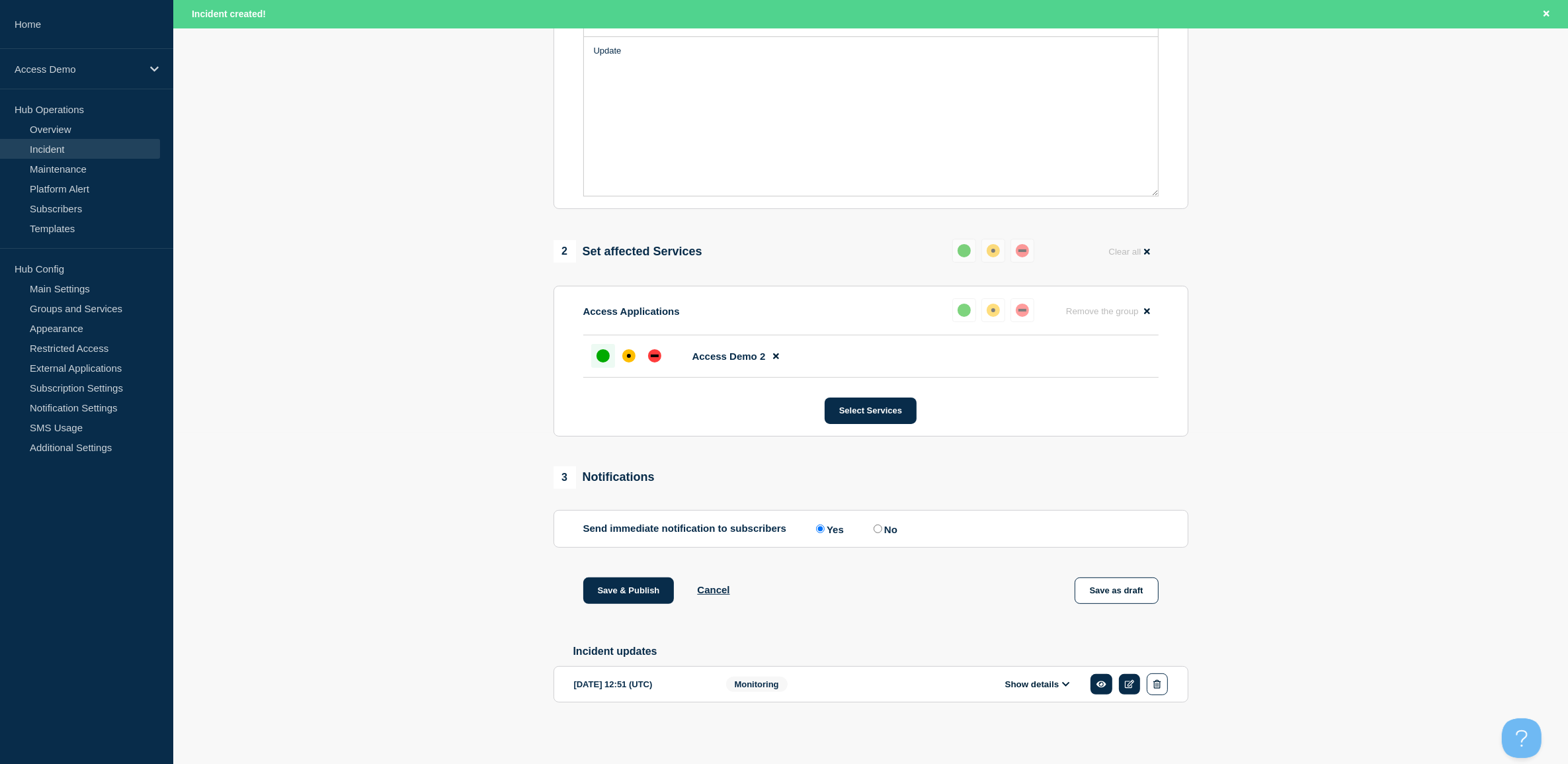
scroll to position [338, 0]
click at [657, 592] on button "Save & Publish" at bounding box center [629, 590] width 92 height 26
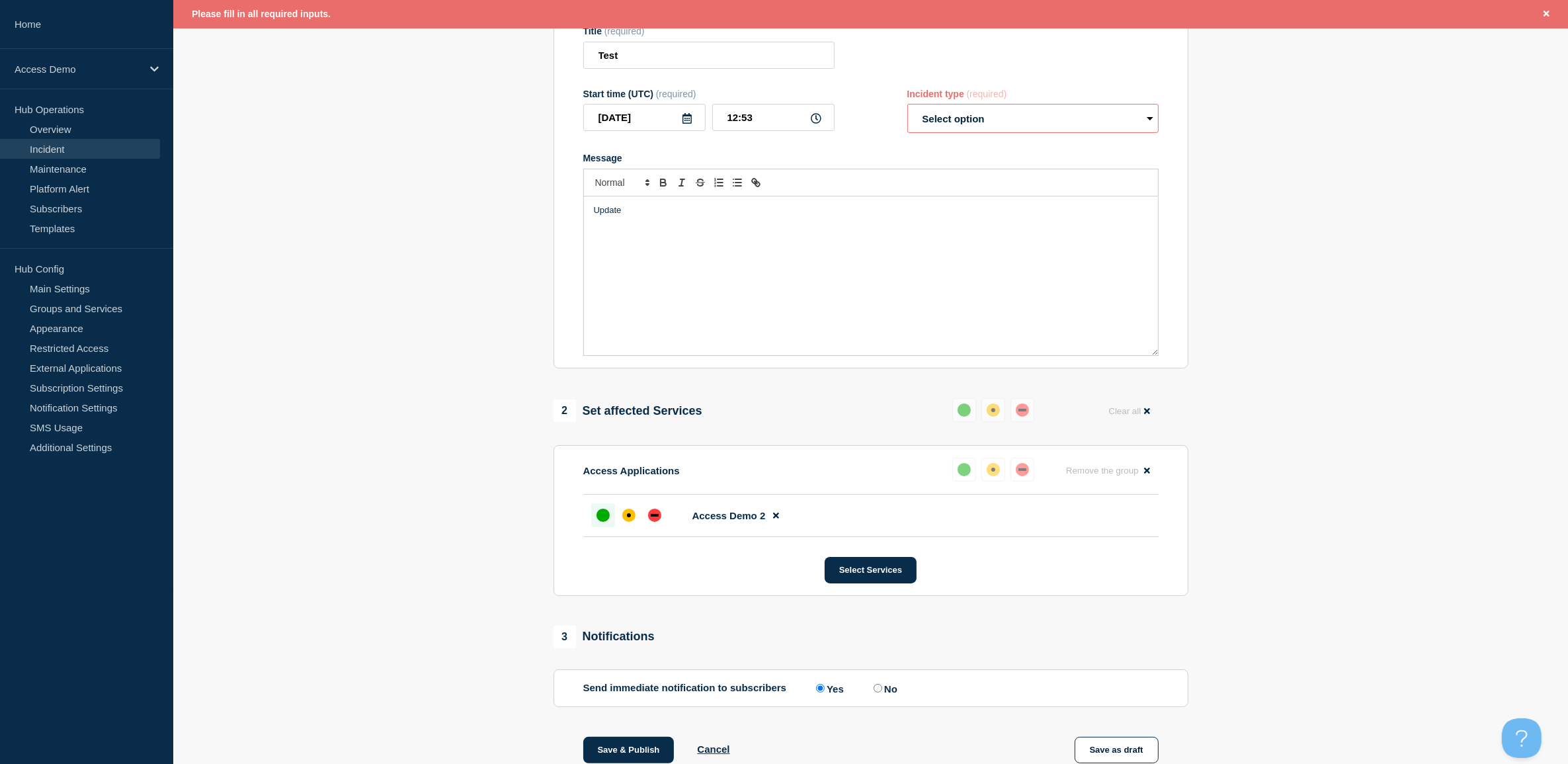
scroll to position [0, 0]
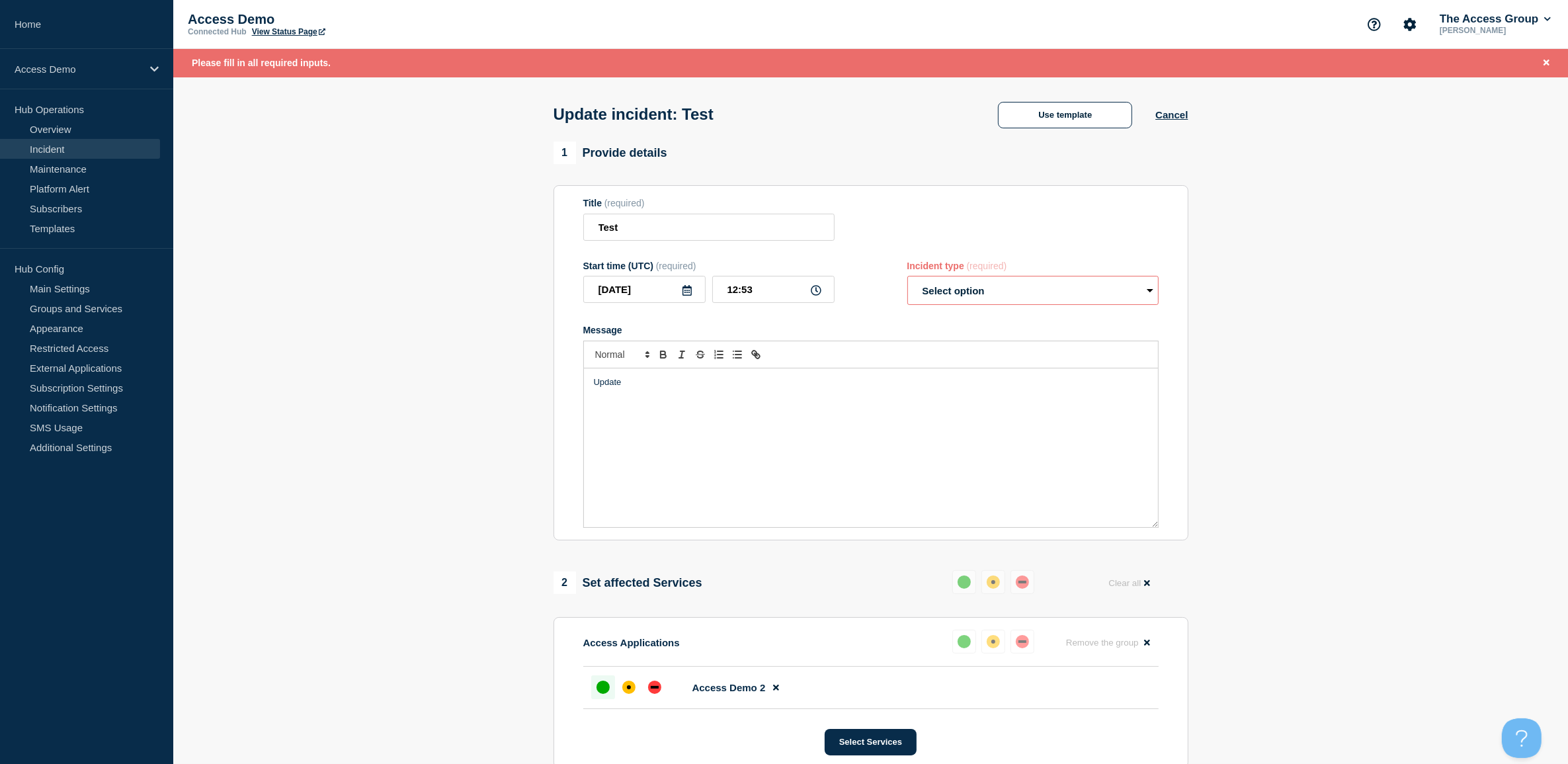
click at [1049, 305] on select "Select option Investigating Identified Monitoring Resolved" at bounding box center [1032, 290] width 251 height 29
click at [1027, 285] on select "Select option Investigating Identified Monitoring Resolved" at bounding box center [1032, 290] width 251 height 29
select select "resolved"
click at [907, 279] on select "Select option Investigating Identified Monitoring Resolved" at bounding box center [1032, 290] width 251 height 29
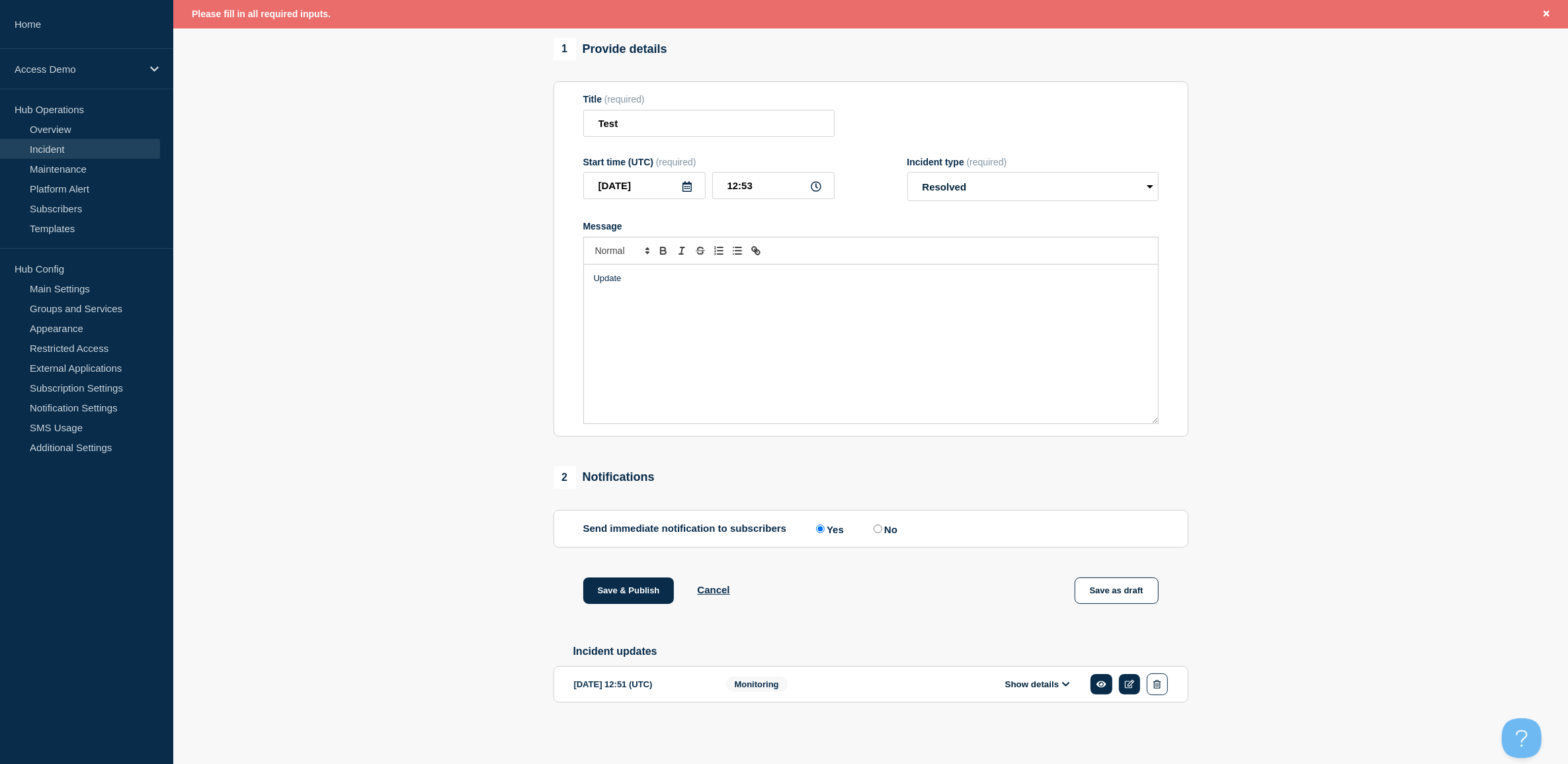
drag, startPoint x: 615, startPoint y: 586, endPoint x: 856, endPoint y: 404, distance: 302.0
click at [614, 586] on button "Save & Publish" at bounding box center [629, 590] width 92 height 26
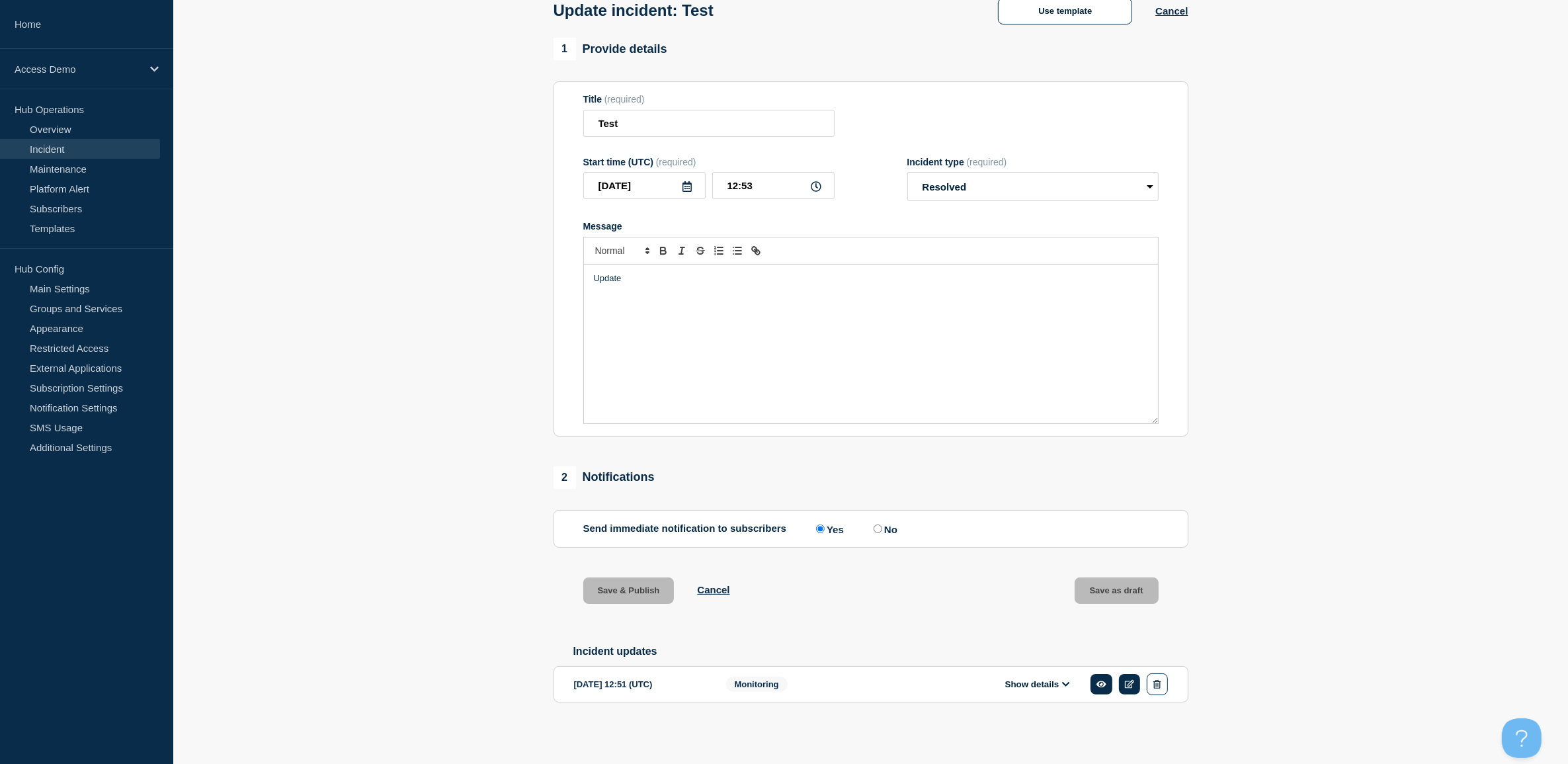
scroll to position [83, 0]
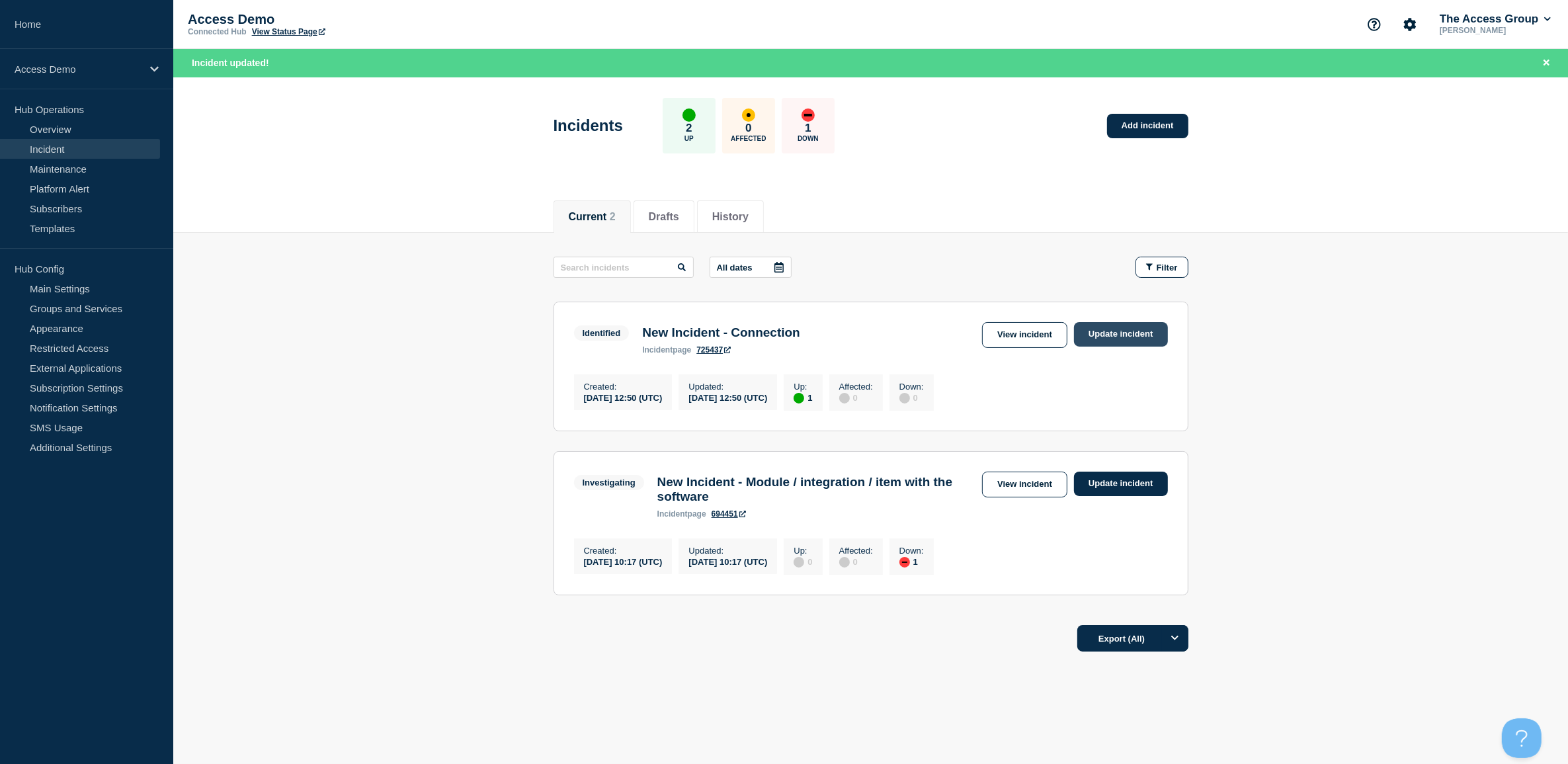
click at [1092, 330] on link "Update incident" at bounding box center [1120, 334] width 94 height 24
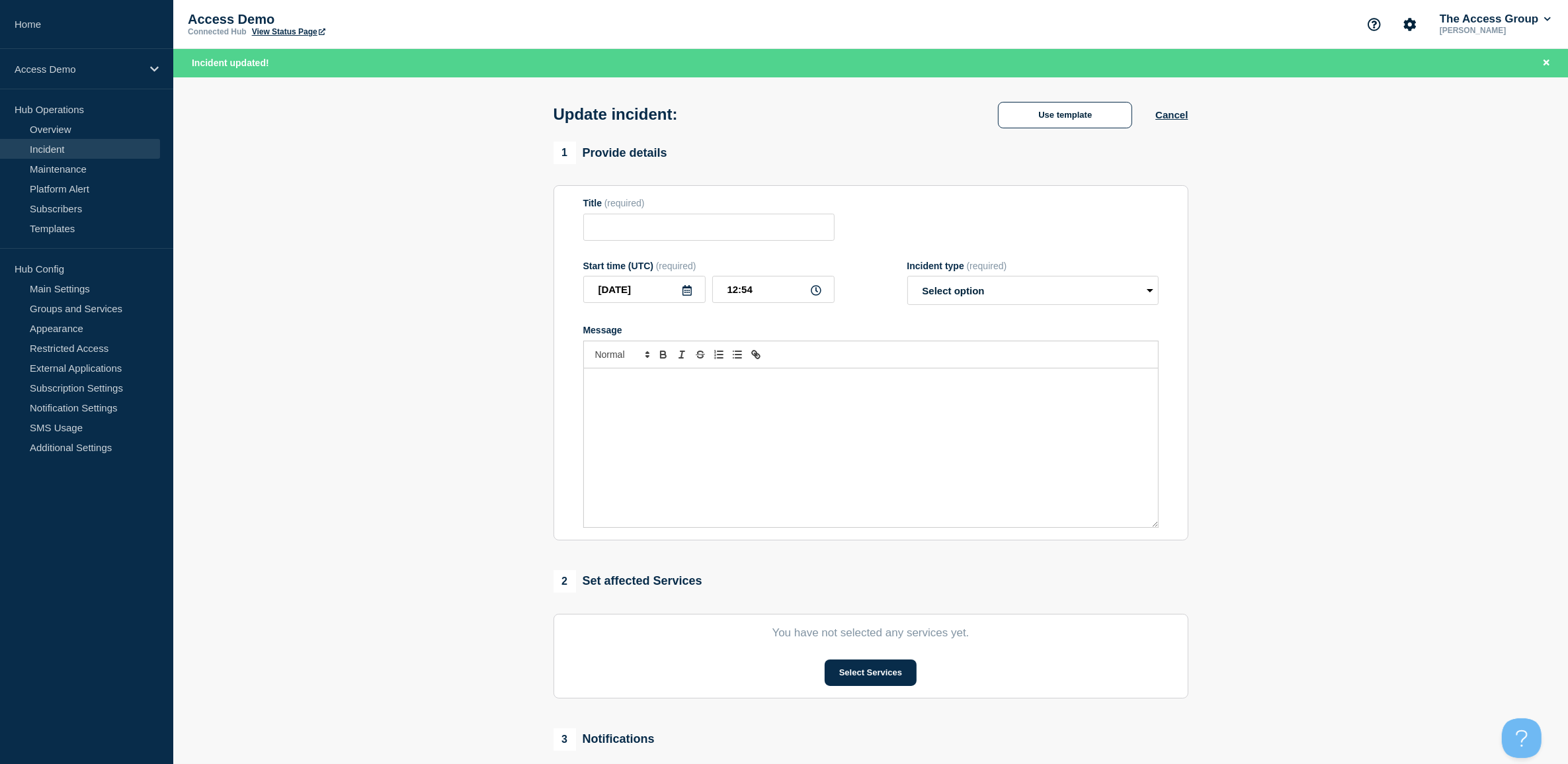
type input "New Incident - Connection"
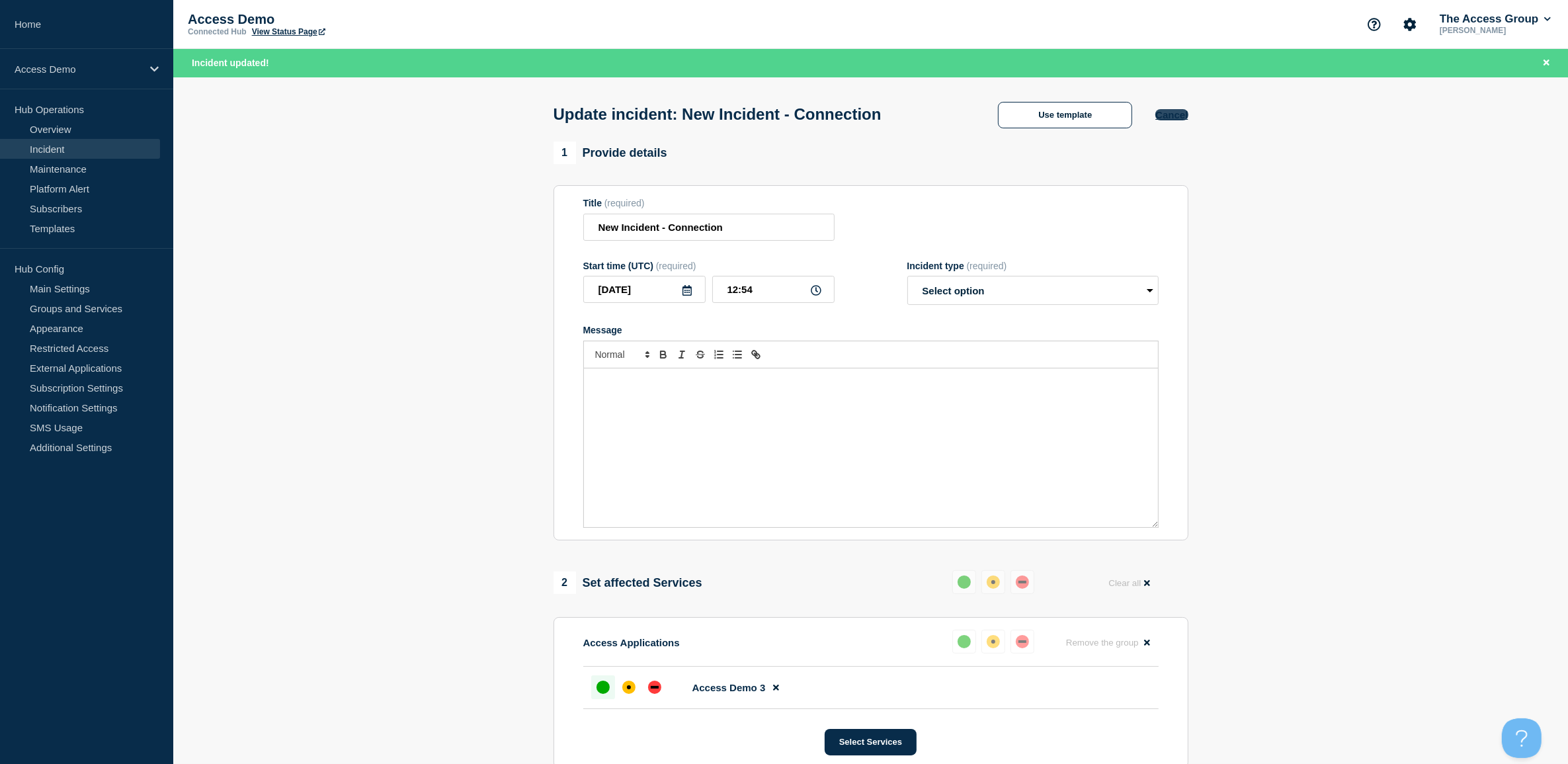
click at [1178, 117] on button "Cancel" at bounding box center [1171, 115] width 32 height 11
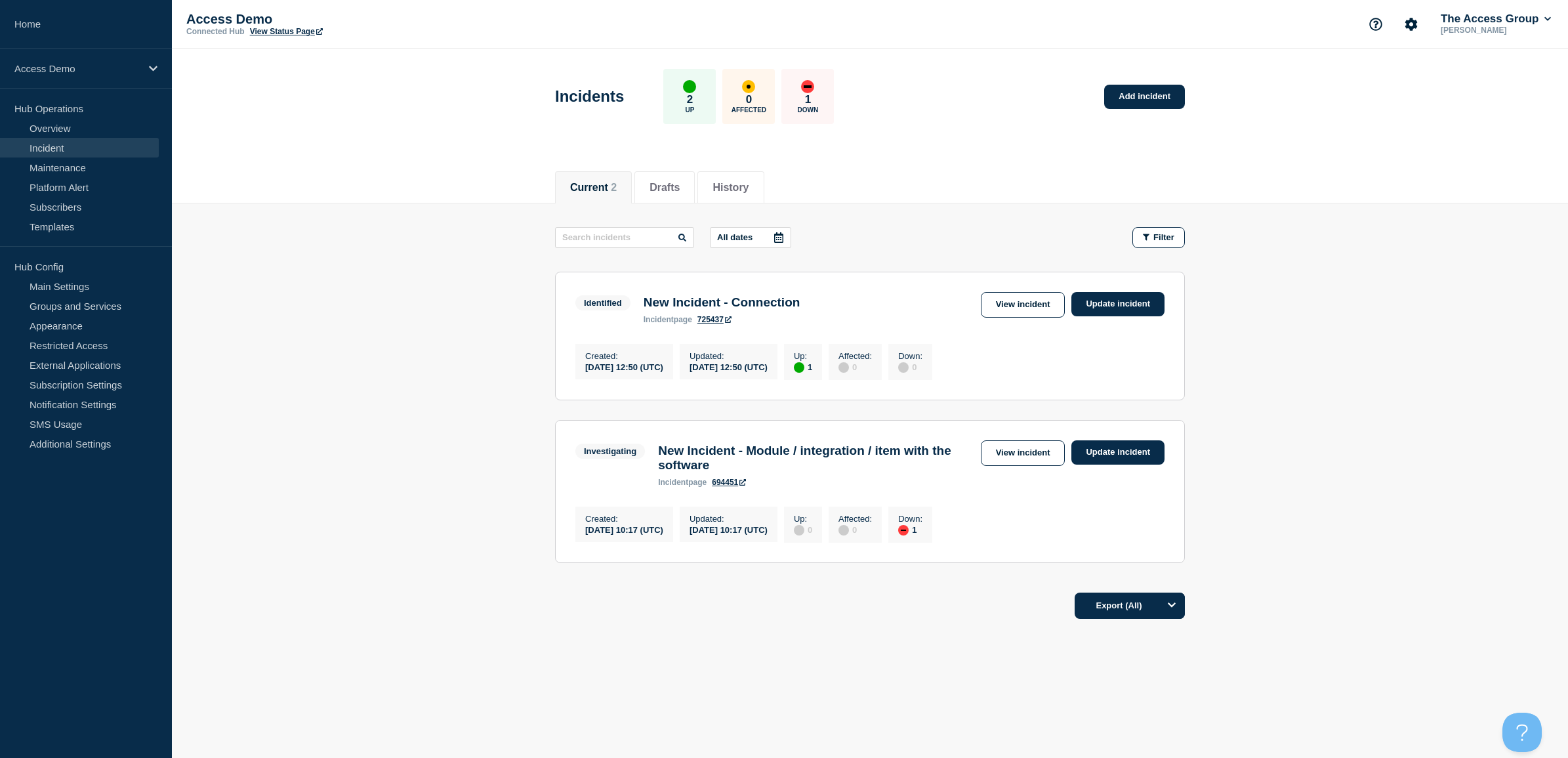
click at [922, 190] on div "Current 2 Drafts History" at bounding box center [870, 180] width 630 height 45
